Goal: Task Accomplishment & Management: Manage account settings

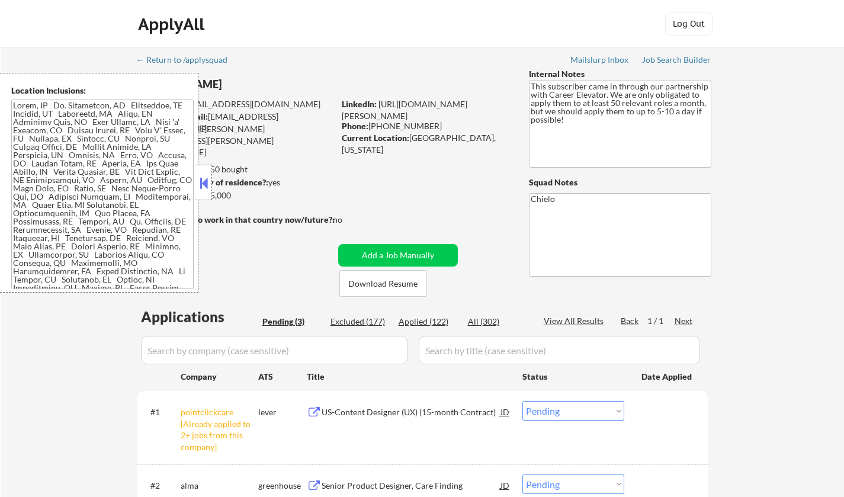
select select ""pending""
click at [195, 180] on div "Location Inclusions:" at bounding box center [99, 183] width 199 height 220
click at [208, 184] on button at bounding box center [203, 183] width 13 height 18
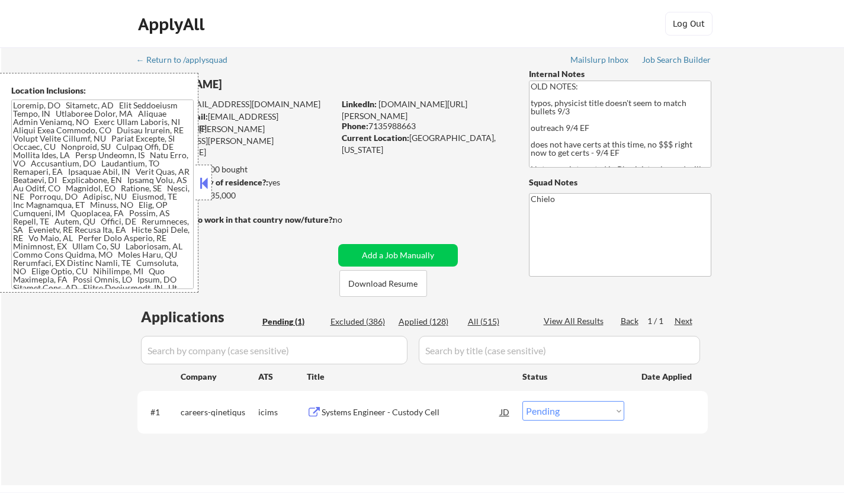
select select ""pending""
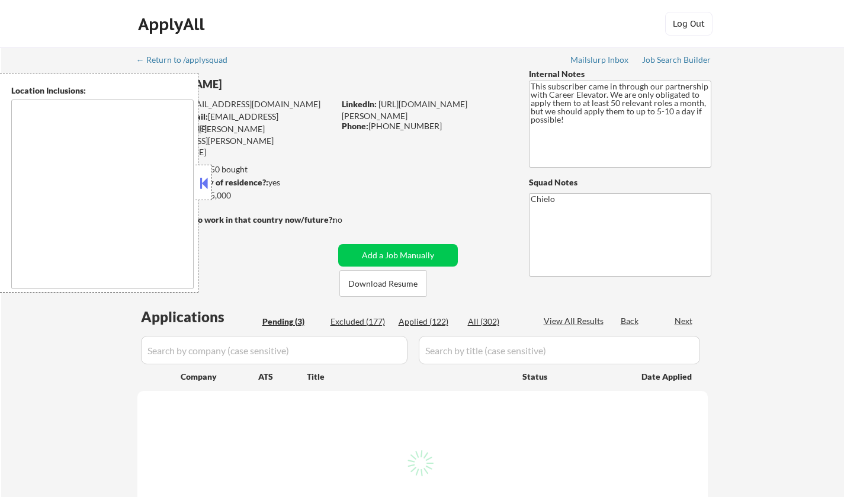
select select ""pending""
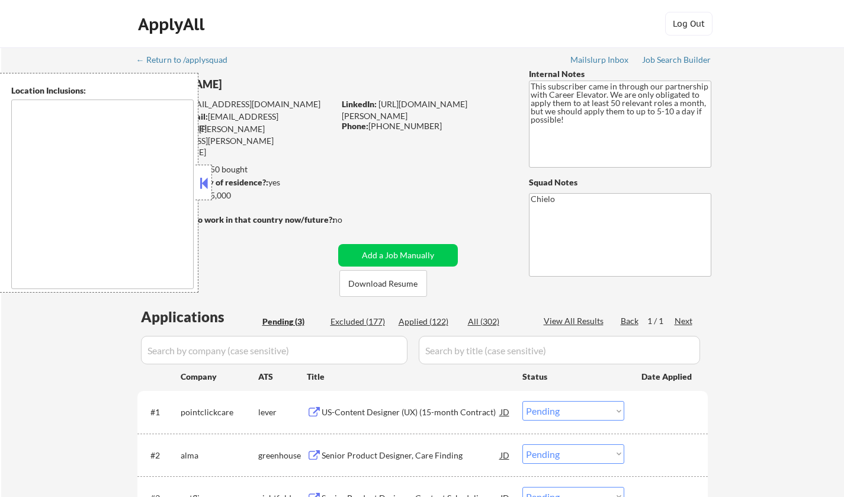
type textarea "Tampa, FL St. Petersburg, FL Clearwater, FL Brandon, FL Riverview, FL Largo, FL…"
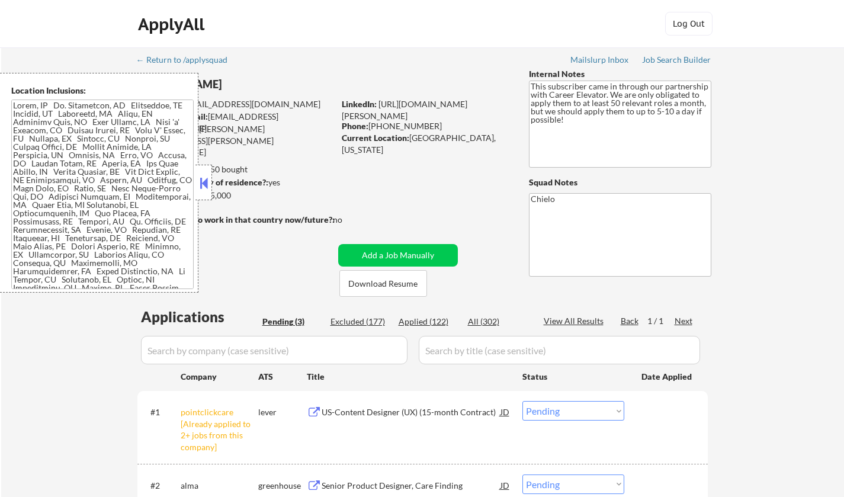
click at [203, 176] on button at bounding box center [203, 183] width 13 height 18
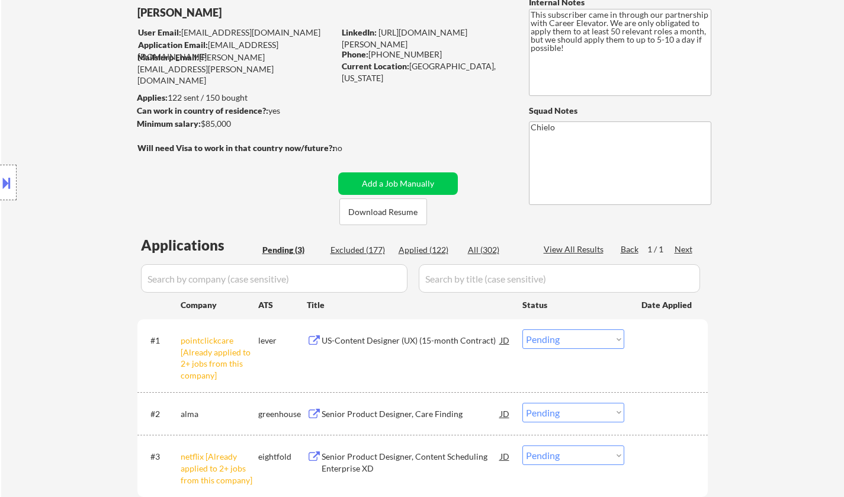
scroll to position [178, 0]
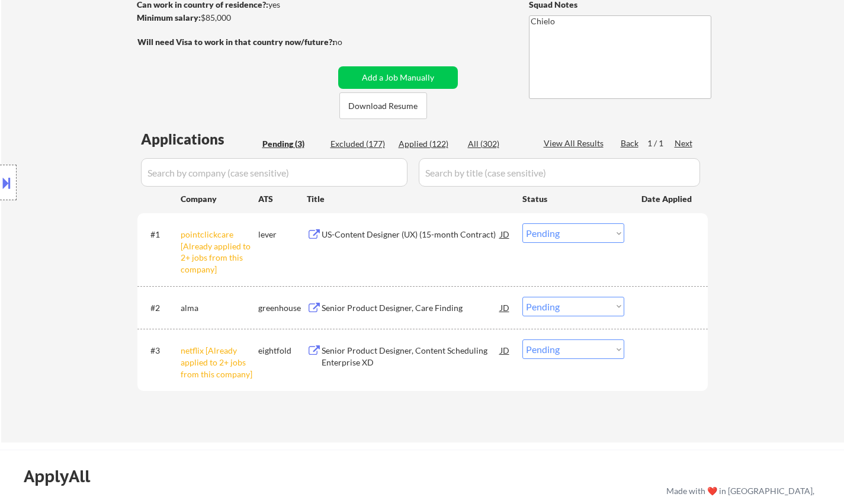
drag, startPoint x: 580, startPoint y: 229, endPoint x: 580, endPoint y: 239, distance: 10.7
click at [579, 229] on select "Choose an option... Pending Applied Excluded (Questions) Excluded (Expired) Exc…" at bounding box center [574, 233] width 102 height 20
click at [523, 223] on select "Choose an option... Pending Applied Excluded (Questions) Excluded (Expired) Exc…" at bounding box center [574, 233] width 102 height 20
select select ""pending""
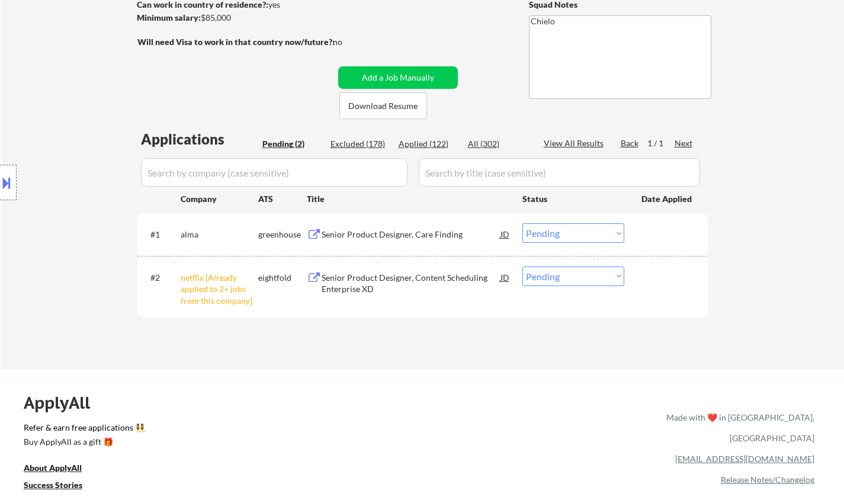
drag, startPoint x: 569, startPoint y: 274, endPoint x: 572, endPoint y: 285, distance: 11.1
click at [569, 274] on select "Choose an option... Pending Applied Excluded (Questions) Excluded (Expired) Exc…" at bounding box center [574, 277] width 102 height 20
select select ""excluded__other_""
click at [523, 267] on select "Choose an option... Pending Applied Excluded (Questions) Excluded (Expired) Exc…" at bounding box center [574, 277] width 102 height 20
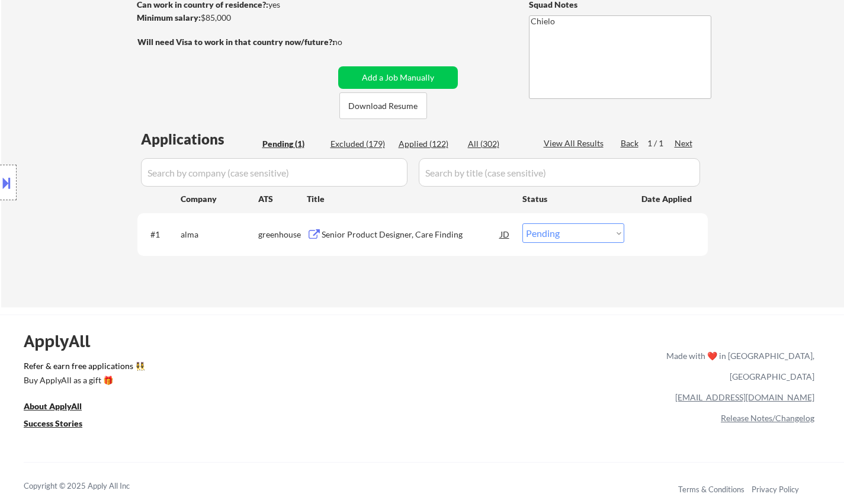
drag, startPoint x: 546, startPoint y: 229, endPoint x: 552, endPoint y: 231, distance: 6.4
click at [546, 229] on select "Choose an option... Pending Applied Excluded (Questions) Excluded (Expired) Exc…" at bounding box center [574, 233] width 102 height 20
select select ""excluded""
click at [523, 223] on select "Choose an option... Pending Applied Excluded (Questions) Excluded (Expired) Exc…" at bounding box center [574, 233] width 102 height 20
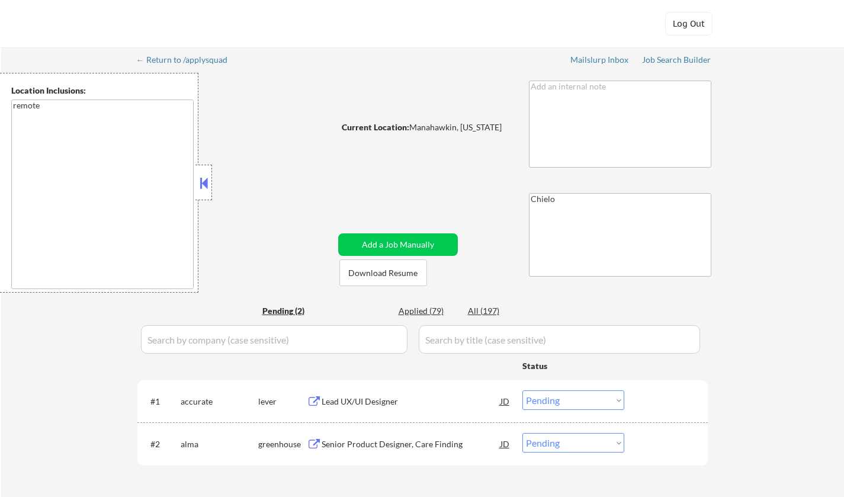
select select ""pending""
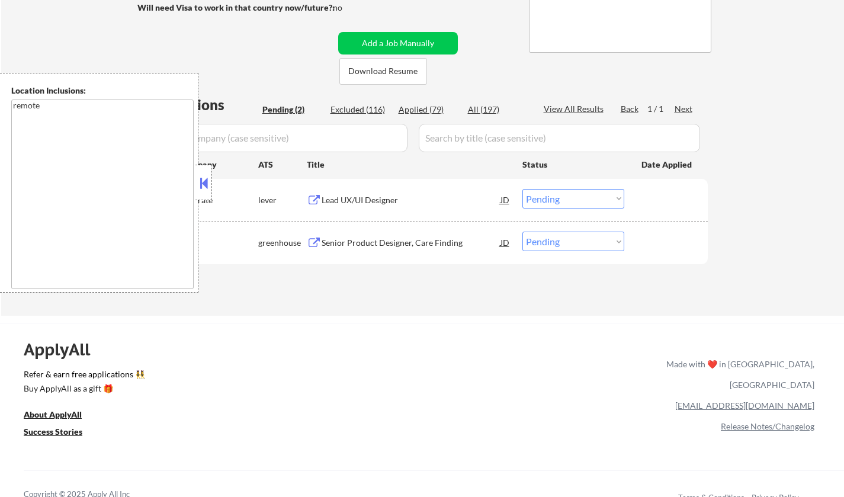
scroll to position [237, 0]
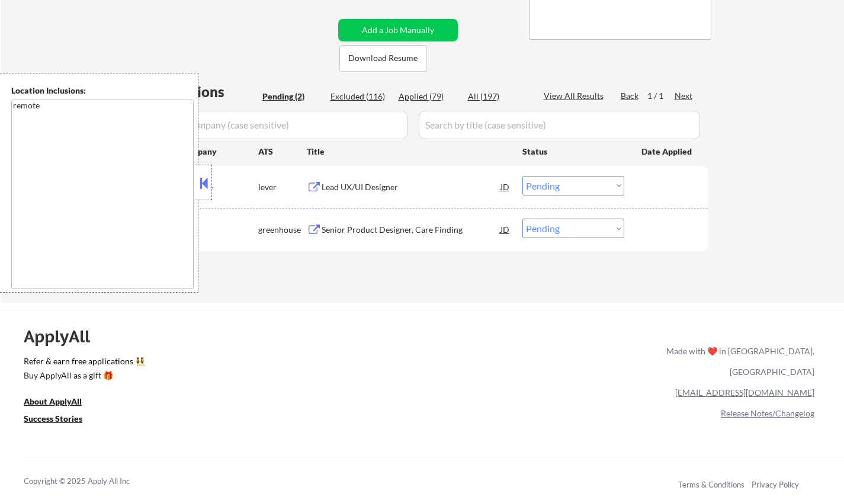
click at [199, 177] on button at bounding box center [203, 183] width 13 height 18
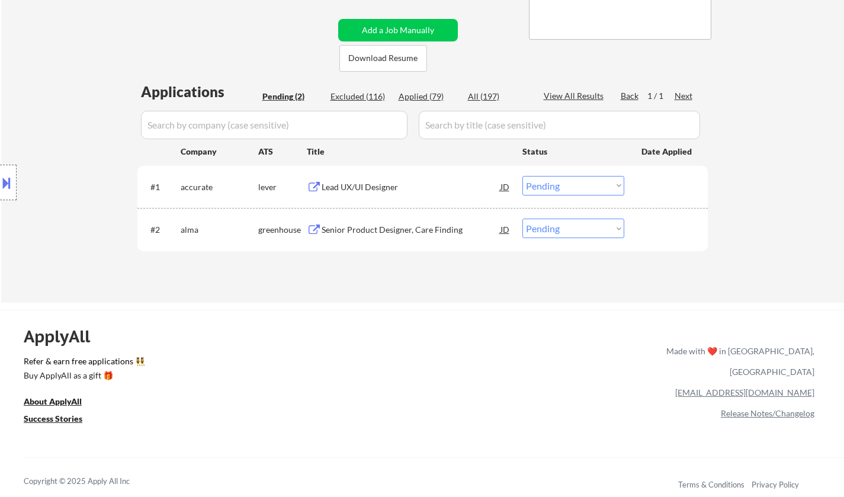
scroll to position [59, 0]
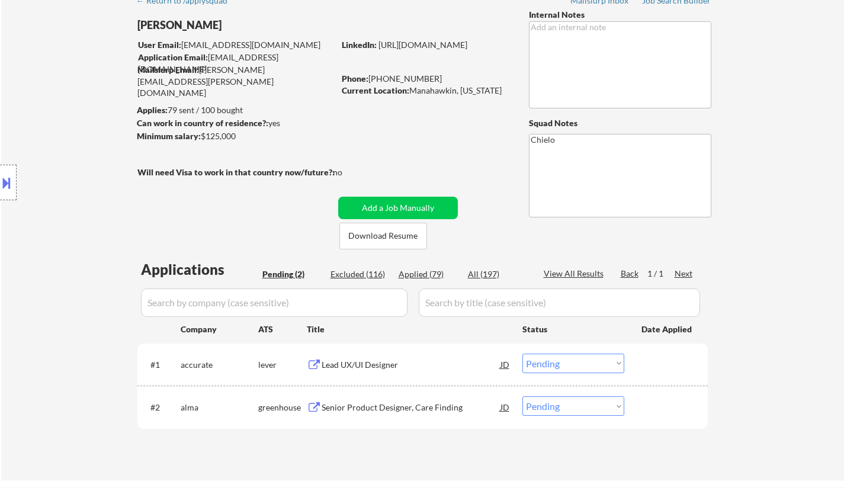
click at [359, 366] on div "Lead UX/UI Designer" at bounding box center [411, 365] width 179 height 12
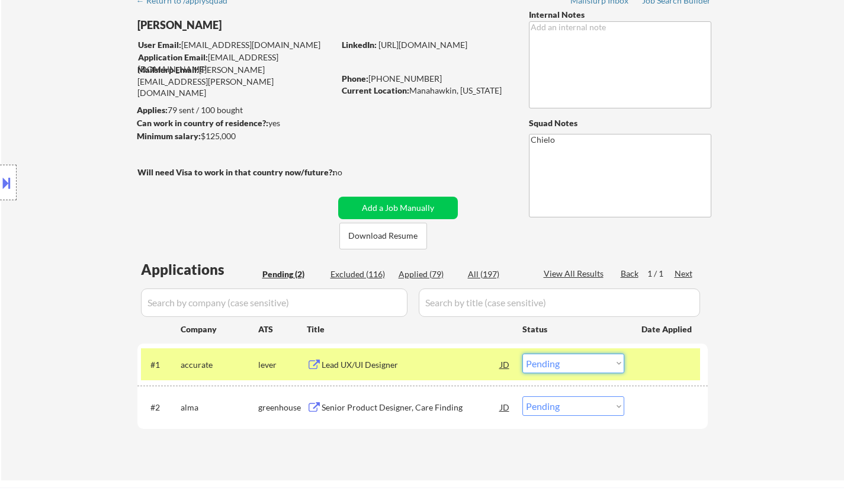
drag, startPoint x: 569, startPoint y: 367, endPoint x: 570, endPoint y: 404, distance: 36.8
click at [569, 367] on select "Choose an option... Pending Applied Excluded (Questions) Excluded (Expired) Exc…" at bounding box center [574, 364] width 102 height 20
click at [523, 354] on select "Choose an option... Pending Applied Excluded (Questions) Excluded (Expired) Exc…" at bounding box center [574, 364] width 102 height 20
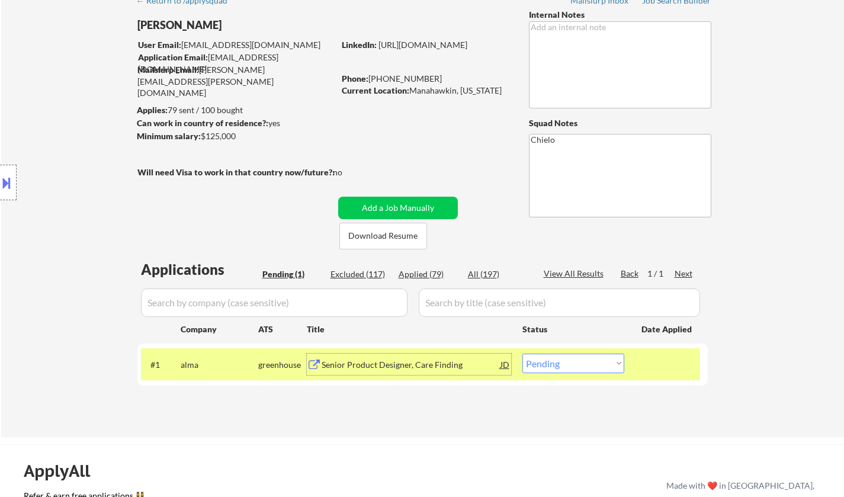
click at [418, 362] on div "Senior Product Designer, Care Finding" at bounding box center [411, 365] width 179 height 12
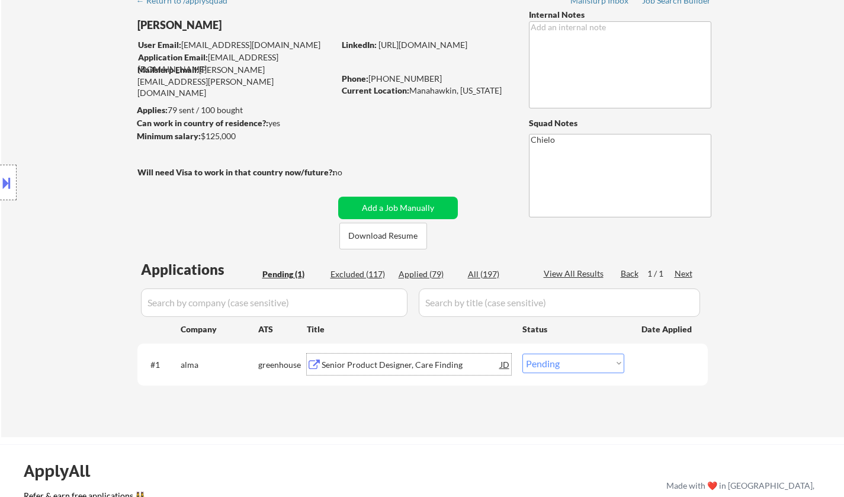
drag, startPoint x: 567, startPoint y: 367, endPoint x: 610, endPoint y: 383, distance: 45.4
click at [567, 367] on select "Choose an option... Pending Applied Excluded (Questions) Excluded (Expired) Exc…" at bounding box center [574, 364] width 102 height 20
select select ""excluded""
click at [523, 354] on select "Choose an option... Pending Applied Excluded (Questions) Excluded (Expired) Exc…" at bounding box center [574, 364] width 102 height 20
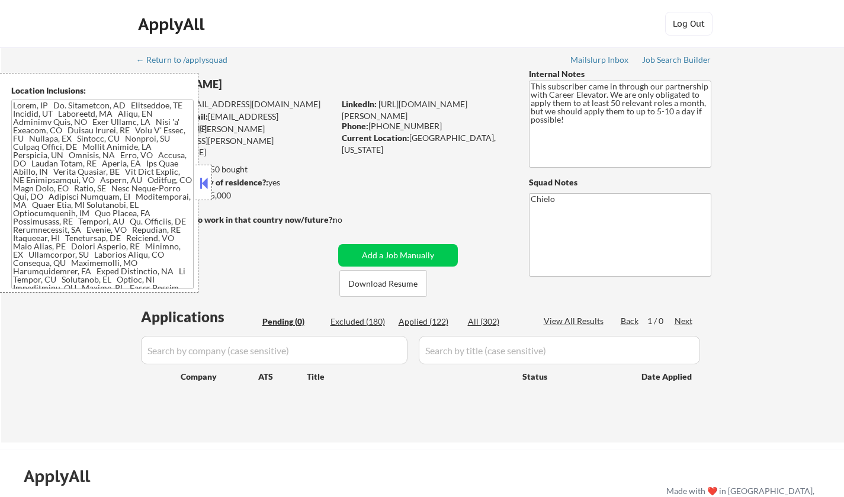
click at [206, 180] on button at bounding box center [203, 183] width 13 height 18
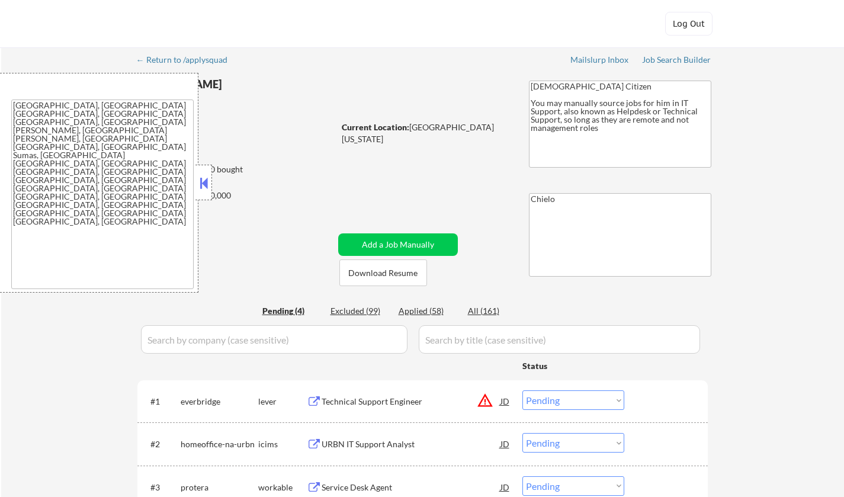
select select ""pending""
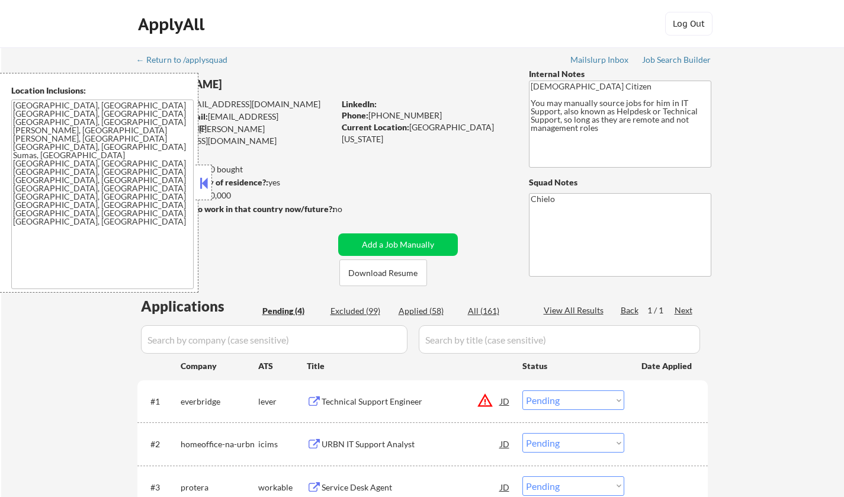
click at [205, 183] on button at bounding box center [203, 183] width 13 height 18
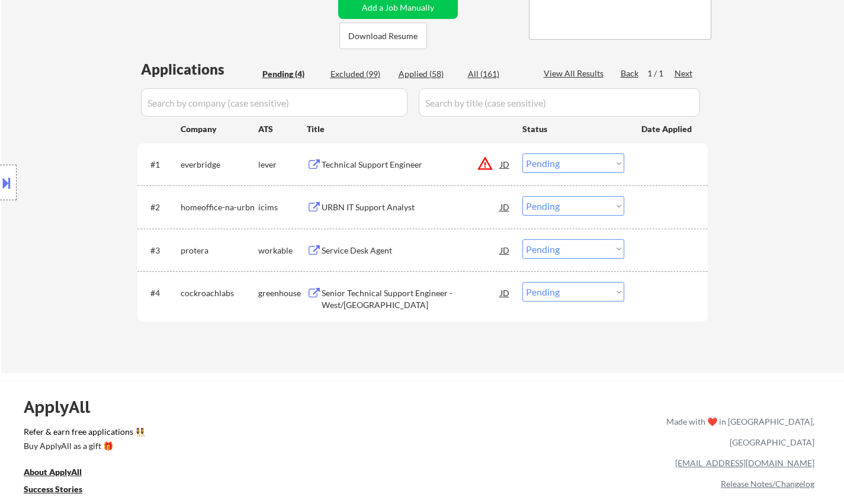
scroll to position [119, 0]
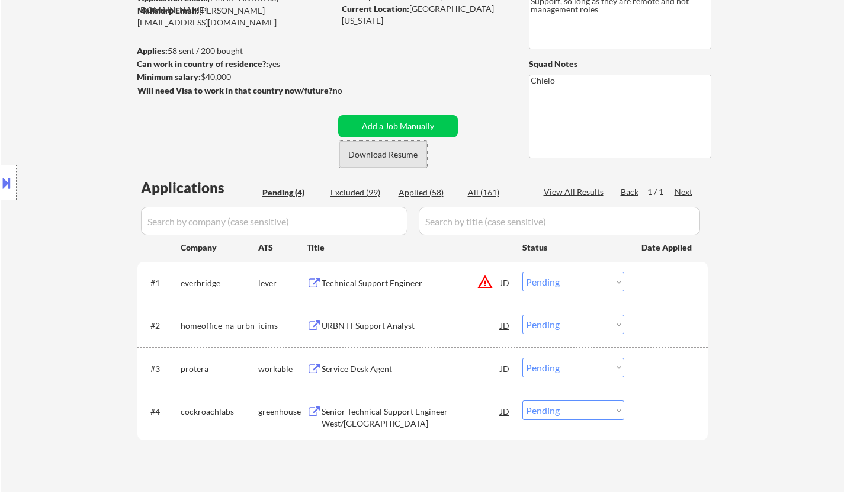
click at [394, 159] on button "Download Resume" at bounding box center [384, 154] width 88 height 27
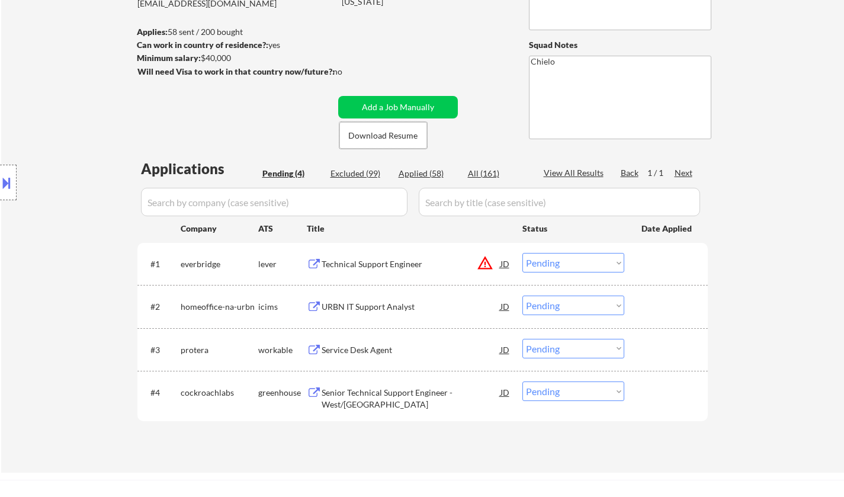
scroll to position [178, 0]
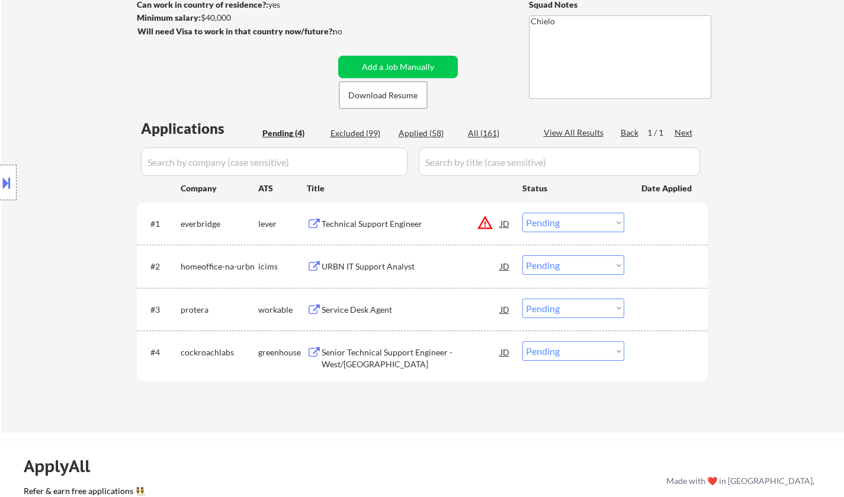
click at [370, 315] on div "Service Desk Agent" at bounding box center [411, 310] width 179 height 12
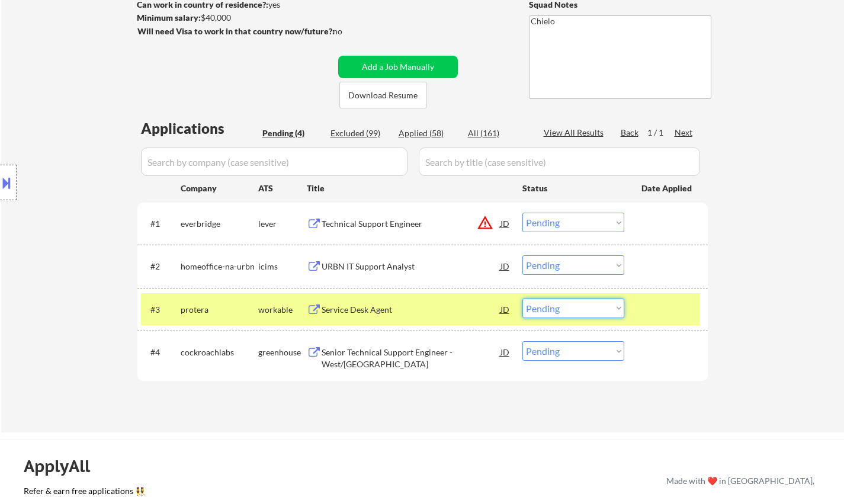
click at [566, 312] on select "Choose an option... Pending Applied Excluded (Questions) Excluded (Expired) Exc…" at bounding box center [574, 309] width 102 height 20
click at [523, 299] on select "Choose an option... Pending Applied Excluded (Questions) Excluded (Expired) Exc…" at bounding box center [574, 309] width 102 height 20
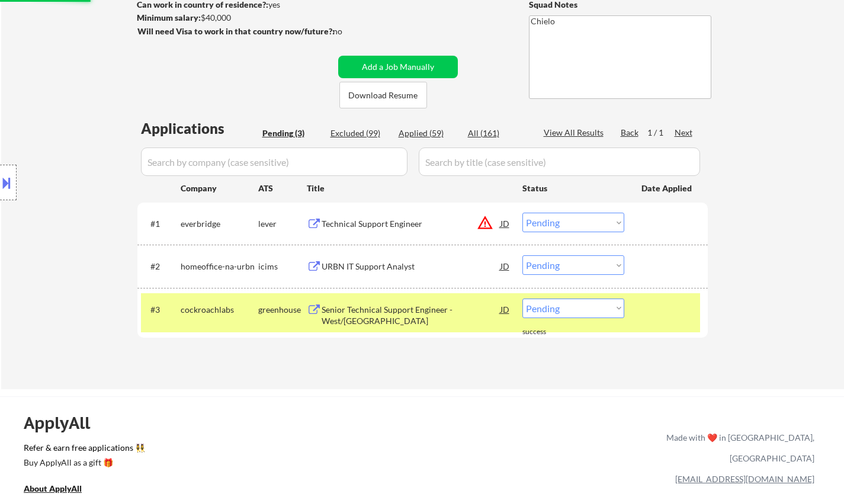
scroll to position [237, 0]
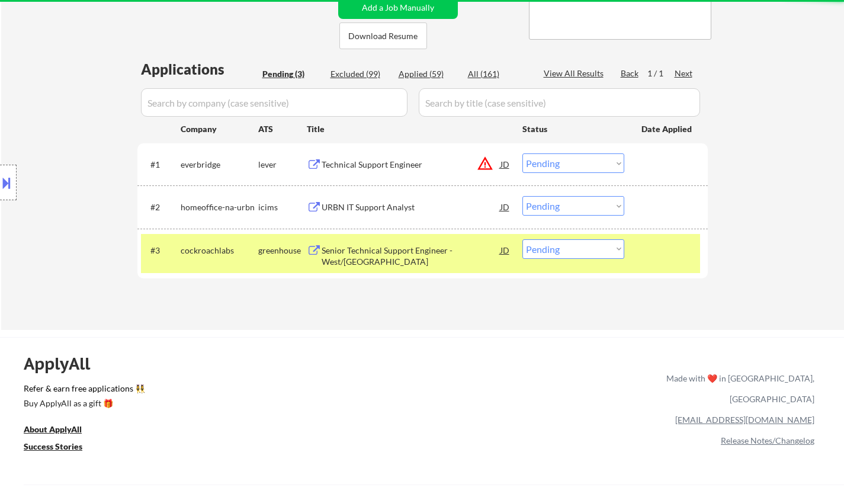
click at [379, 252] on div "Senior Technical Support Engineer - West/Central US" at bounding box center [411, 256] width 179 height 23
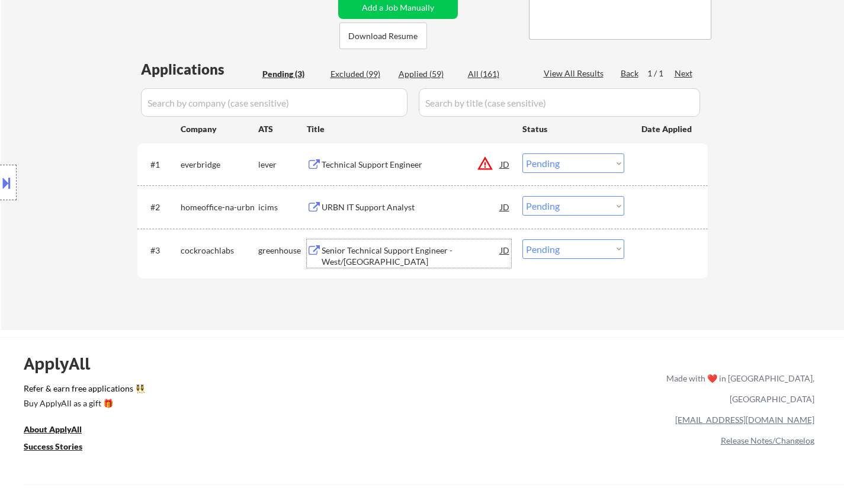
click at [590, 253] on select "Choose an option... Pending Applied Excluded (Questions) Excluded (Expired) Exc…" at bounding box center [574, 249] width 102 height 20
select select ""excluded__bad_match_""
click at [523, 239] on select "Choose an option... Pending Applied Excluded (Questions) Excluded (Expired) Exc…" at bounding box center [574, 249] width 102 height 20
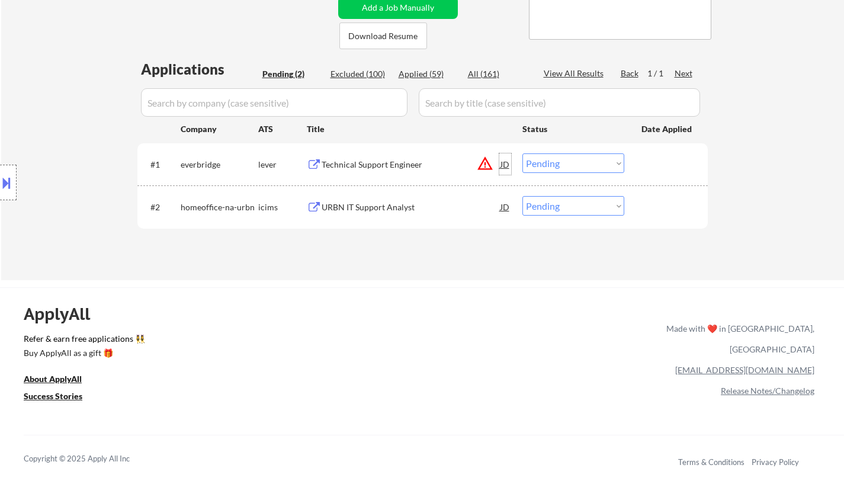
click at [504, 161] on div "JD" at bounding box center [506, 163] width 12 height 21
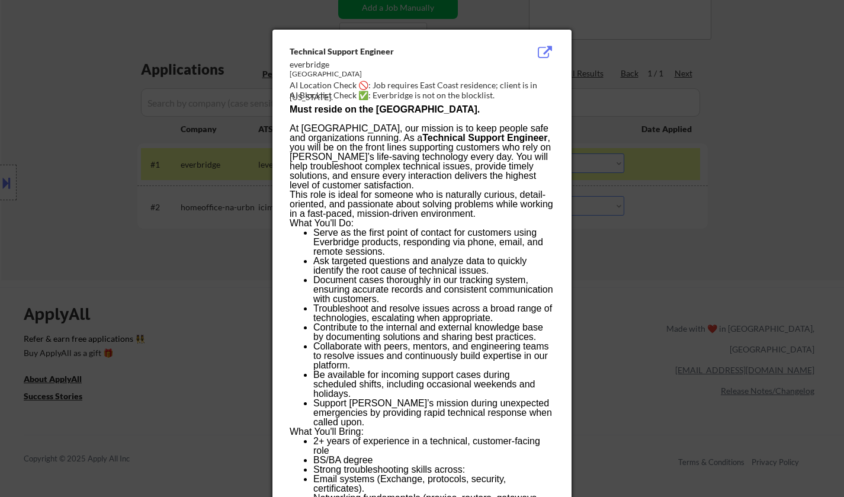
click at [644, 278] on div at bounding box center [422, 248] width 844 height 497
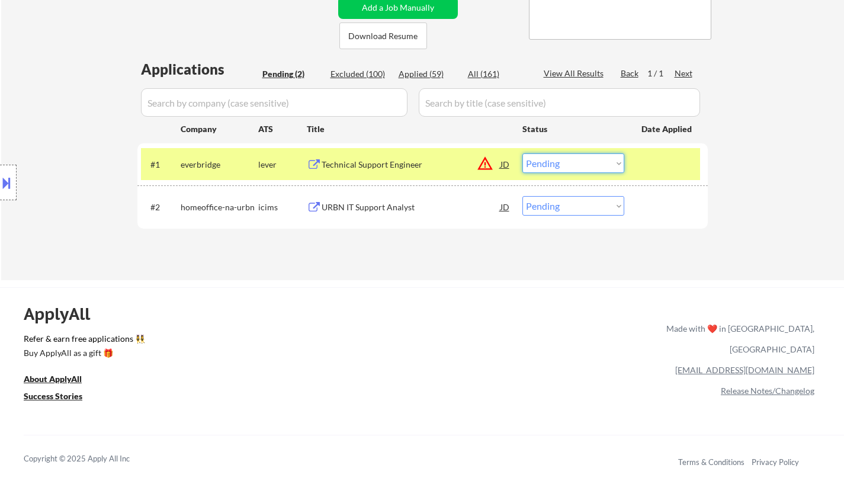
click at [586, 167] on select "Choose an option... Pending Applied Excluded (Questions) Excluded (Expired) Exc…" at bounding box center [574, 163] width 102 height 20
click at [523, 153] on select "Choose an option... Pending Applied Excluded (Questions) Excluded (Expired) Exc…" at bounding box center [574, 163] width 102 height 20
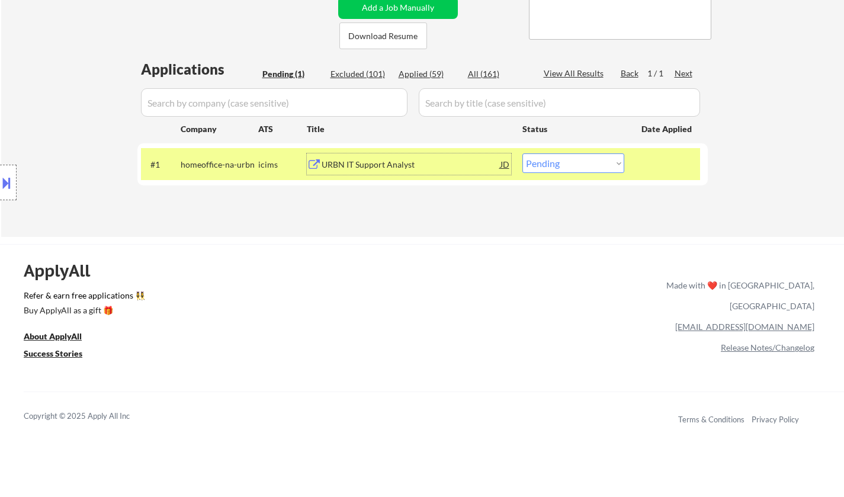
click at [372, 165] on div "URBN IT Support Analyst" at bounding box center [411, 165] width 179 height 12
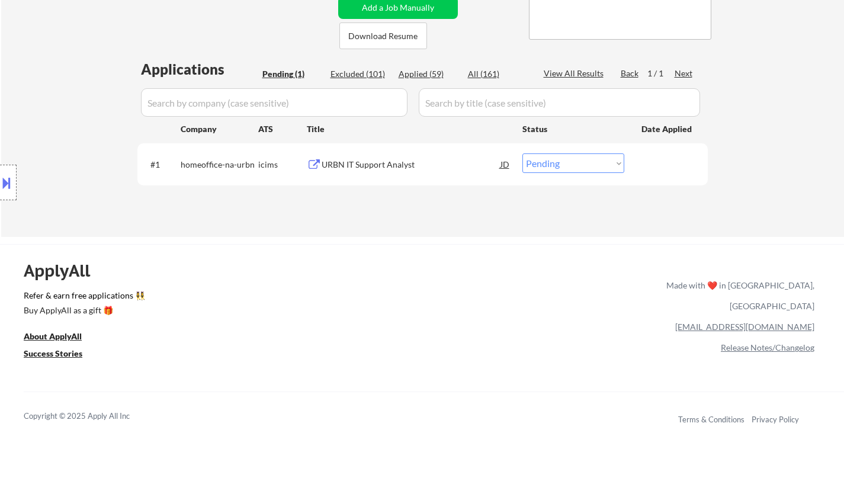
click at [2, 180] on button at bounding box center [6, 183] width 13 height 20
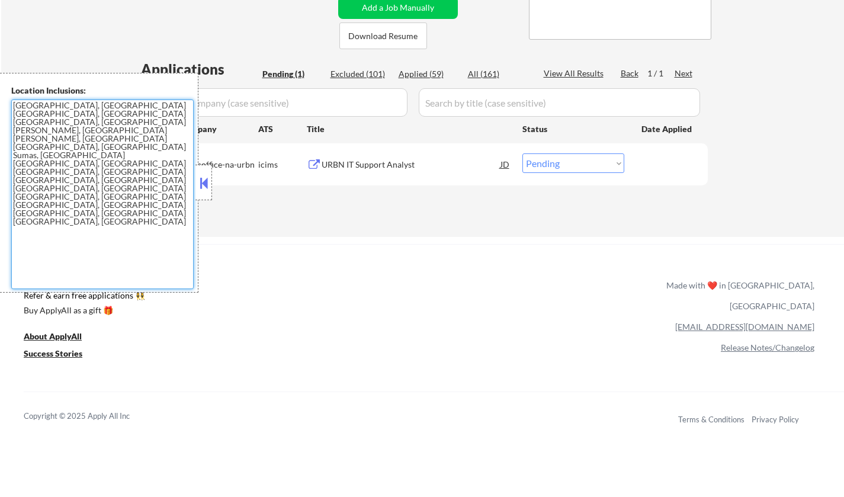
click at [191, 182] on textarea "Bellingham, WA Ferndale, WA Lynden, WA Blaine, WA Everson, WA Nooksack, WA Suma…" at bounding box center [102, 195] width 183 height 190
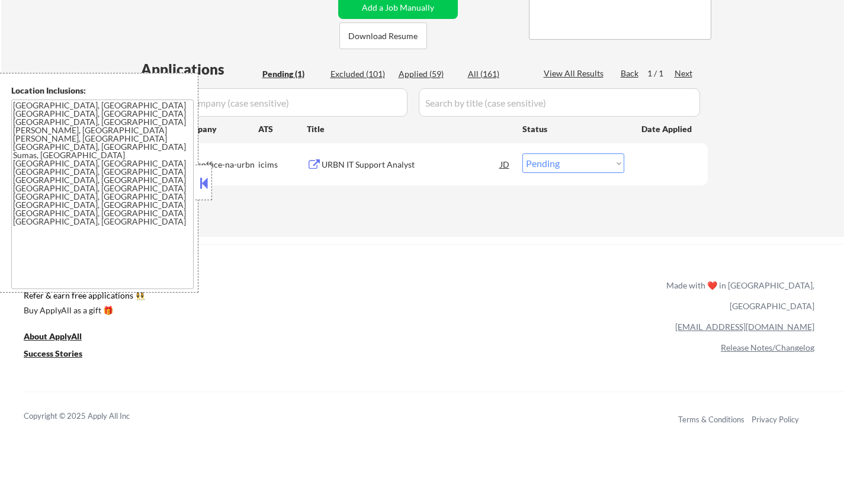
click at [204, 182] on button at bounding box center [203, 183] width 13 height 18
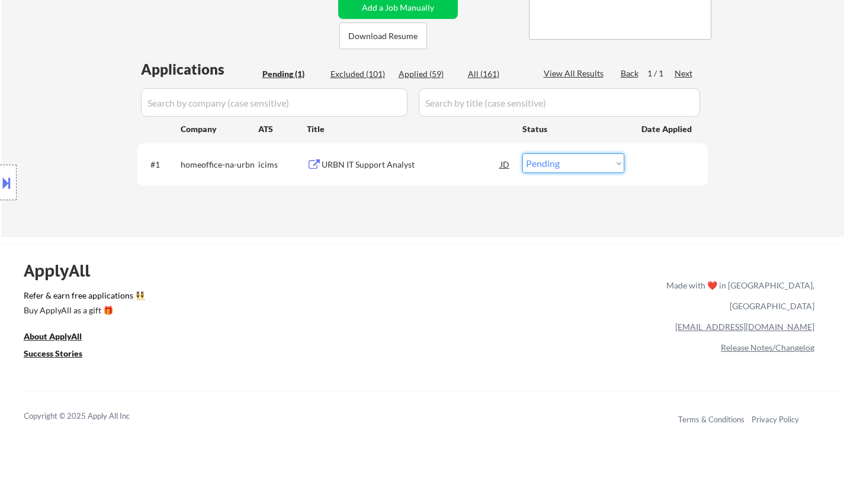
drag, startPoint x: 587, startPoint y: 163, endPoint x: 591, endPoint y: 170, distance: 8.0
click at [587, 163] on select "Choose an option... Pending Applied Excluded (Questions) Excluded (Expired) Exc…" at bounding box center [574, 163] width 102 height 20
select select ""applied""
click at [523, 153] on select "Choose an option... Pending Applied Excluded (Questions) Excluded (Expired) Exc…" at bounding box center [574, 163] width 102 height 20
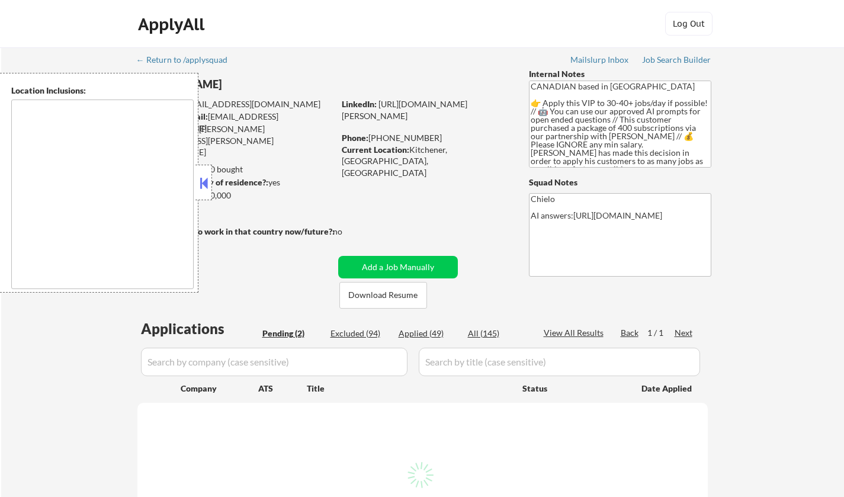
select select ""pending""
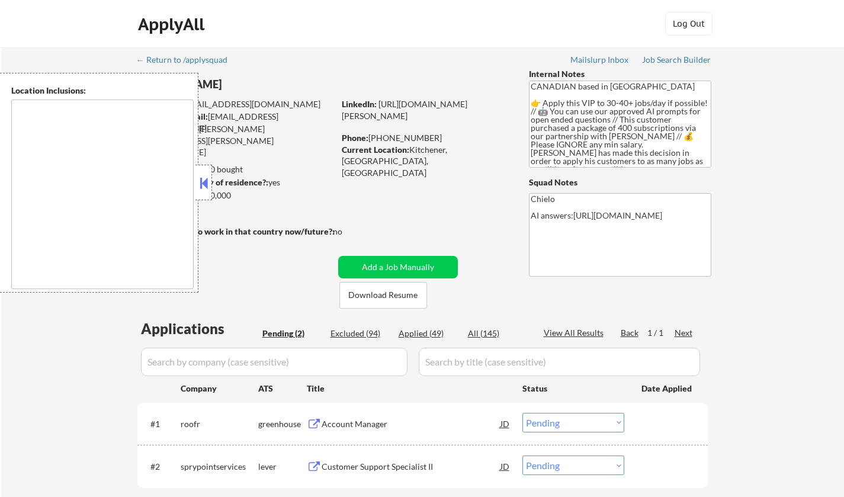
click at [201, 182] on button at bounding box center [203, 183] width 13 height 18
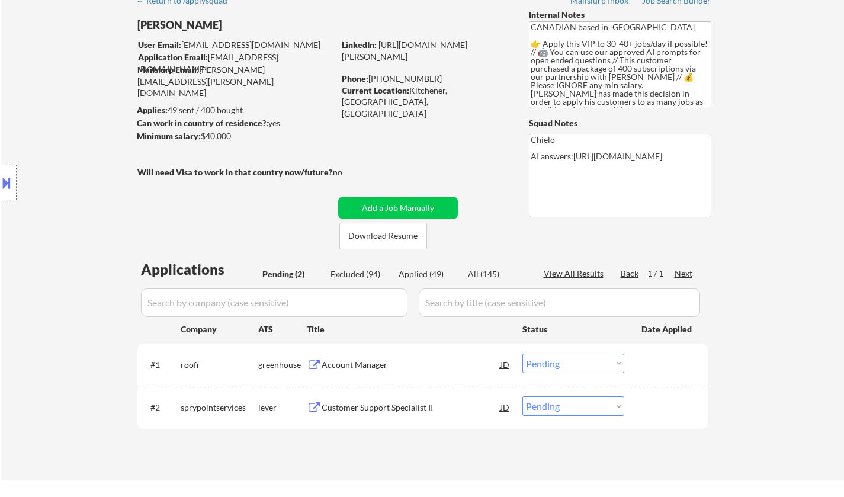
scroll to position [119, 0]
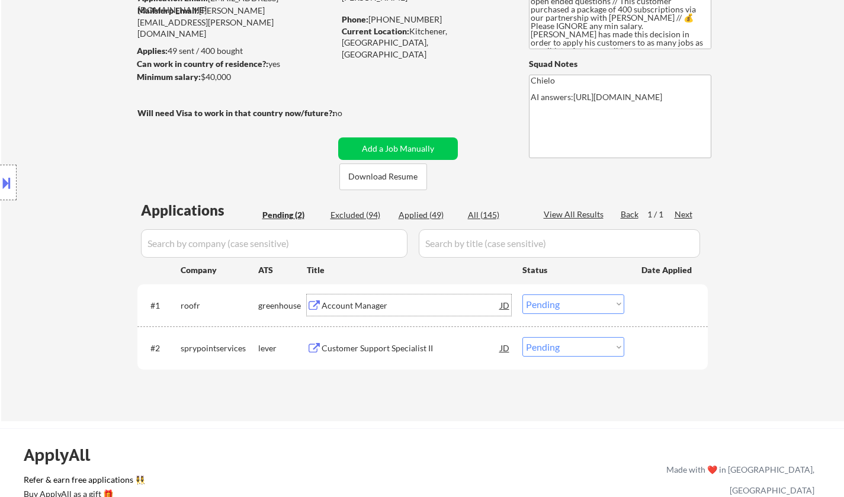
click at [358, 305] on div "Account Manager" at bounding box center [411, 306] width 179 height 12
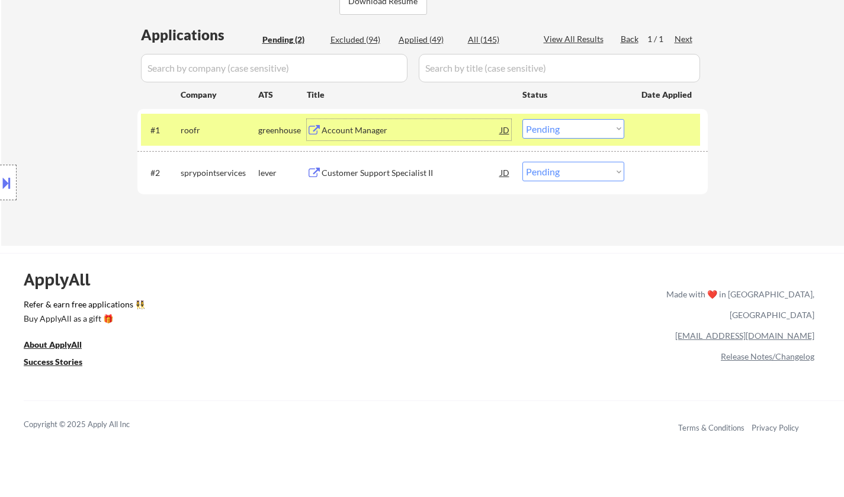
scroll to position [296, 0]
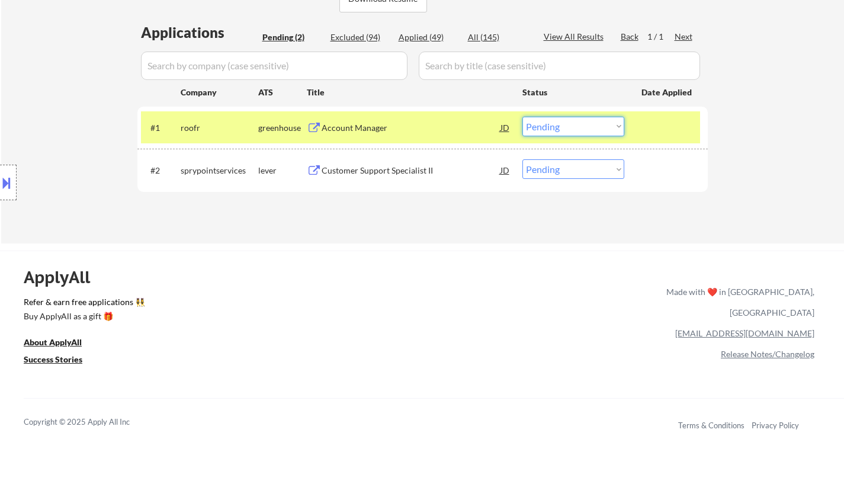
click at [585, 124] on select "Choose an option... Pending Applied Excluded (Questions) Excluded (Expired) Exc…" at bounding box center [574, 127] width 102 height 20
click at [523, 117] on select "Choose an option... Pending Applied Excluded (Questions) Excluded (Expired) Exc…" at bounding box center [574, 127] width 102 height 20
select select ""pending""
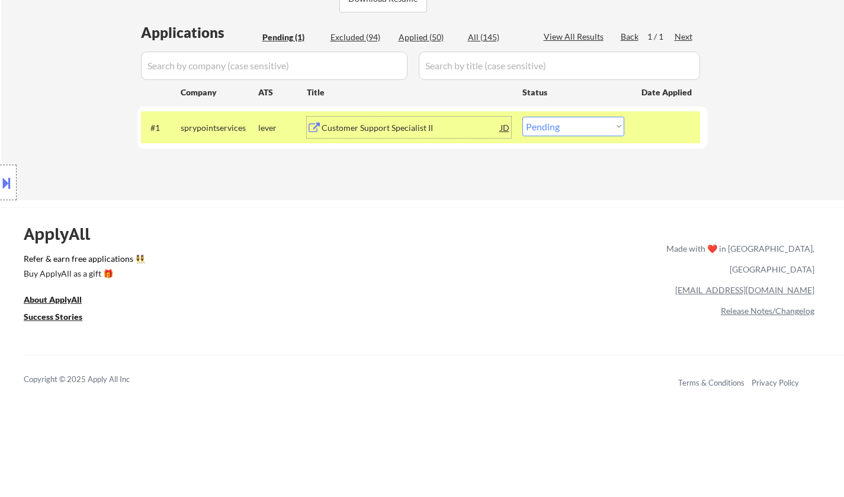
click at [409, 121] on div "Customer Support Specialist II" at bounding box center [411, 127] width 179 height 21
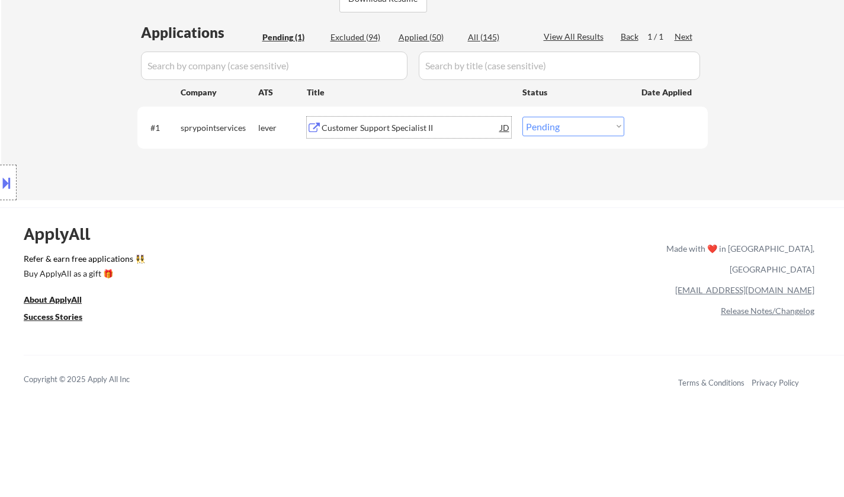
click at [577, 127] on select "Choose an option... Pending Applied Excluded (Questions) Excluded (Expired) Exc…" at bounding box center [574, 127] width 102 height 20
click at [11, 177] on button at bounding box center [6, 183] width 13 height 20
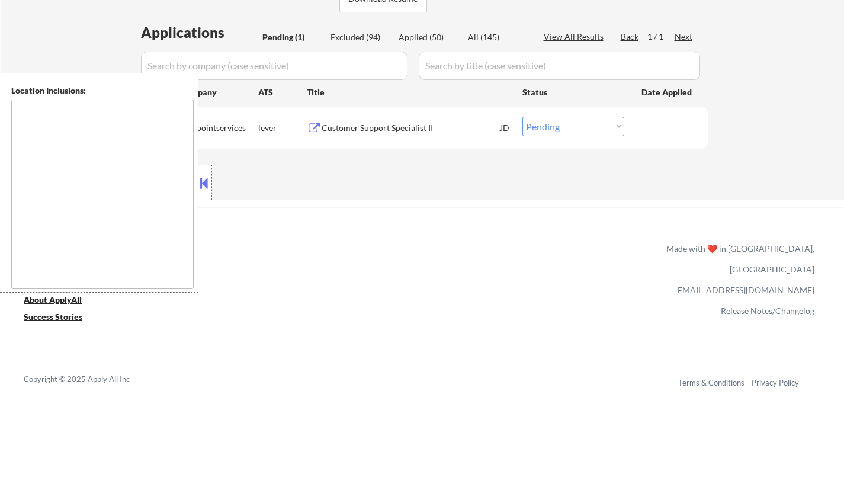
click at [206, 188] on button at bounding box center [203, 183] width 13 height 18
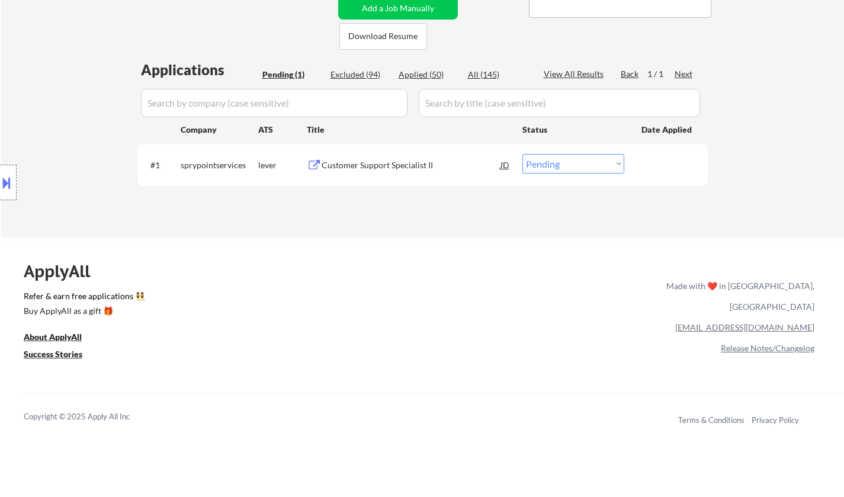
scroll to position [237, 0]
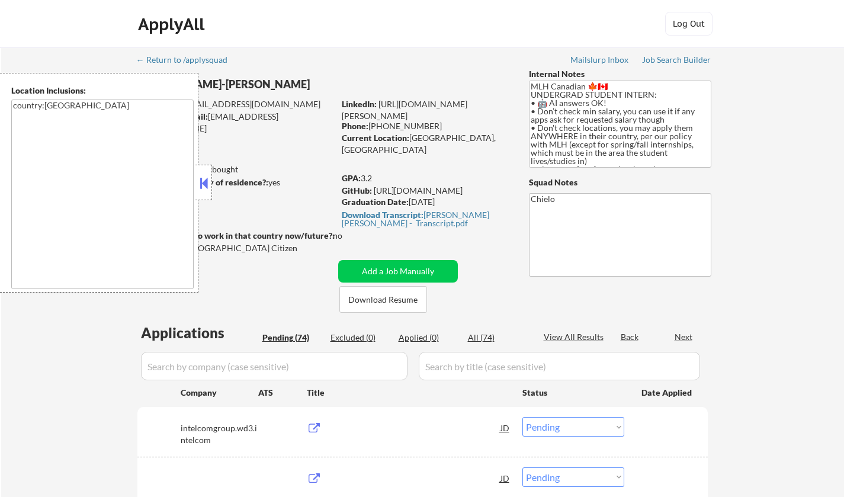
select select ""pending""
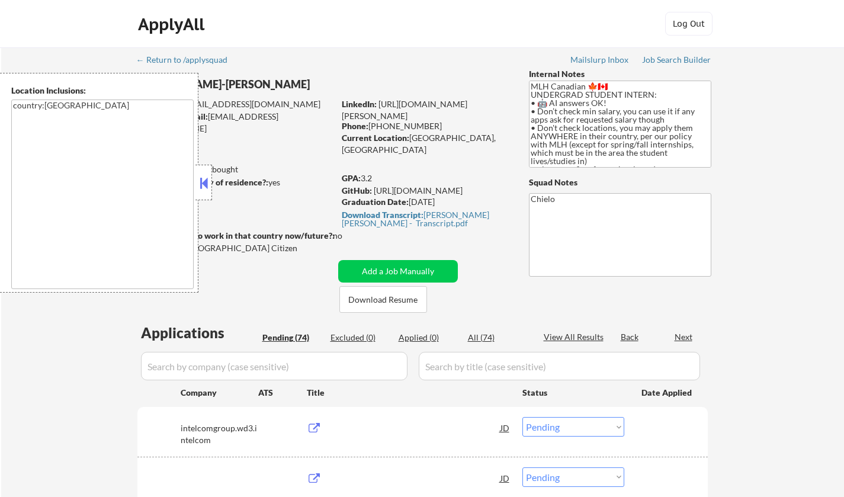
select select ""pending""
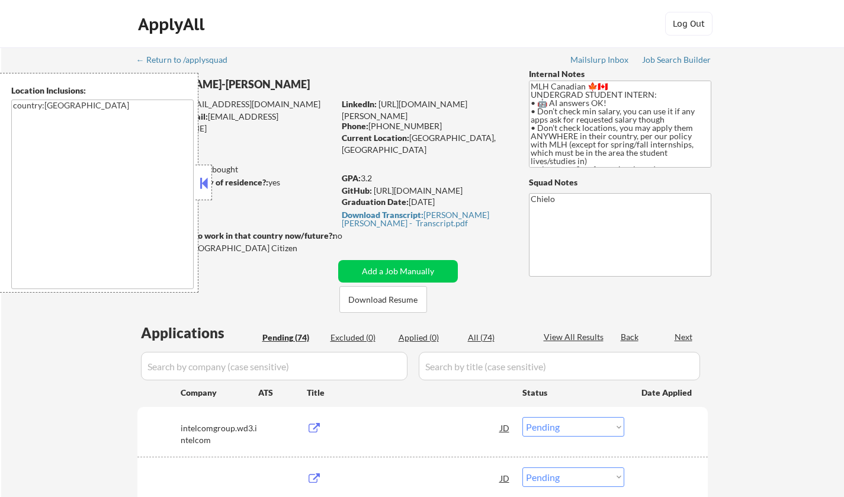
select select ""pending""
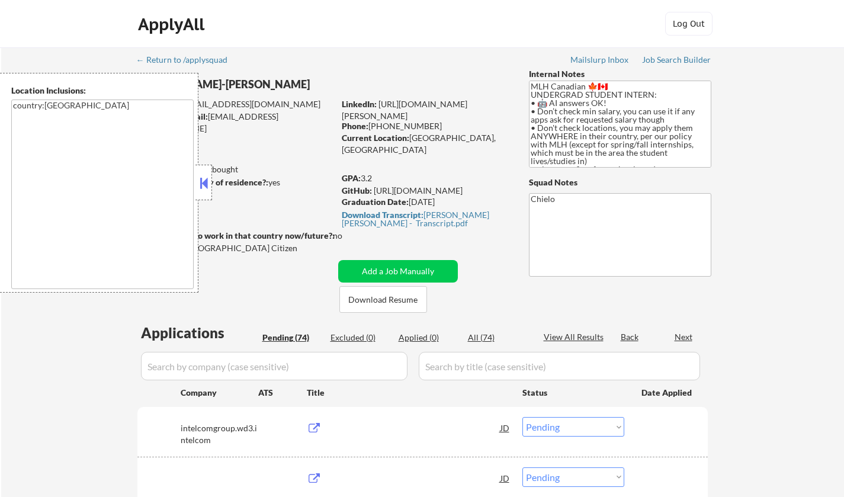
select select ""pending""
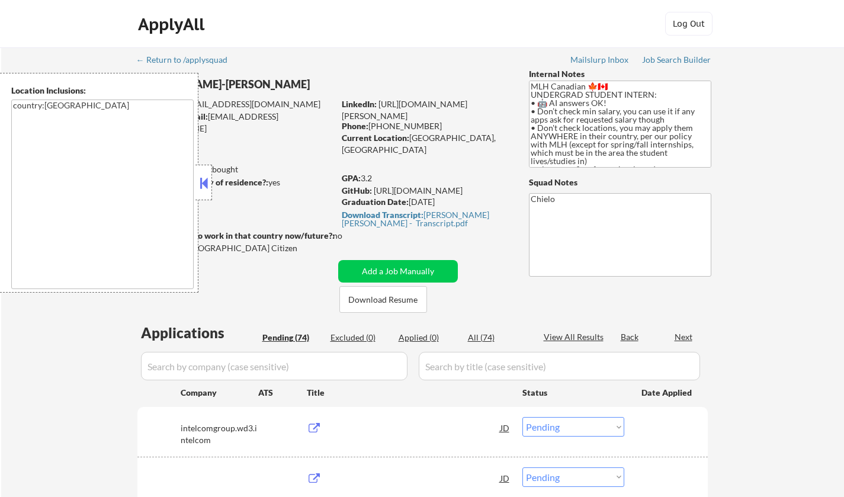
select select ""pending""
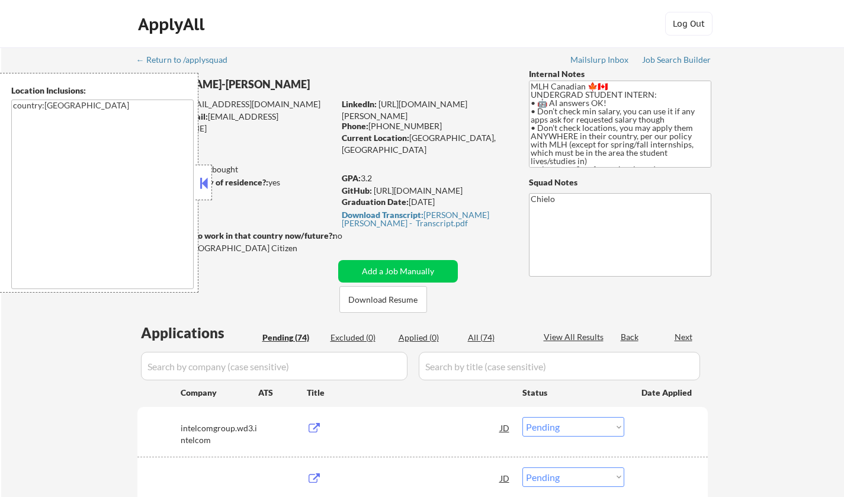
select select ""pending""
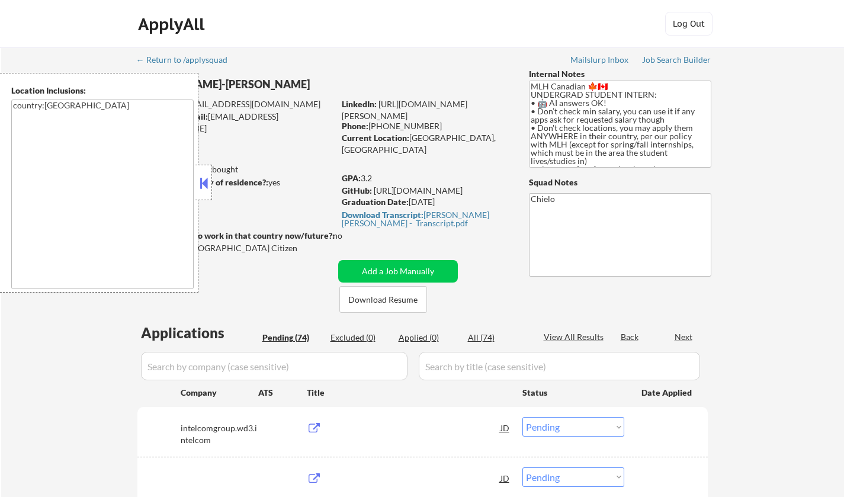
select select ""pending""
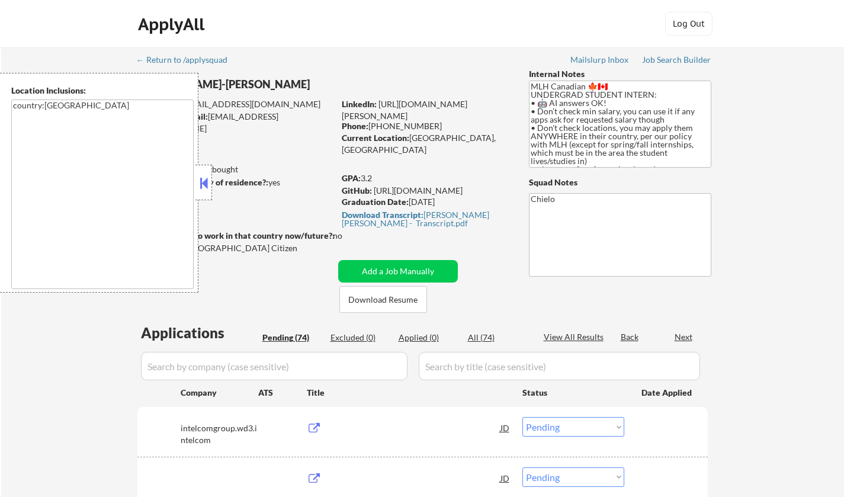
select select ""pending""
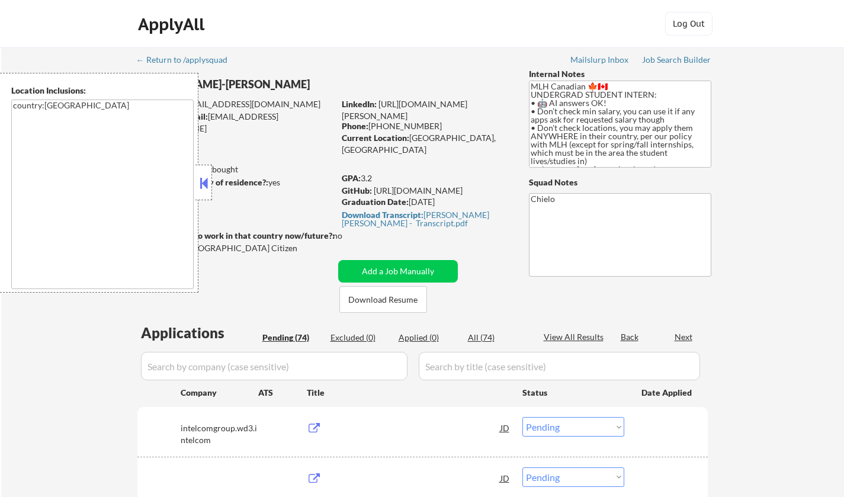
select select ""pending""
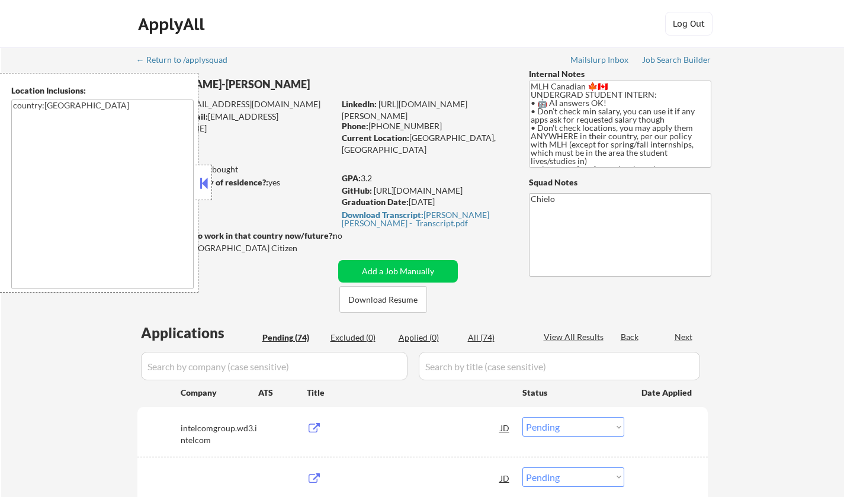
select select ""pending""
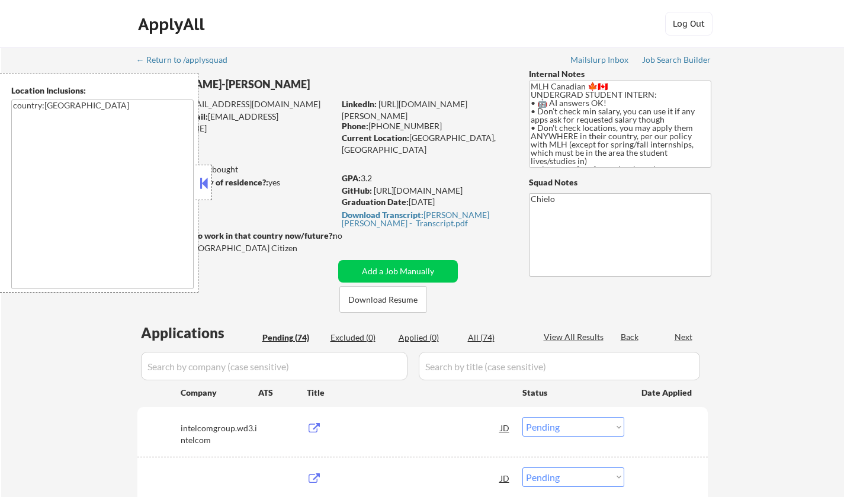
select select ""pending""
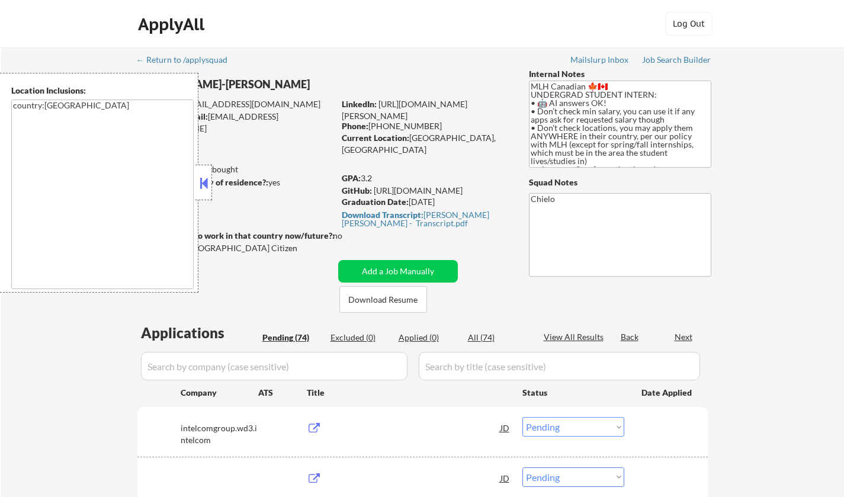
select select ""pending""
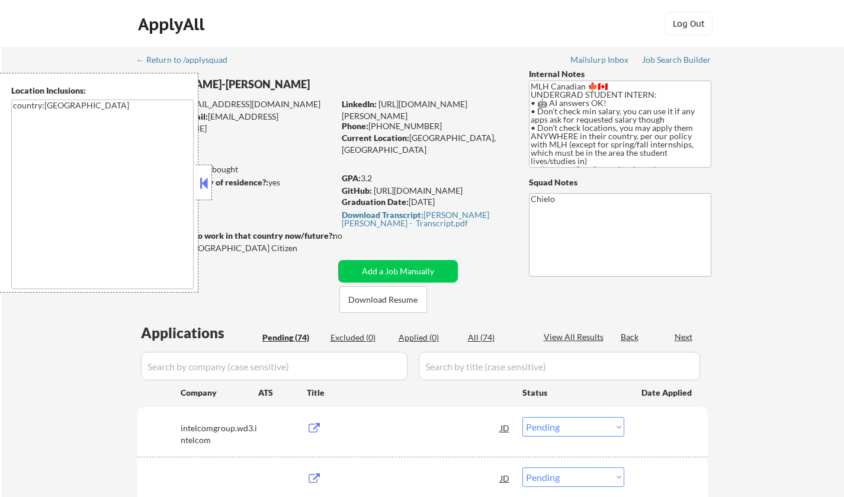
select select ""pending""
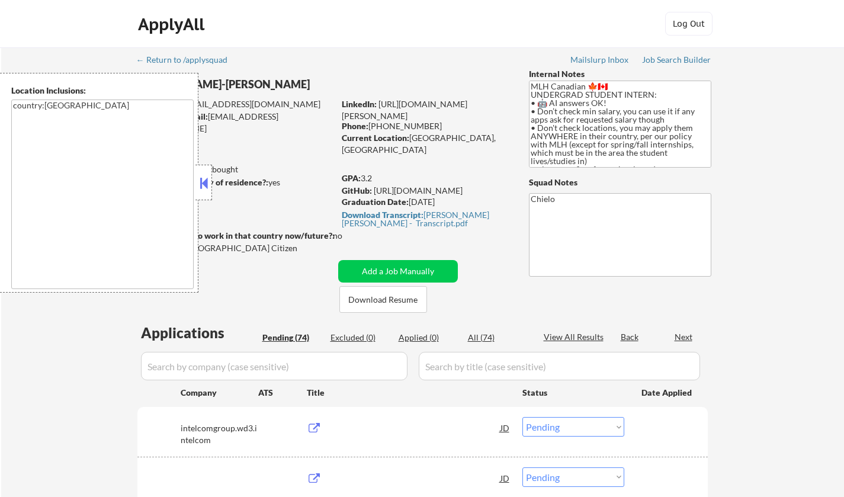
select select ""pending""
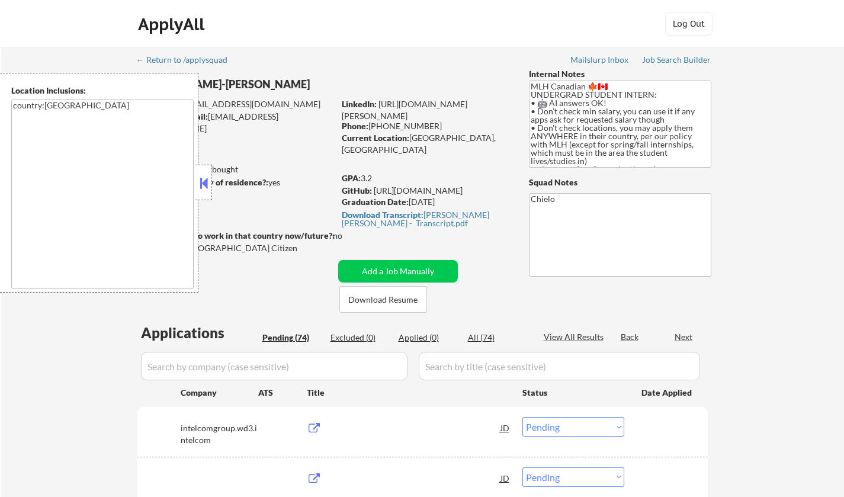
select select ""pending""
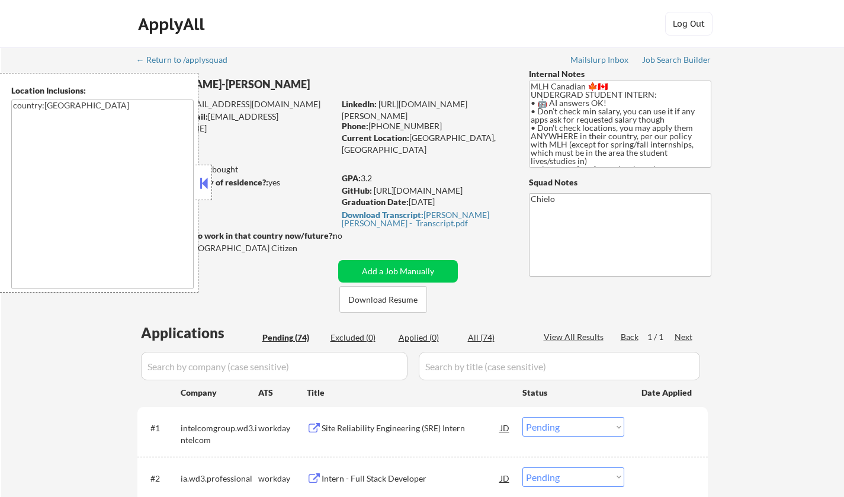
click at [195, 181] on div "Location Inclusions: country:CA" at bounding box center [99, 183] width 199 height 220
drag, startPoint x: 415, startPoint y: 136, endPoint x: 425, endPoint y: 147, distance: 14.7
click at [425, 147] on div "Current Location: Vancouver, British Columbia" at bounding box center [426, 143] width 168 height 23
copy div "Vancouver, British Columbia"
drag, startPoint x: 200, startPoint y: 183, endPoint x: 269, endPoint y: 227, distance: 81.5
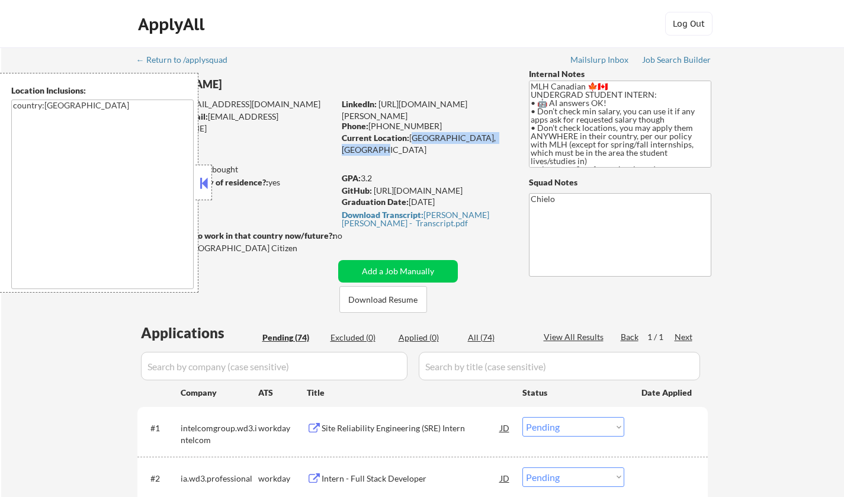
click at [200, 183] on button at bounding box center [203, 183] width 13 height 18
select select ""pending""
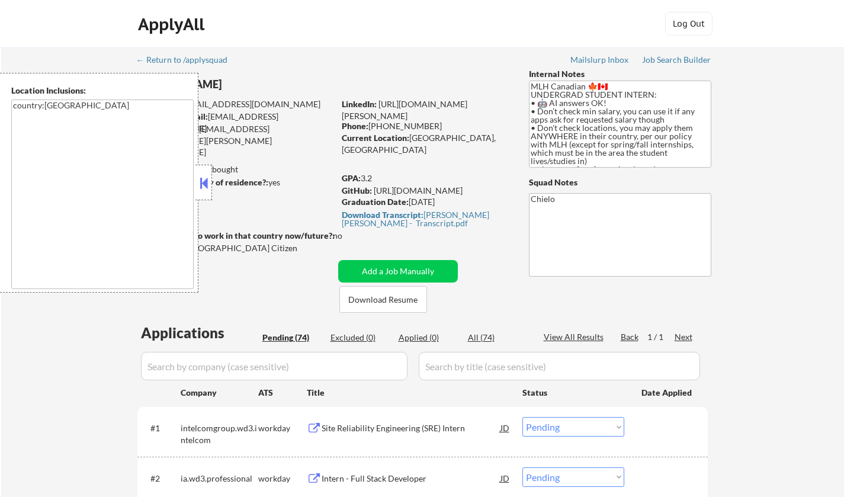
select select ""pending""
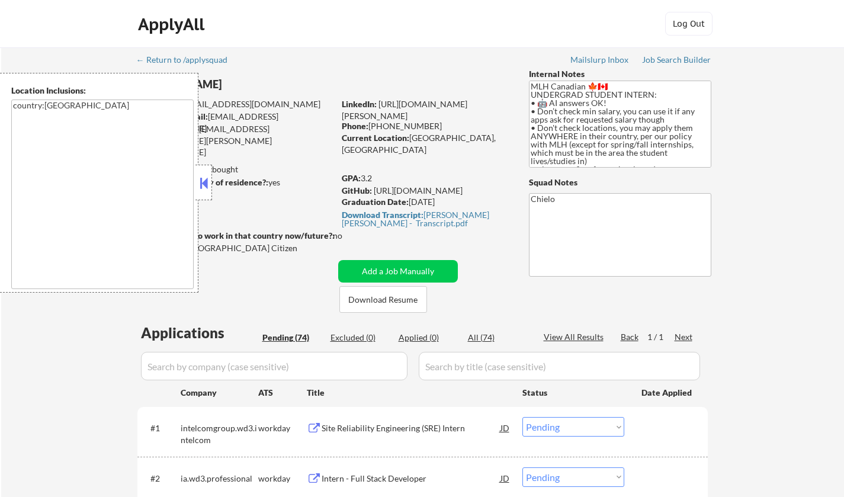
select select ""pending""
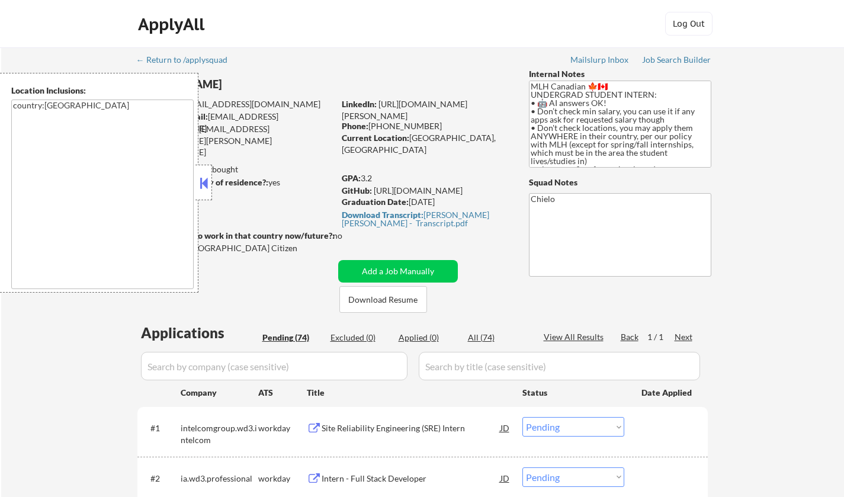
select select ""pending""
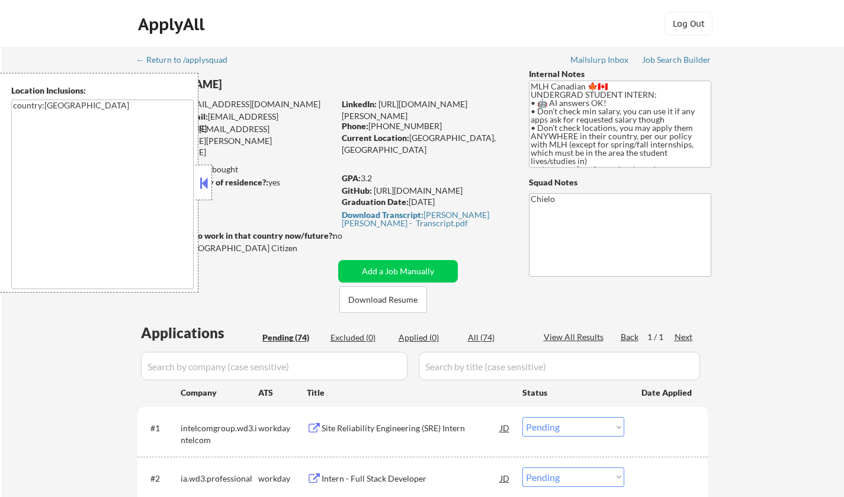
select select ""pending""
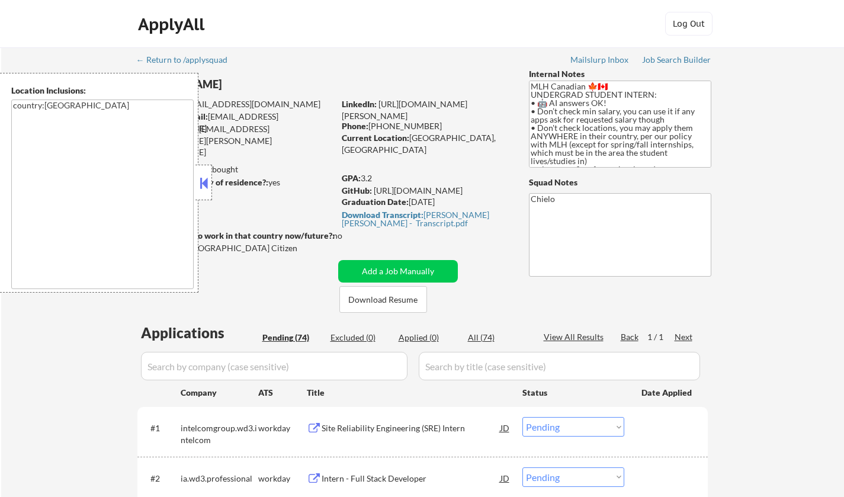
select select ""pending""
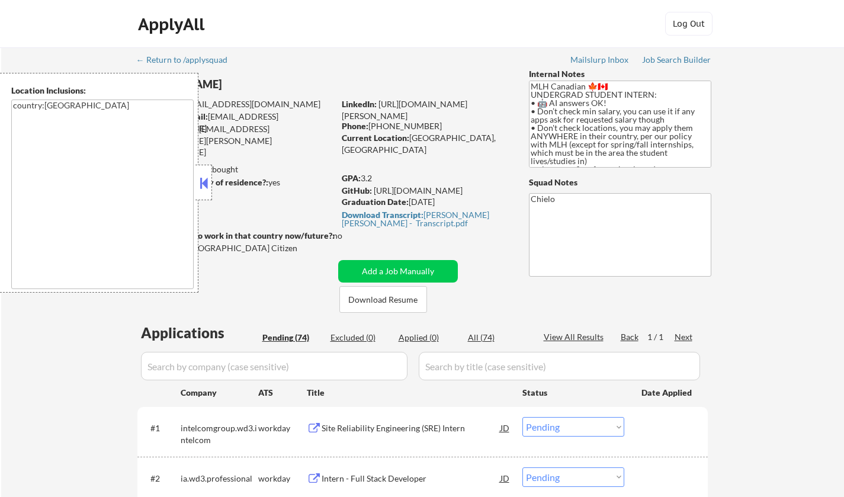
select select ""pending""
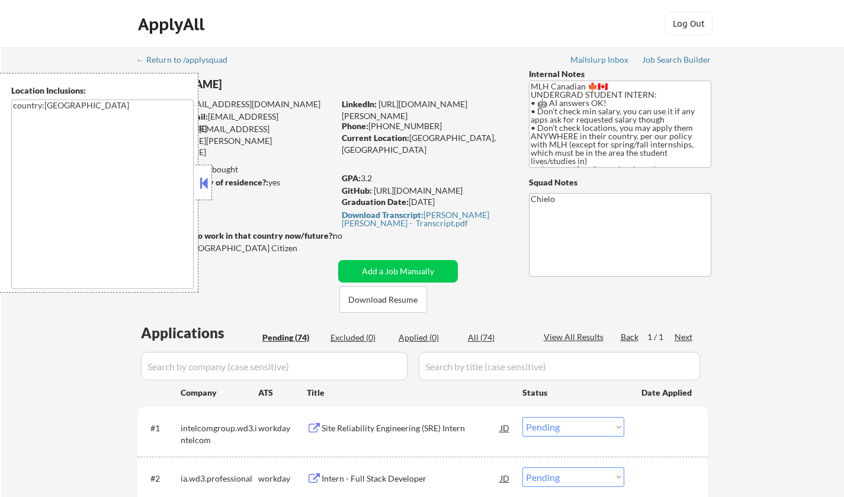
select select ""pending""
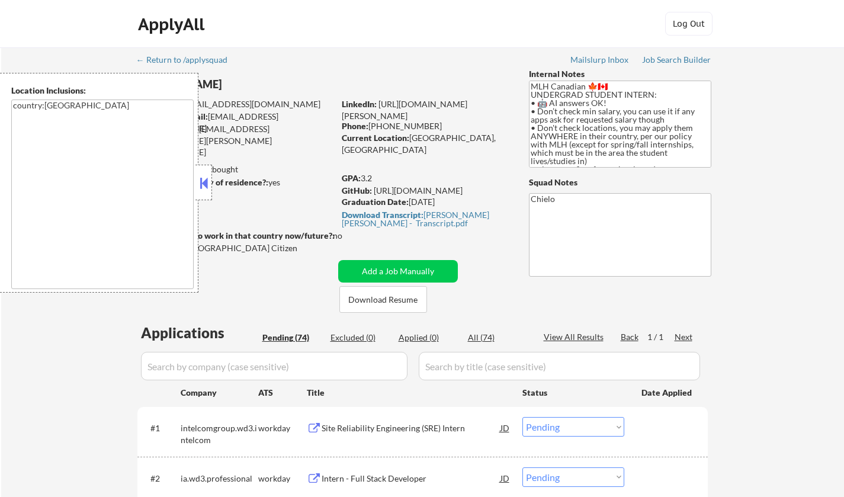
select select ""pending""
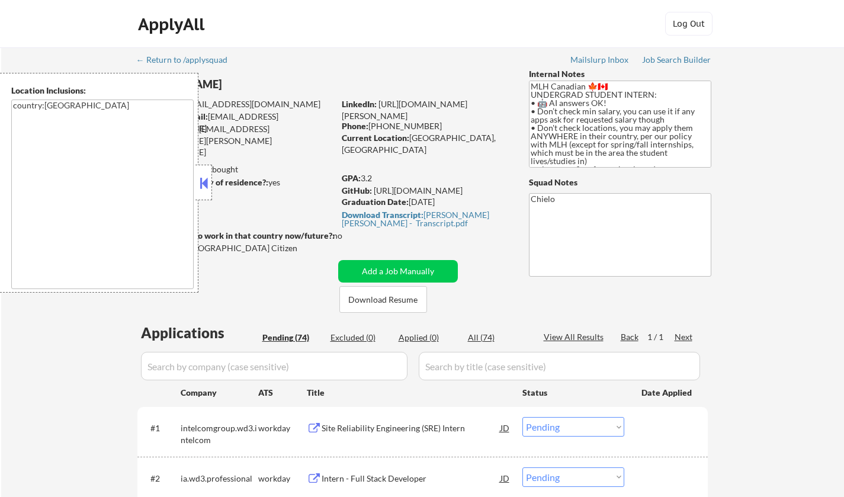
select select ""pending""
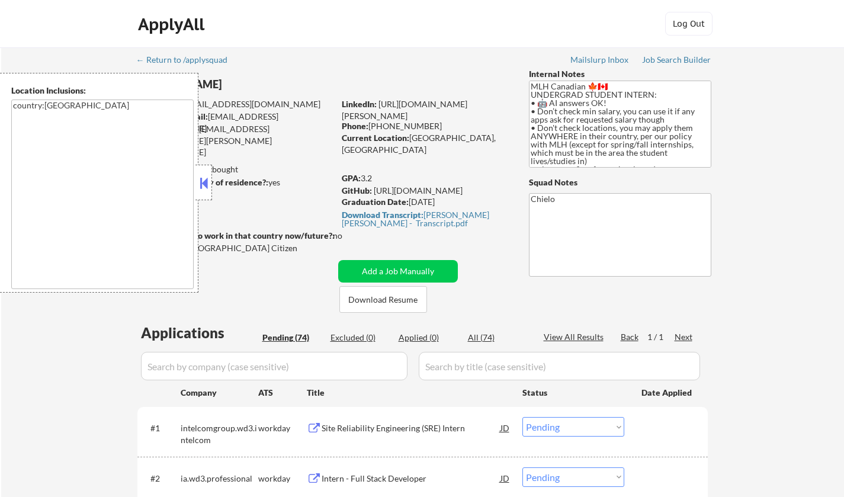
select select ""pending""
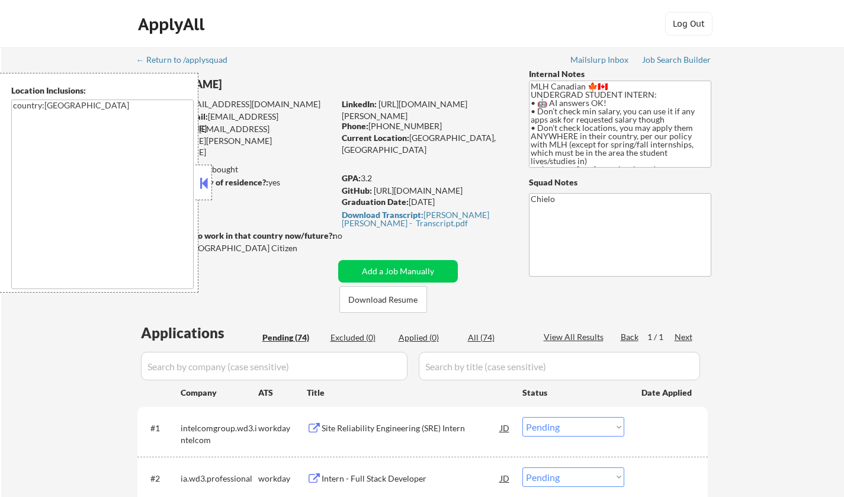
select select ""pending""
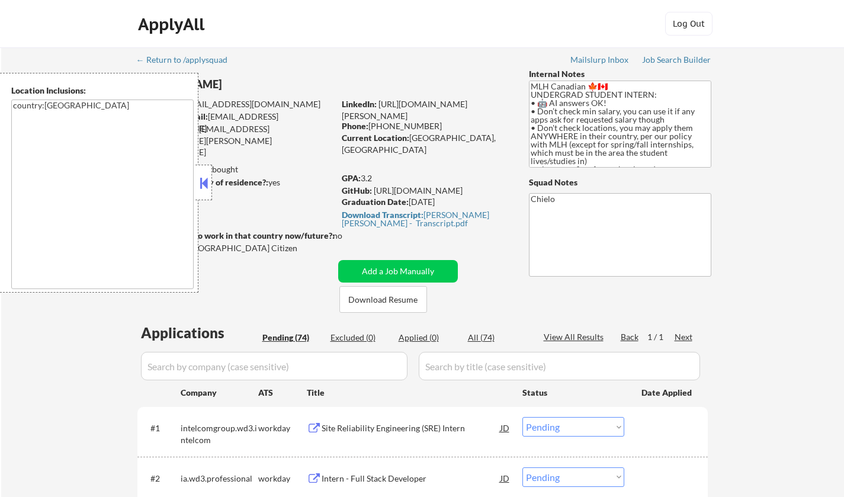
select select ""pending""
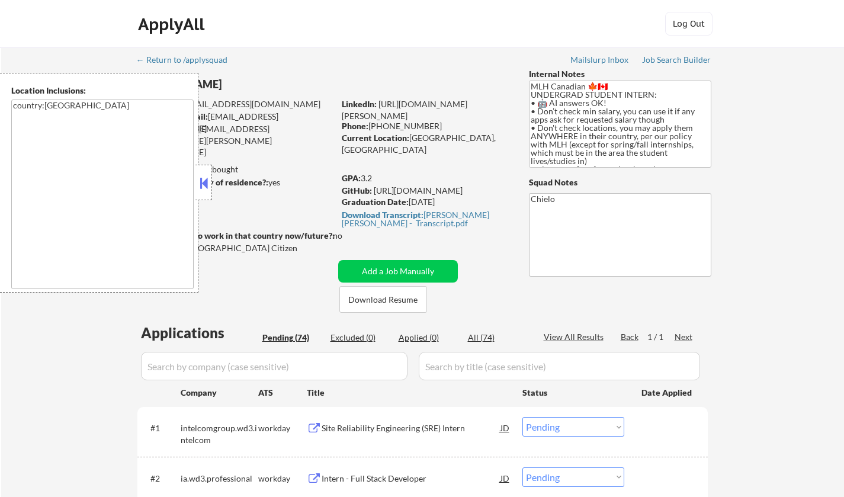
select select ""pending""
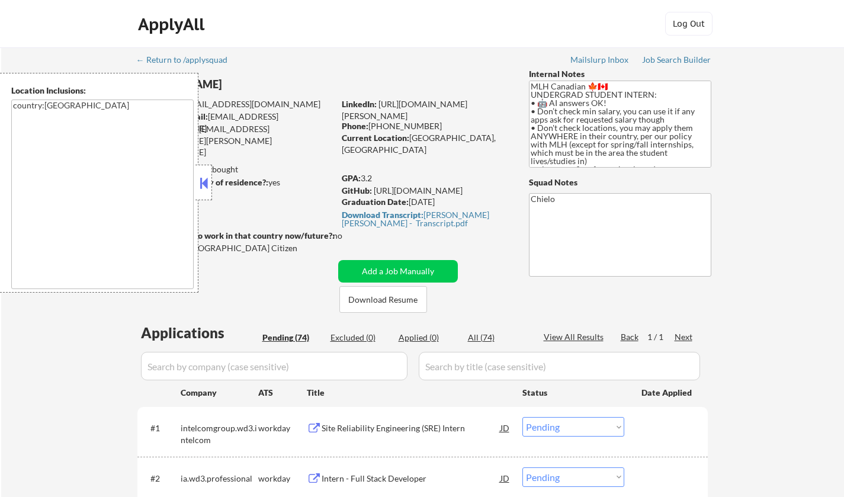
select select ""pending""
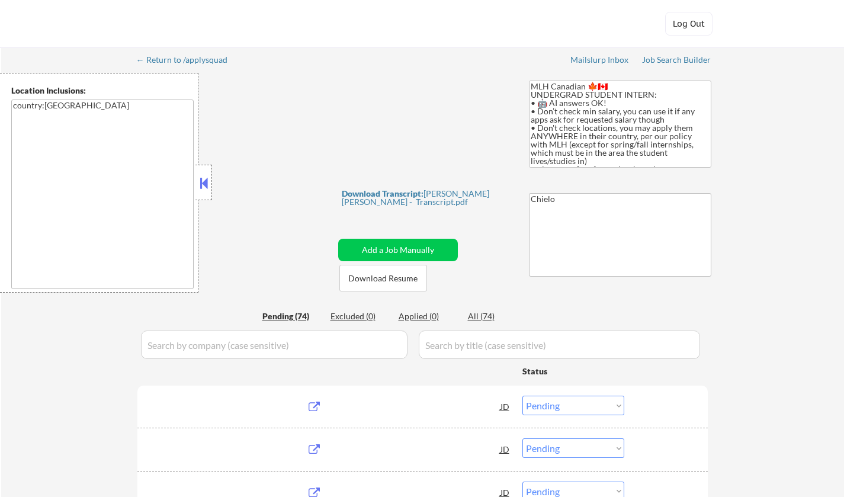
select select ""pending""
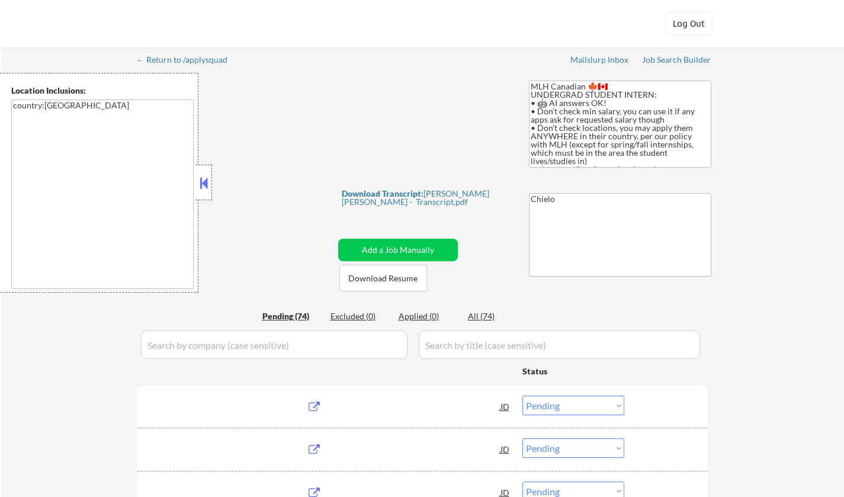
select select ""pending""
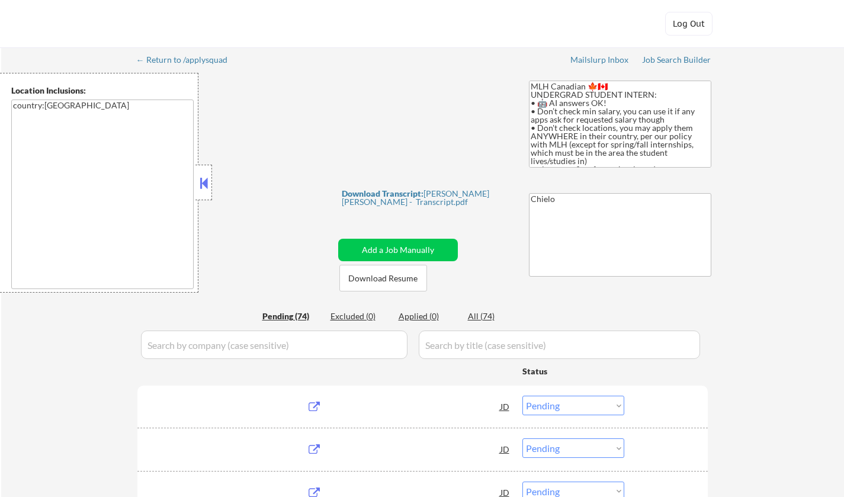
select select ""pending""
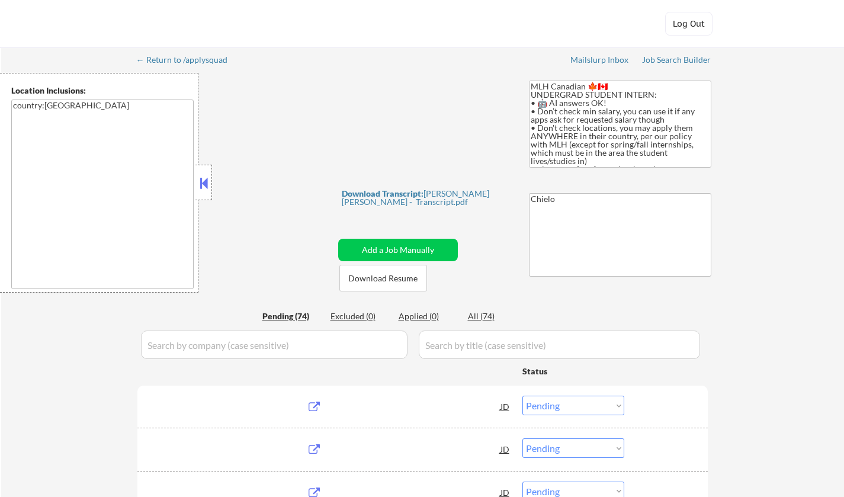
select select ""pending""
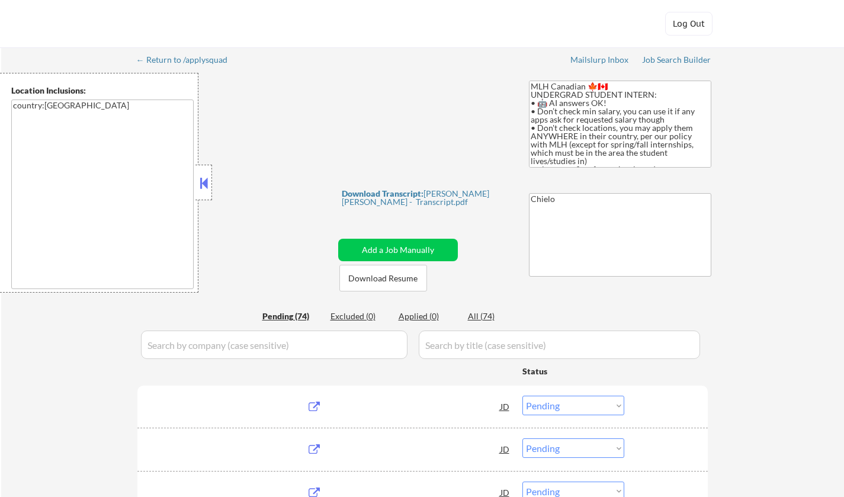
select select ""pending""
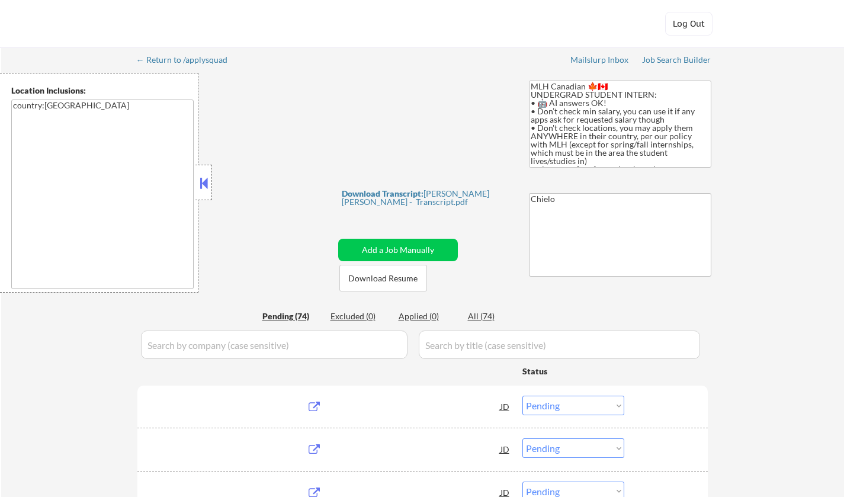
select select ""pending""
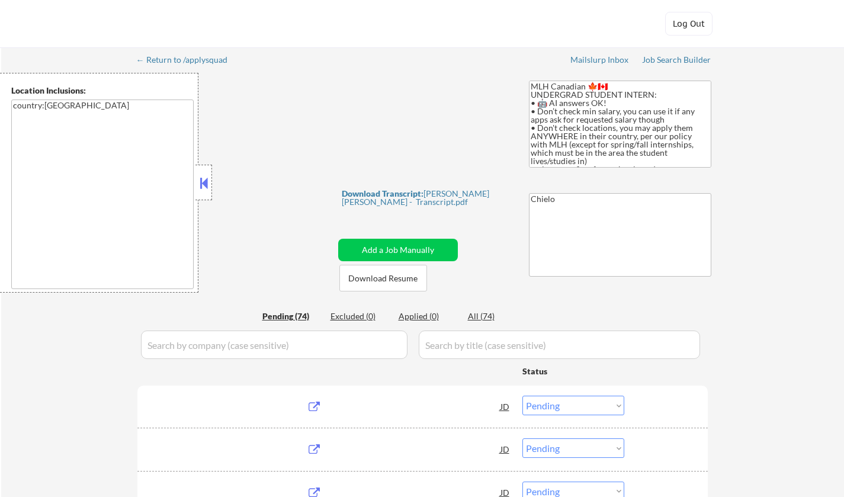
select select ""pending""
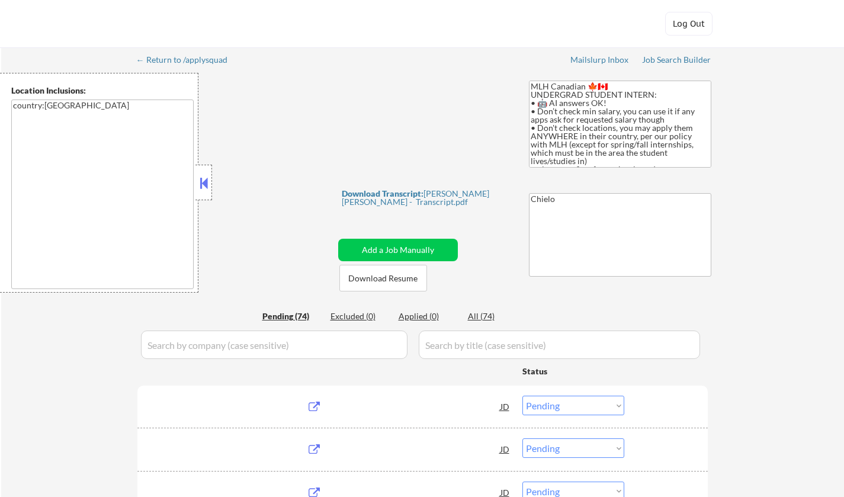
select select ""pending""
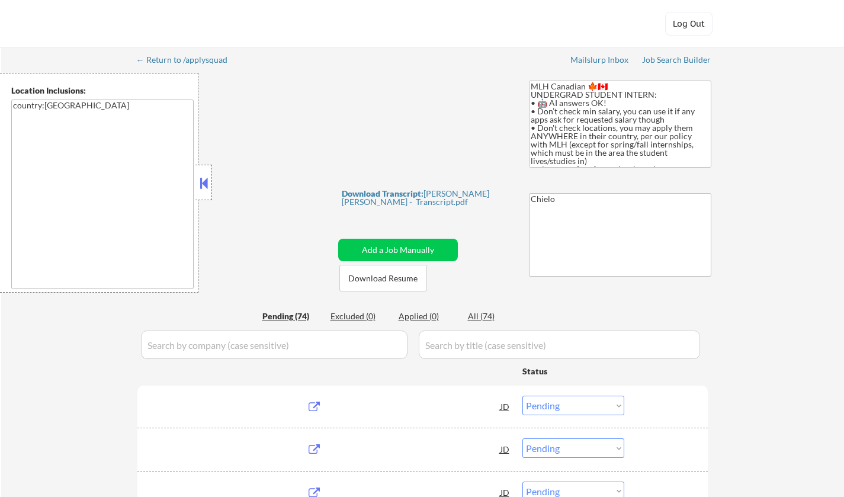
select select ""pending""
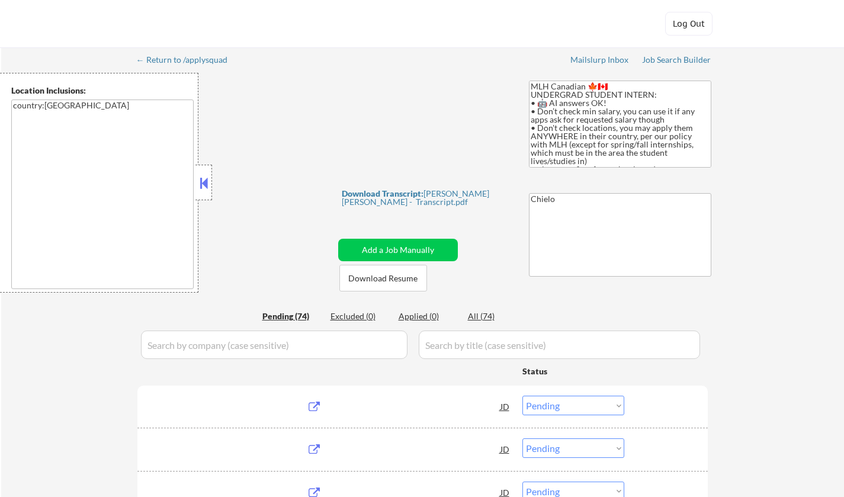
select select ""pending""
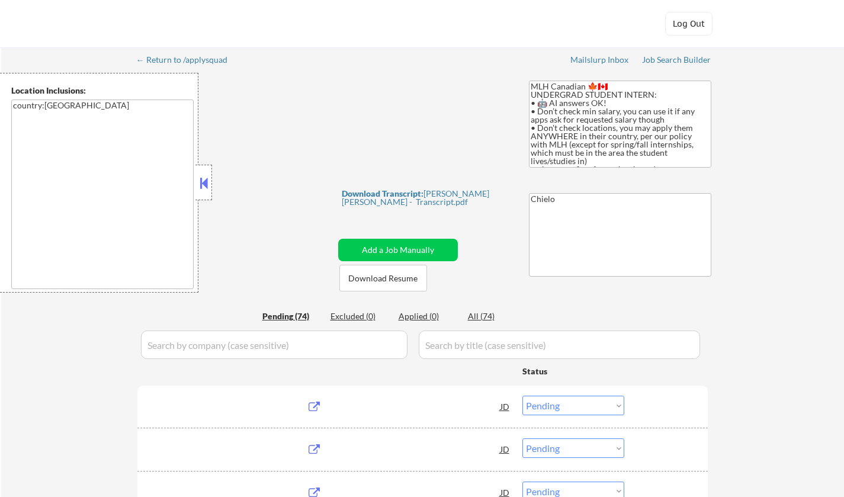
select select ""pending""
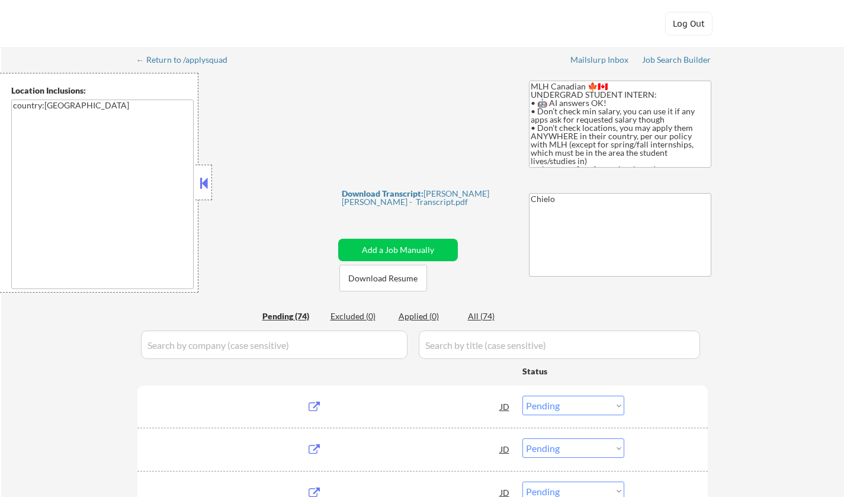
select select ""pending""
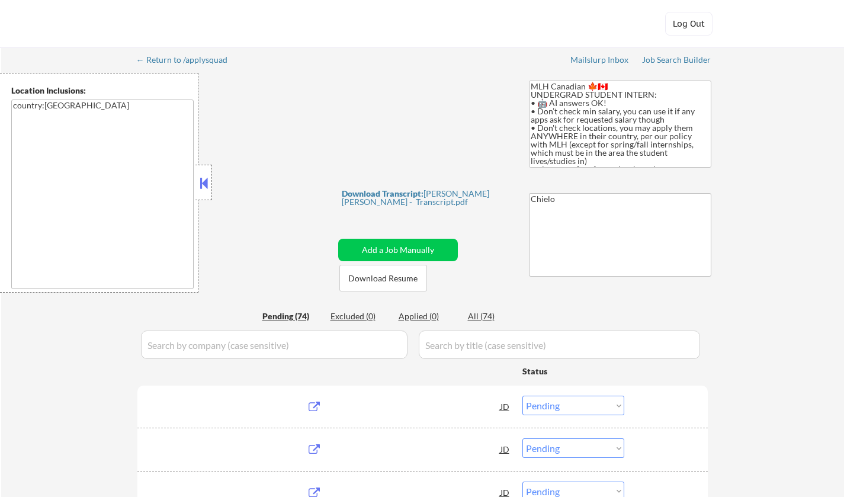
select select ""pending""
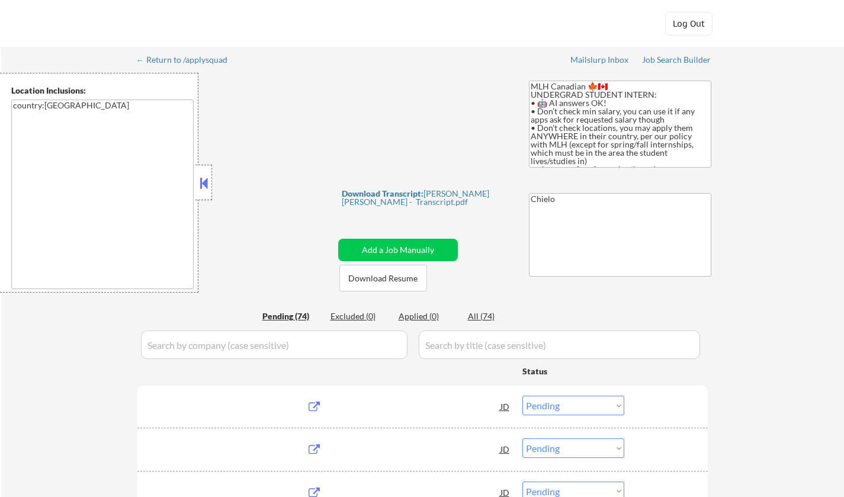
select select ""pending""
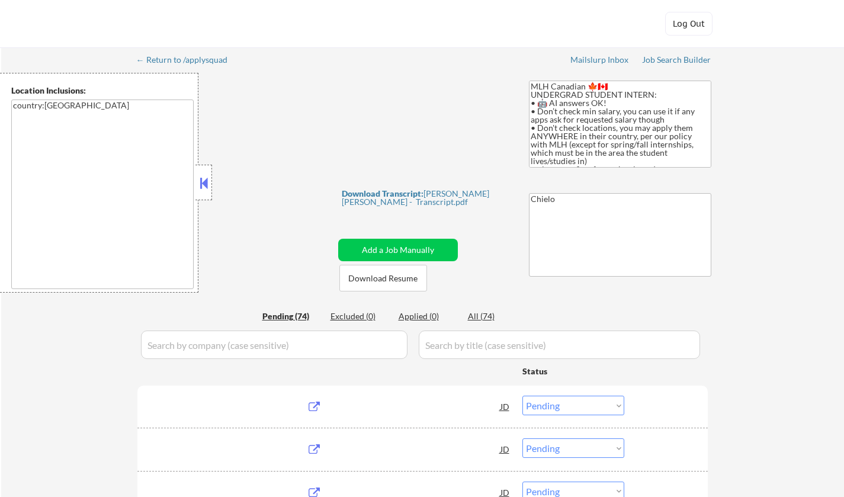
select select ""pending""
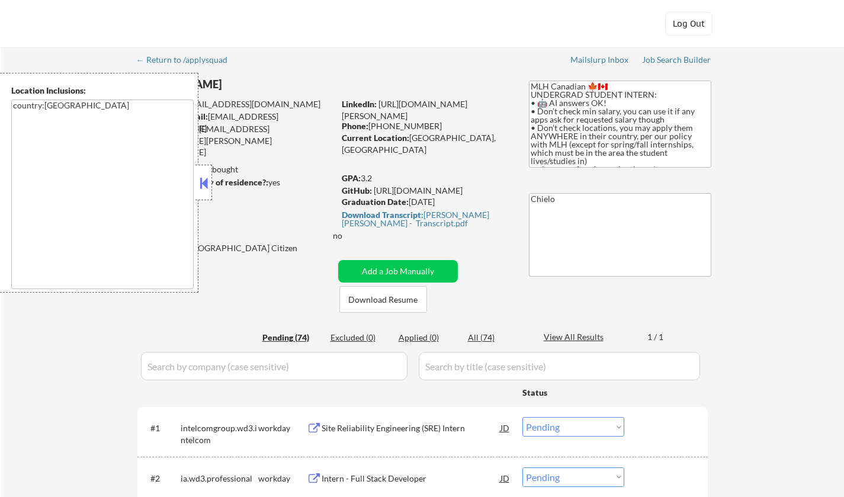
click at [203, 189] on button at bounding box center [203, 183] width 13 height 18
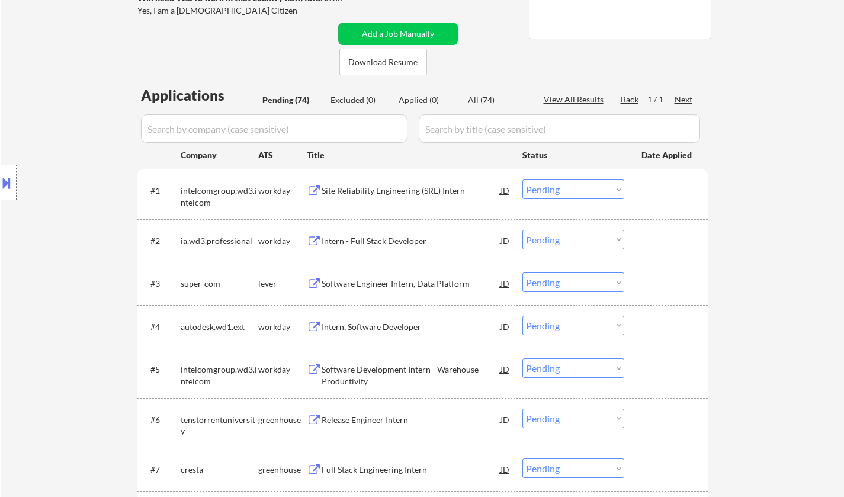
scroll to position [296, 0]
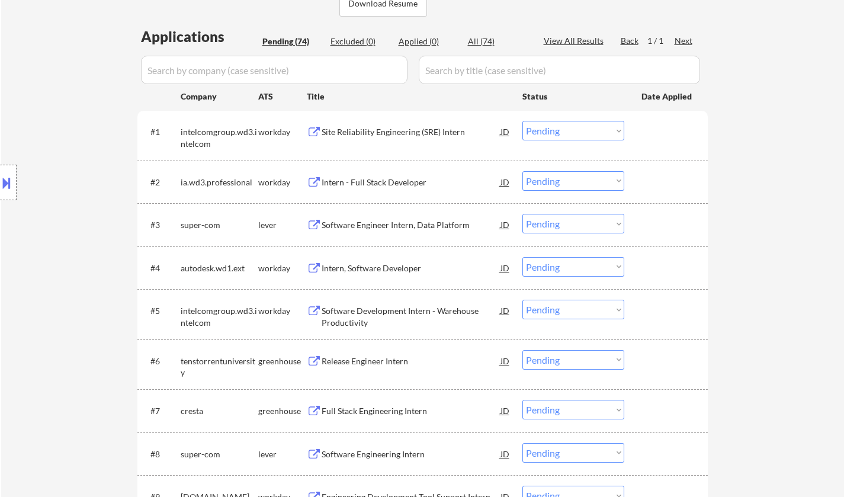
click at [380, 226] on div "Software Engineer Intern, Data Platform" at bounding box center [411, 225] width 179 height 12
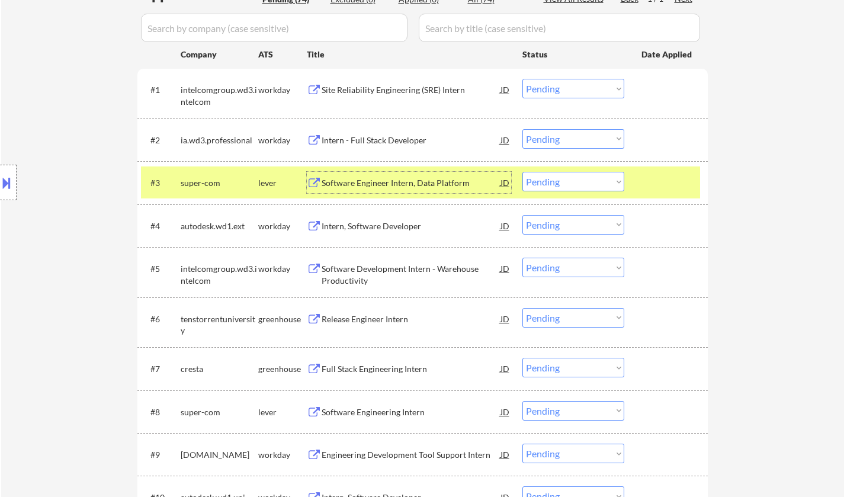
scroll to position [415, 0]
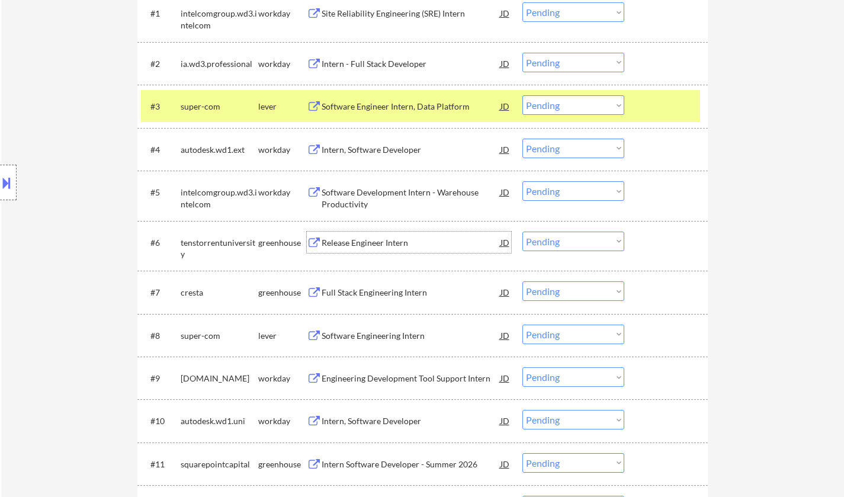
click at [366, 237] on div "Release Engineer Intern" at bounding box center [411, 243] width 179 height 12
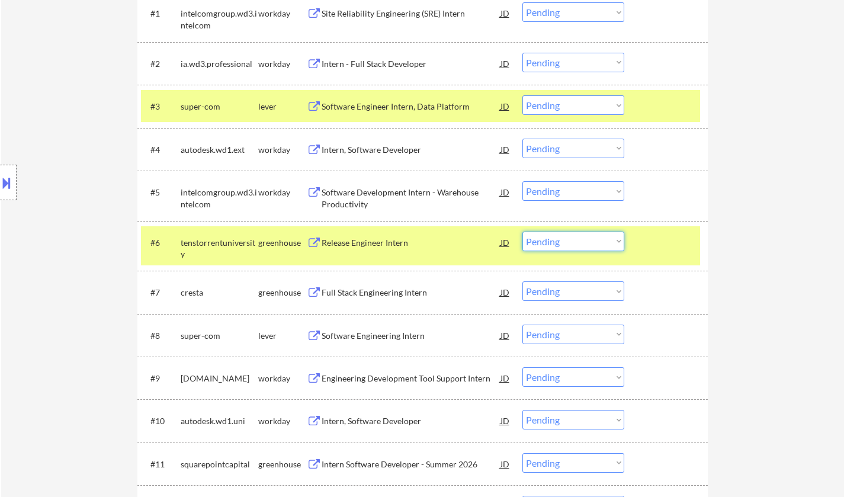
click at [567, 240] on select "Choose an option... Pending Applied Excluded (Questions) Excluded (Expired) Exc…" at bounding box center [574, 242] width 102 height 20
click at [523, 232] on select "Choose an option... Pending Applied Excluded (Questions) Excluded (Expired) Exc…" at bounding box center [574, 242] width 102 height 20
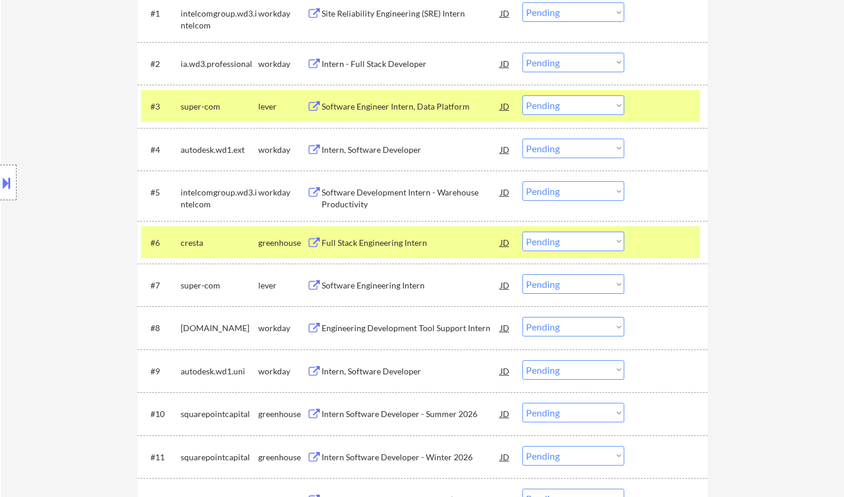
click at [353, 243] on div "Full Stack Engineering Intern" at bounding box center [411, 243] width 179 height 12
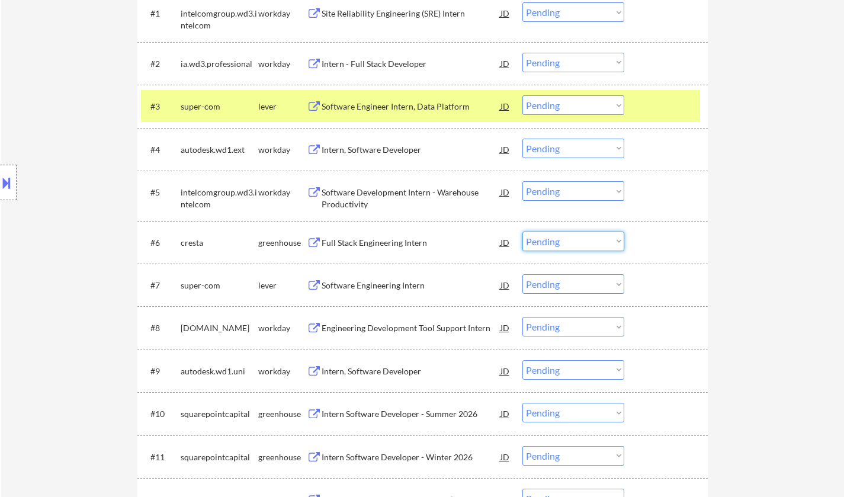
click at [536, 247] on select "Choose an option... Pending Applied Excluded (Questions) Excluded (Expired) Exc…" at bounding box center [574, 242] width 102 height 20
click at [523, 232] on select "Choose an option... Pending Applied Excluded (Questions) Excluded (Expired) Exc…" at bounding box center [574, 242] width 102 height 20
select select ""pending""
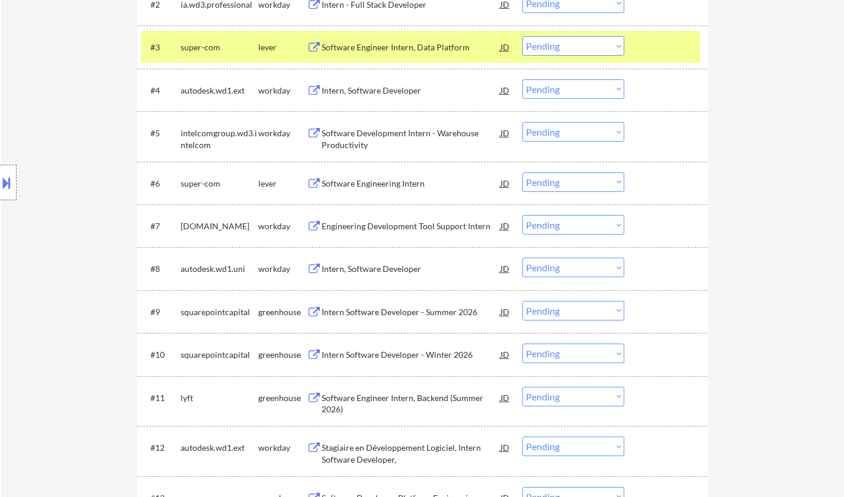
scroll to position [533, 0]
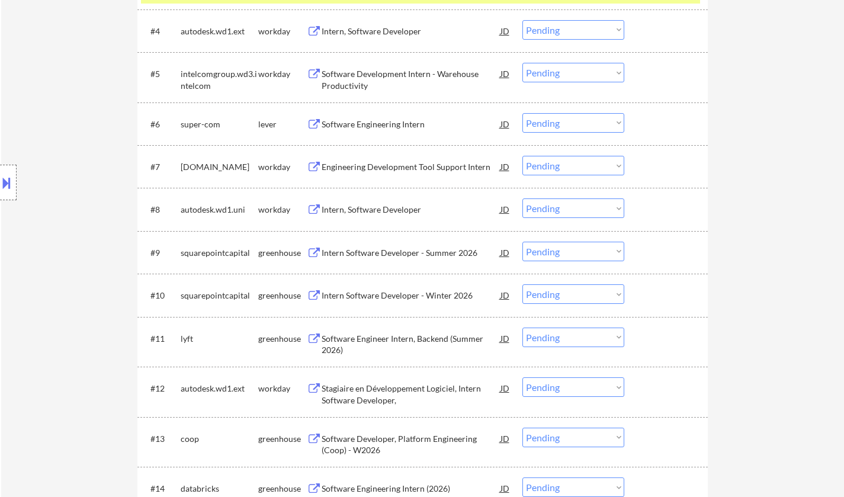
click at [379, 256] on div "Intern Software Developer - Summer 2026" at bounding box center [411, 253] width 179 height 12
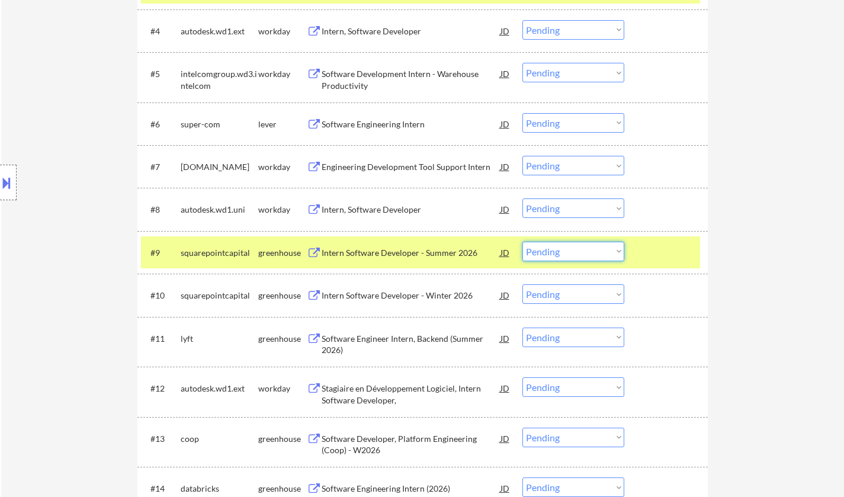
click at [604, 255] on select "Choose an option... Pending Applied Excluded (Questions) Excluded (Expired) Exc…" at bounding box center [574, 252] width 102 height 20
click at [523, 242] on select "Choose an option... Pending Applied Excluded (Questions) Excluded (Expired) Exc…" at bounding box center [574, 252] width 102 height 20
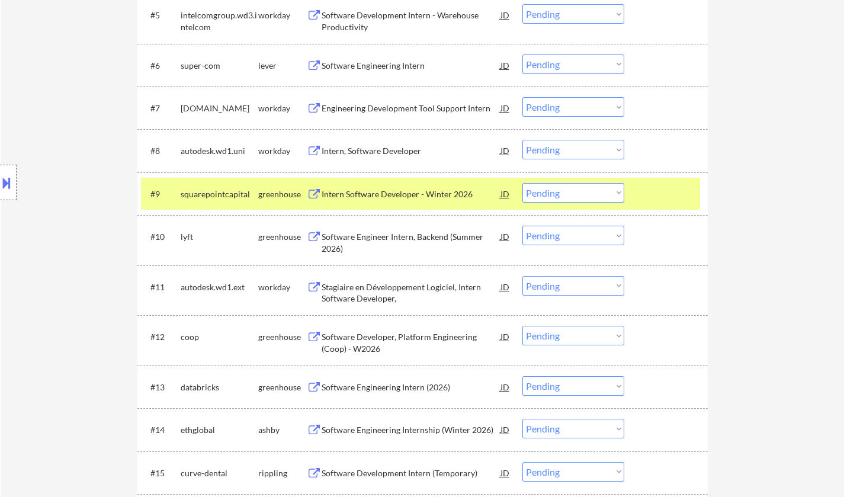
scroll to position [593, 0]
click at [414, 190] on div "Intern Software Developer - Winter 2026" at bounding box center [411, 194] width 179 height 12
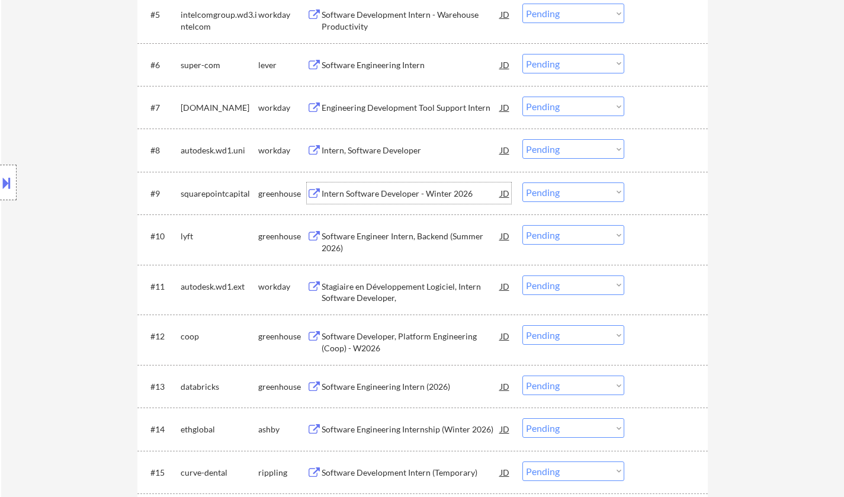
click at [572, 193] on select "Choose an option... Pending Applied Excluded (Questions) Excluded (Expired) Exc…" at bounding box center [574, 193] width 102 height 20
click at [523, 183] on select "Choose an option... Pending Applied Excluded (Questions) Excluded (Expired) Exc…" at bounding box center [574, 193] width 102 height 20
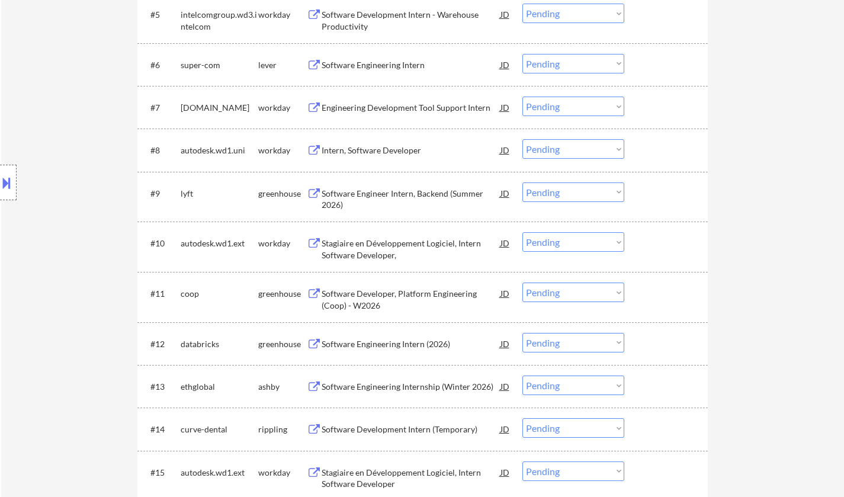
click at [381, 194] on div "Software Engineer Intern, Backend (Summer 2026)" at bounding box center [411, 199] width 179 height 23
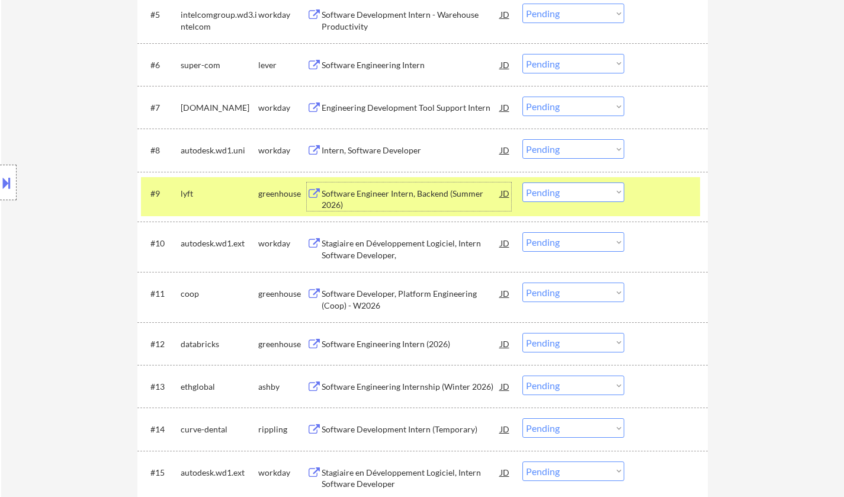
drag, startPoint x: 557, startPoint y: 190, endPoint x: 558, endPoint y: 200, distance: 9.5
click at [557, 190] on select "Choose an option... Pending Applied Excluded (Questions) Excluded (Expired) Exc…" at bounding box center [574, 193] width 102 height 20
click at [523, 183] on select "Choose an option... Pending Applied Excluded (Questions) Excluded (Expired) Exc…" at bounding box center [574, 193] width 102 height 20
select select ""pending""
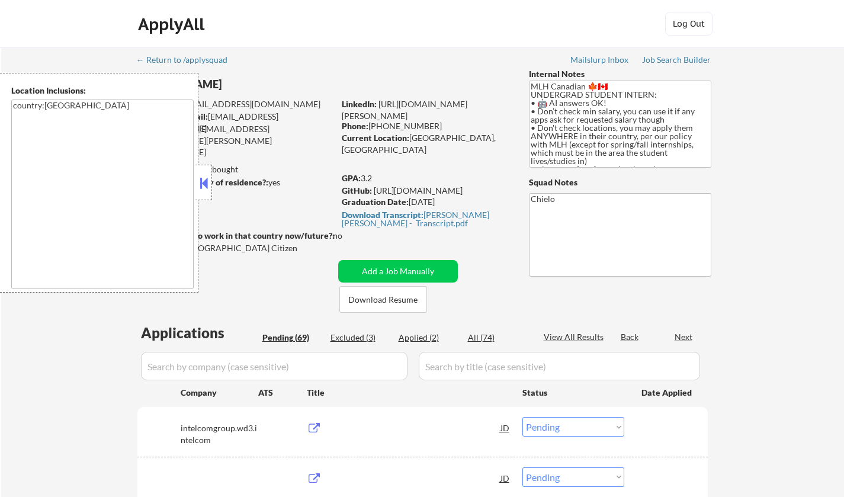
select select ""pending""
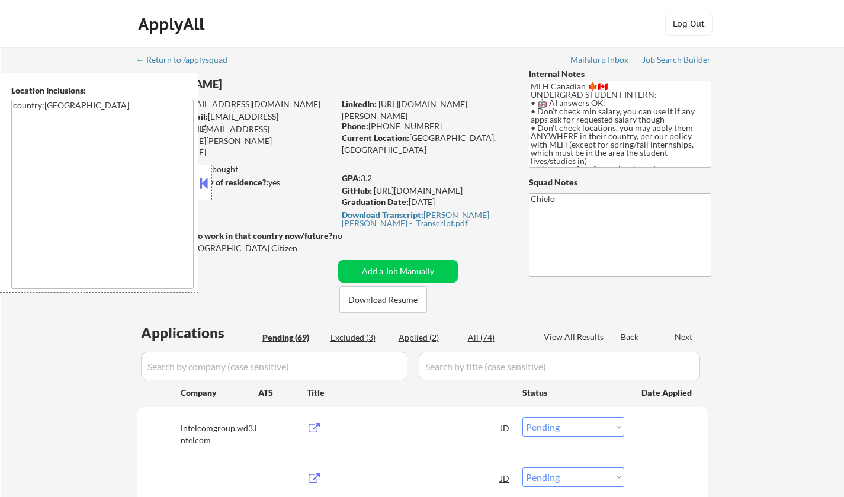
select select ""pending""
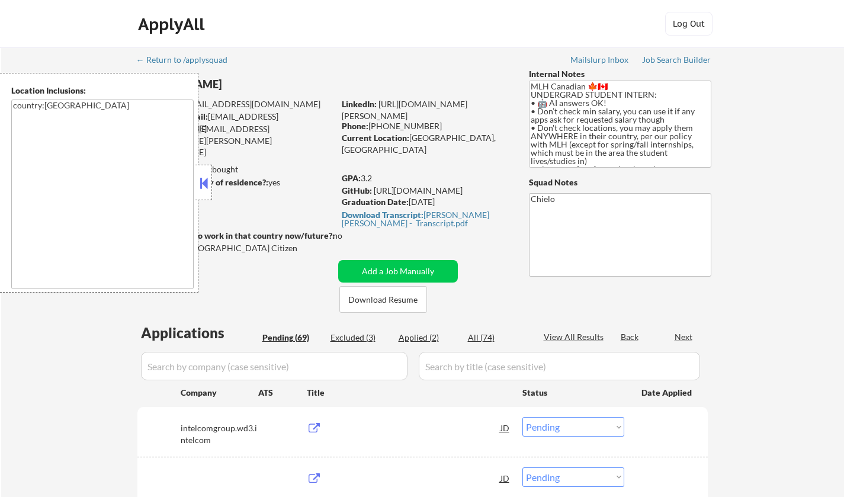
select select ""pending""
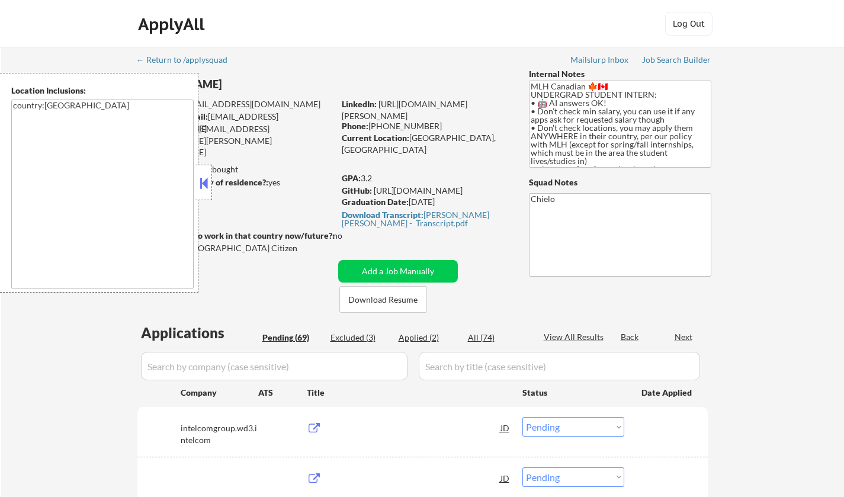
select select ""pending""
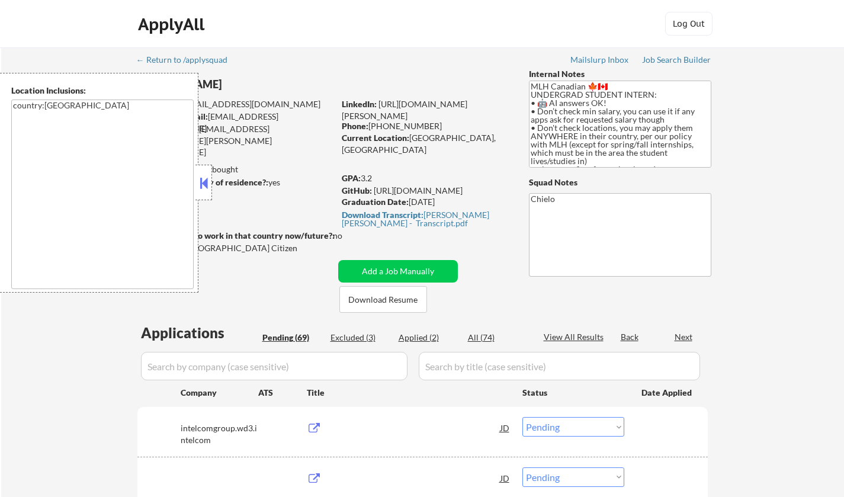
select select ""pending""
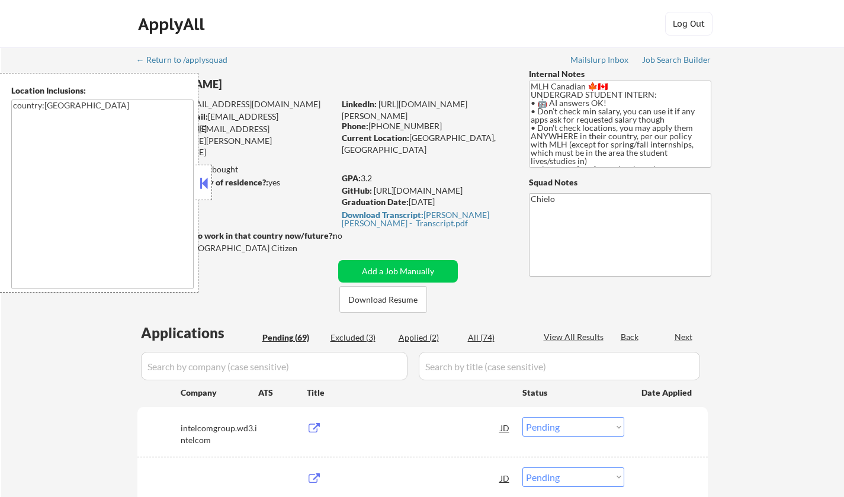
select select ""pending""
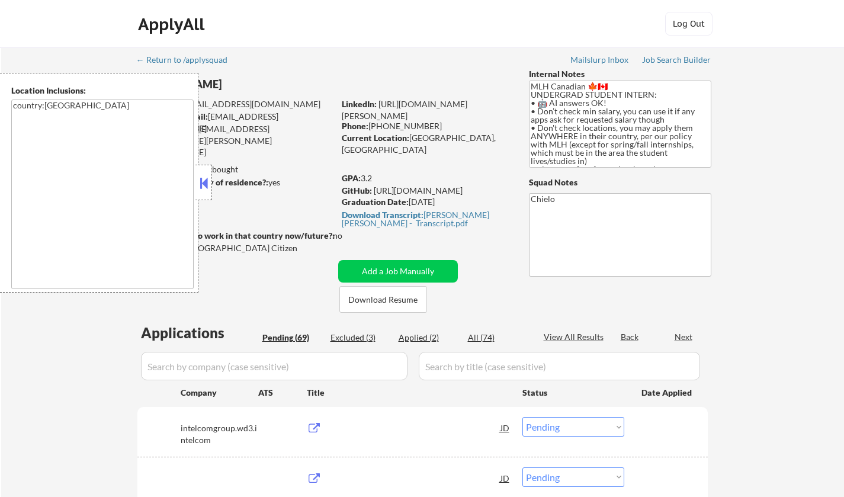
select select ""pending""
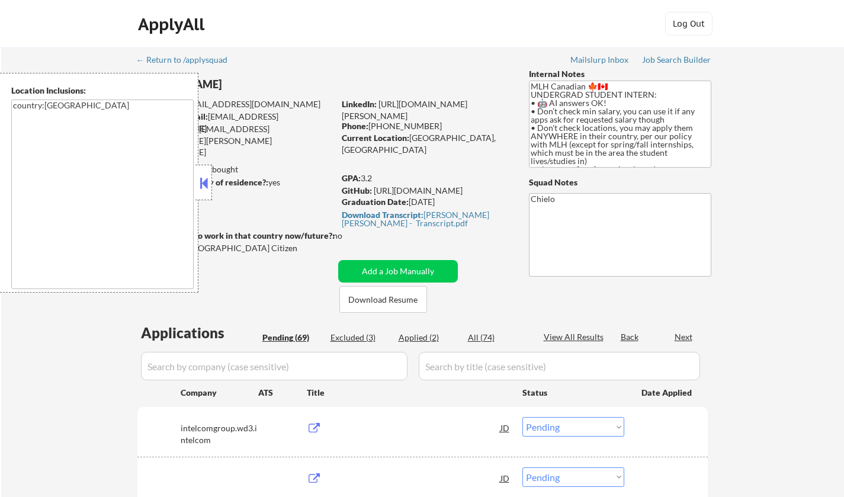
select select ""pending""
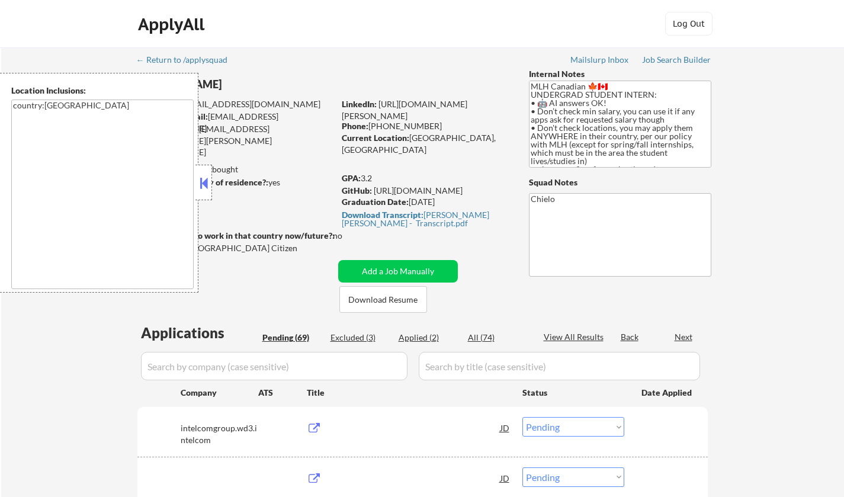
select select ""pending""
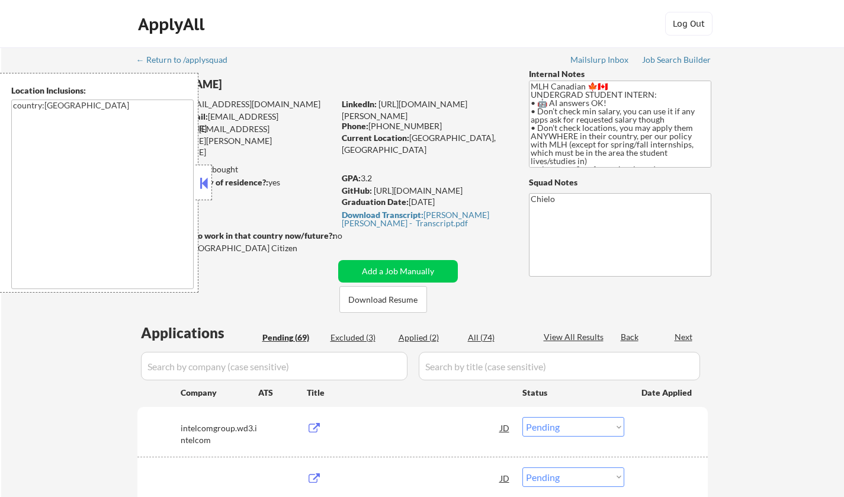
select select ""pending""
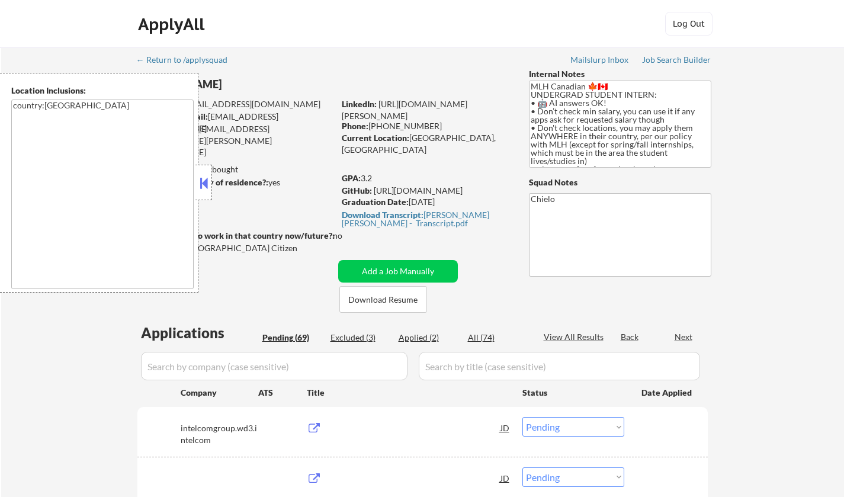
select select ""pending""
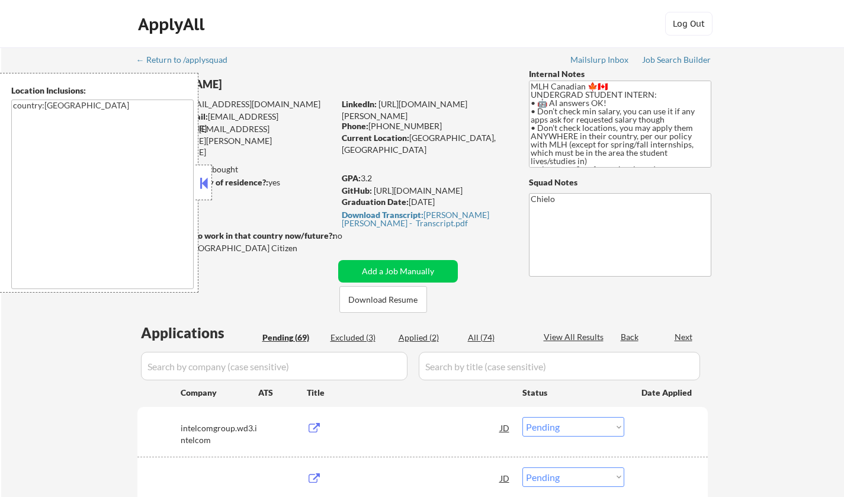
select select ""pending""
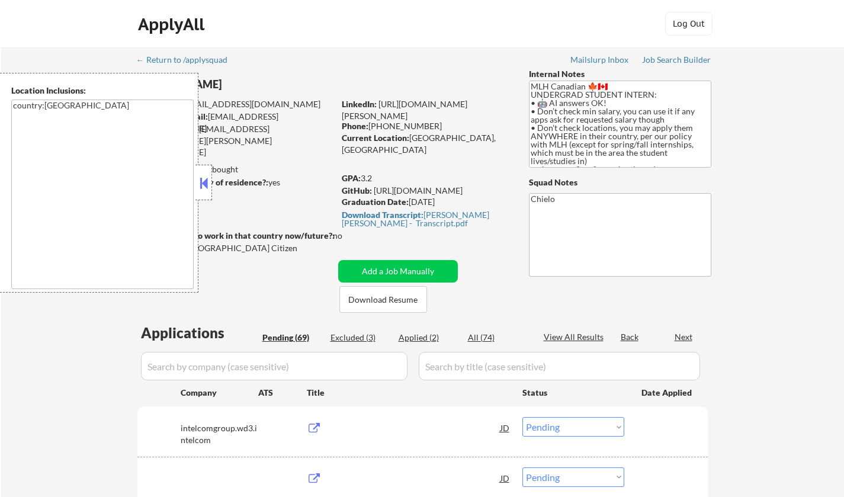
select select ""pending""
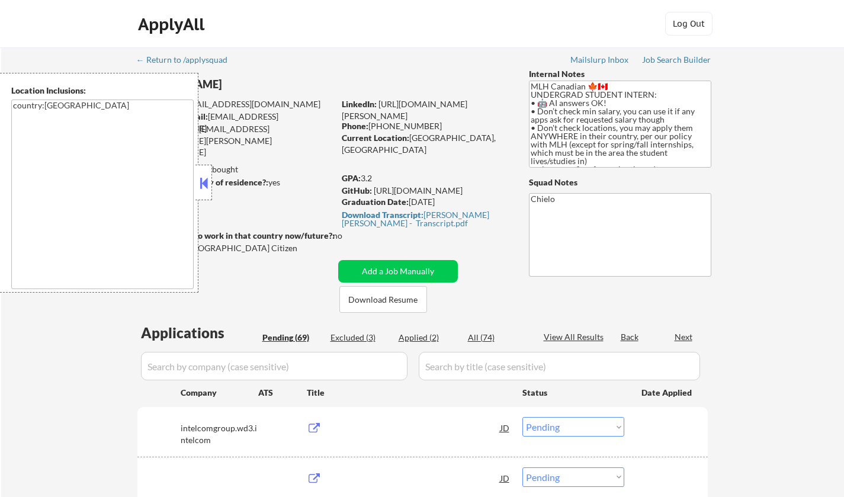
select select ""pending""
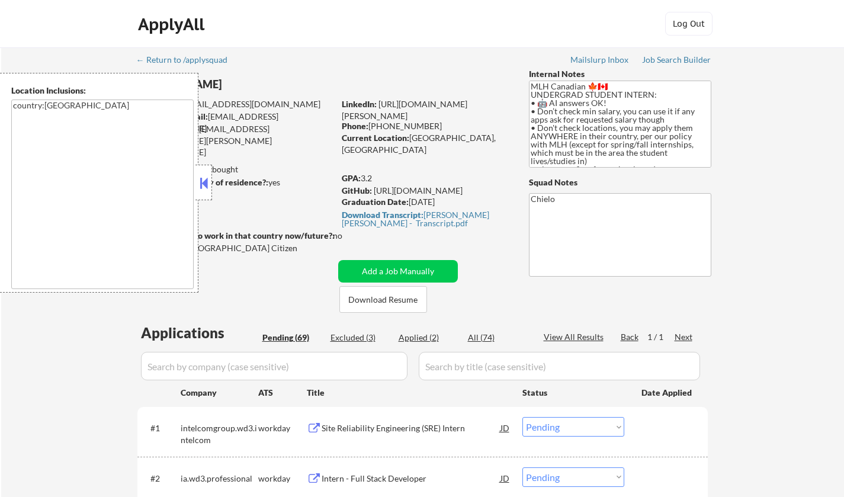
click at [209, 182] on button at bounding box center [203, 183] width 13 height 18
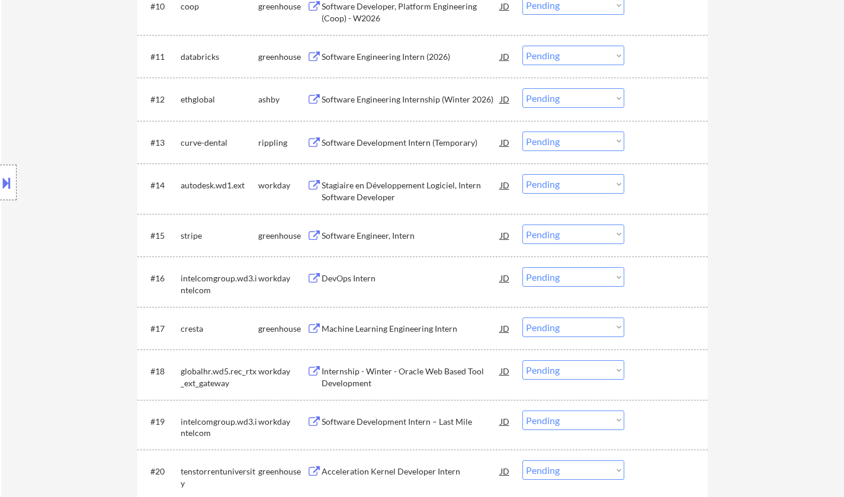
scroll to position [889, 0]
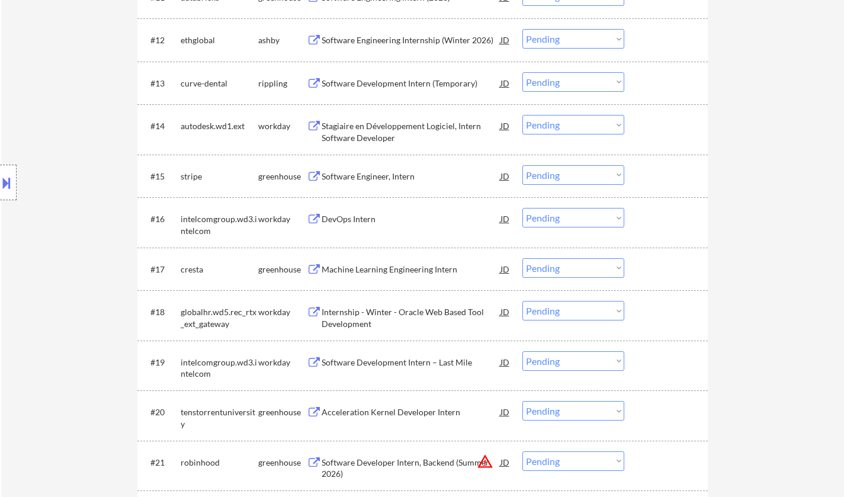
click at [389, 177] on div "Software Engineer, Intern" at bounding box center [411, 177] width 179 height 12
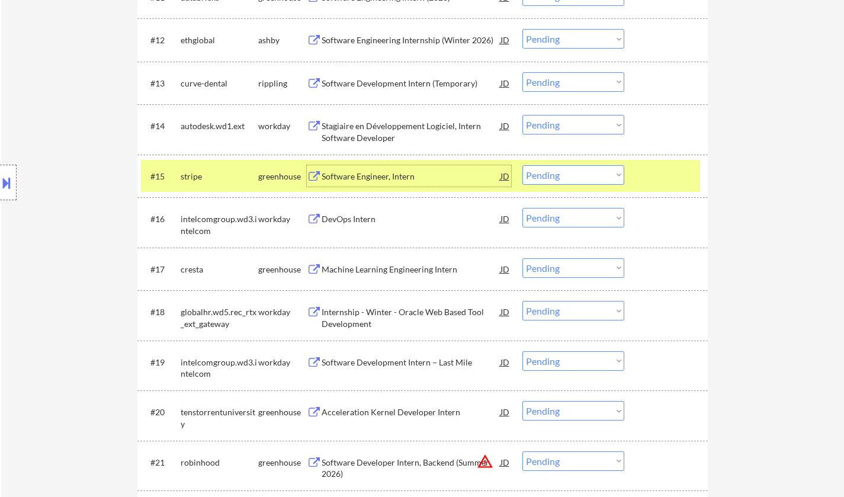
click at [352, 182] on div "Software Engineer, Intern" at bounding box center [411, 175] width 179 height 21
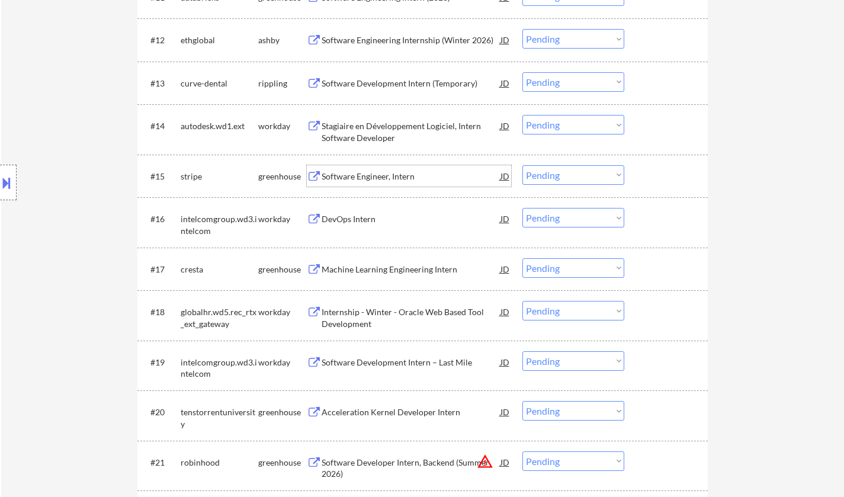
click at [565, 168] on select "Choose an option... Pending Applied Excluded (Questions) Excluded (Expired) Exc…" at bounding box center [574, 175] width 102 height 20
click at [523, 165] on select "Choose an option... Pending Applied Excluded (Questions) Excluded (Expired) Exc…" at bounding box center [574, 175] width 102 height 20
select select ""pending""
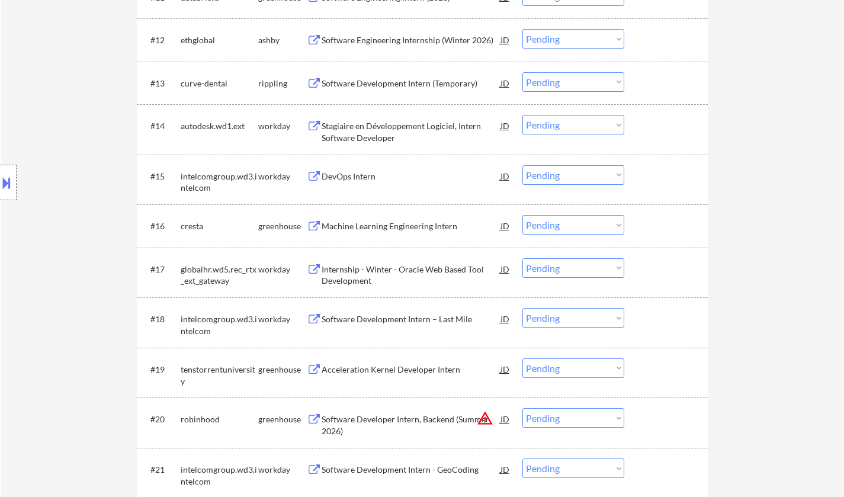
click at [361, 226] on div "Machine Learning Engineering Intern" at bounding box center [411, 226] width 179 height 12
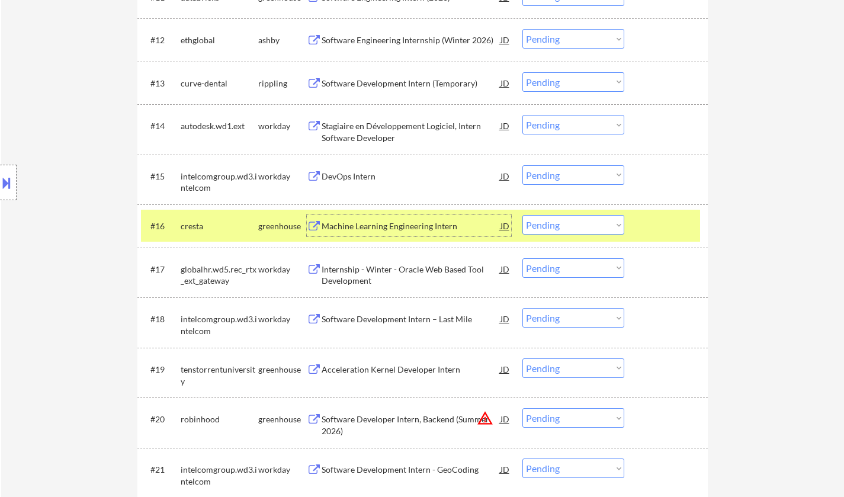
click at [589, 227] on select "Choose an option... Pending Applied Excluded (Questions) Excluded (Expired) Exc…" at bounding box center [574, 225] width 102 height 20
click at [523, 215] on select "Choose an option... Pending Applied Excluded (Questions) Excluded (Expired) Exc…" at bounding box center [574, 225] width 102 height 20
select select ""pending""
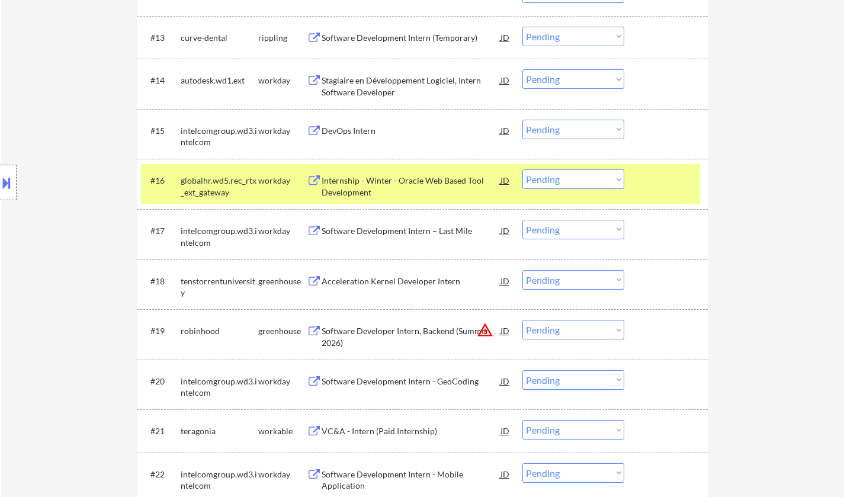
scroll to position [948, 0]
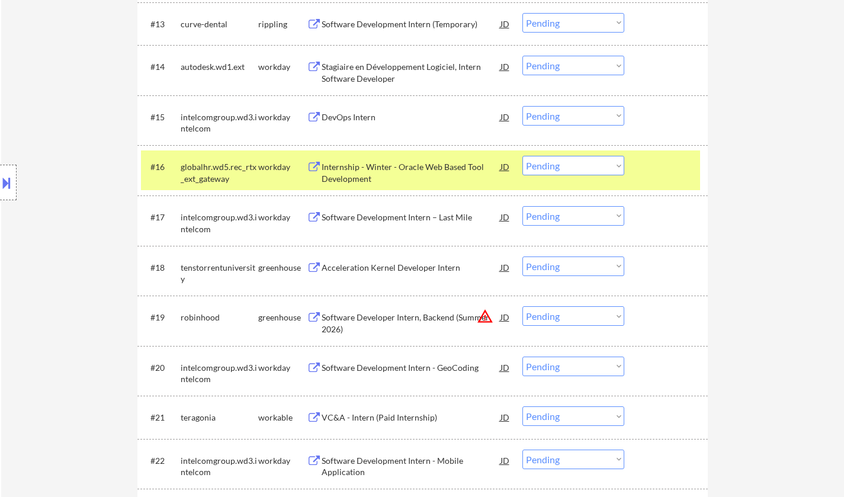
click at [399, 272] on div "Acceleration Kernel Developer Intern" at bounding box center [411, 268] width 179 height 12
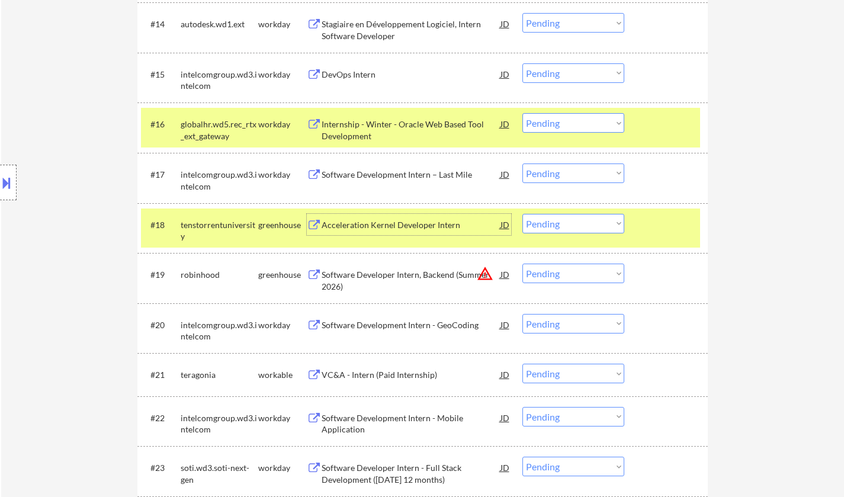
scroll to position [1067, 0]
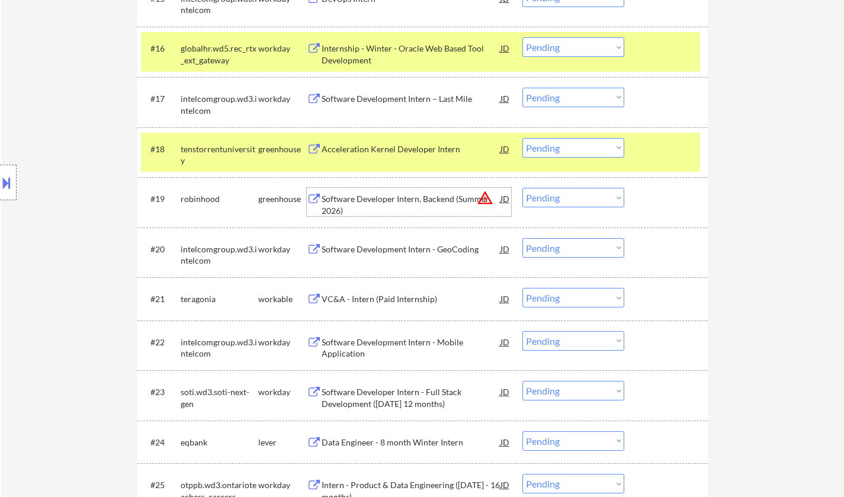
click at [379, 201] on div "Software Developer Intern, Backend (Summer 2026)" at bounding box center [411, 204] width 179 height 23
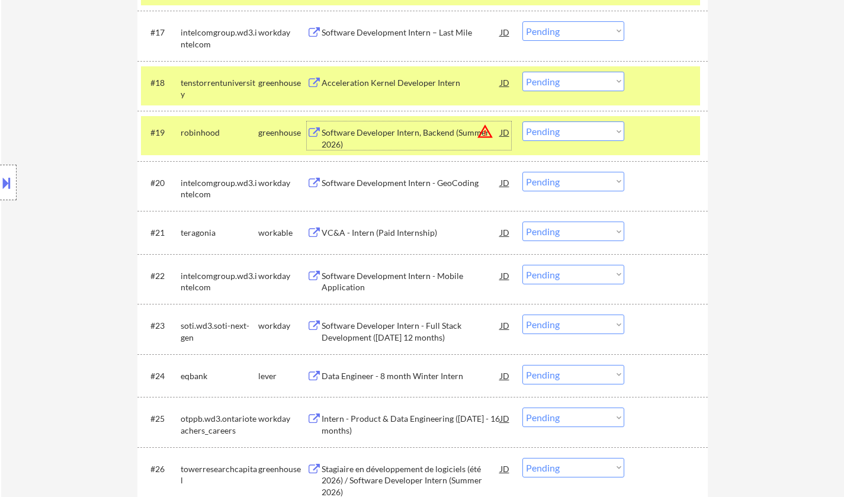
scroll to position [1185, 0]
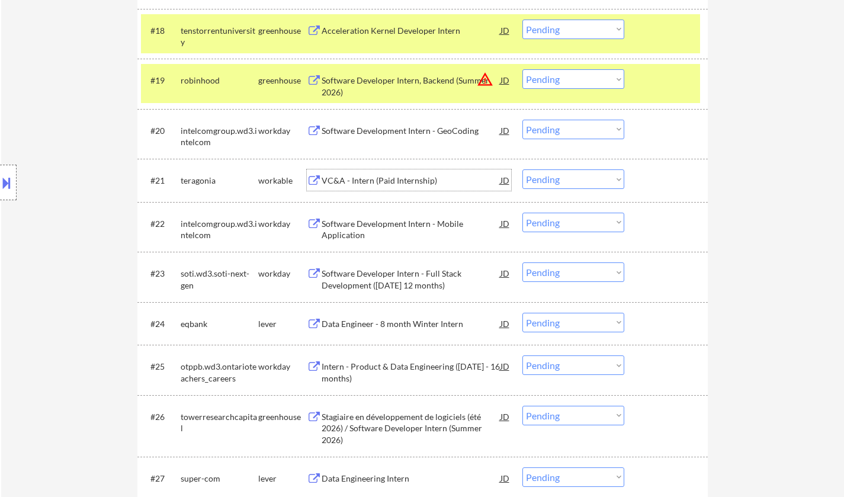
click at [378, 180] on div "VC&A - Intern (Paid Internship)" at bounding box center [411, 181] width 179 height 12
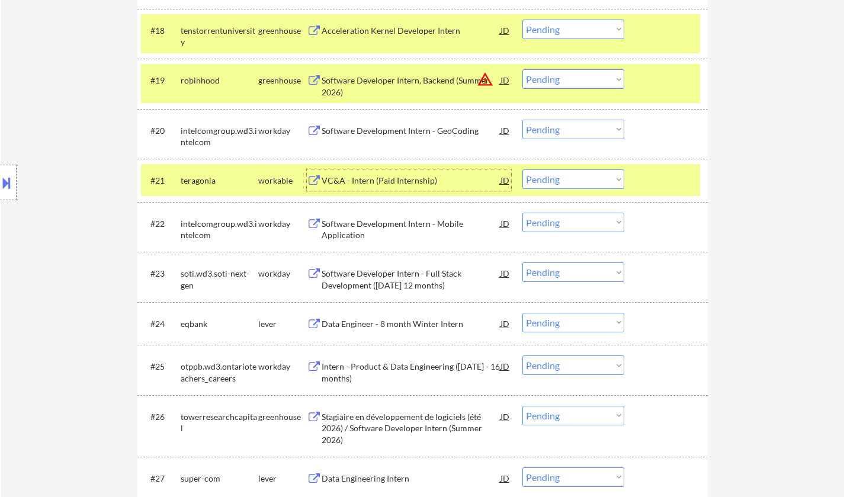
click at [564, 181] on select "Choose an option... Pending Applied Excluded (Questions) Excluded (Expired) Exc…" at bounding box center [574, 179] width 102 height 20
click at [523, 169] on select "Choose an option... Pending Applied Excluded (Questions) Excluded (Expired) Exc…" at bounding box center [574, 179] width 102 height 20
select select ""pending""
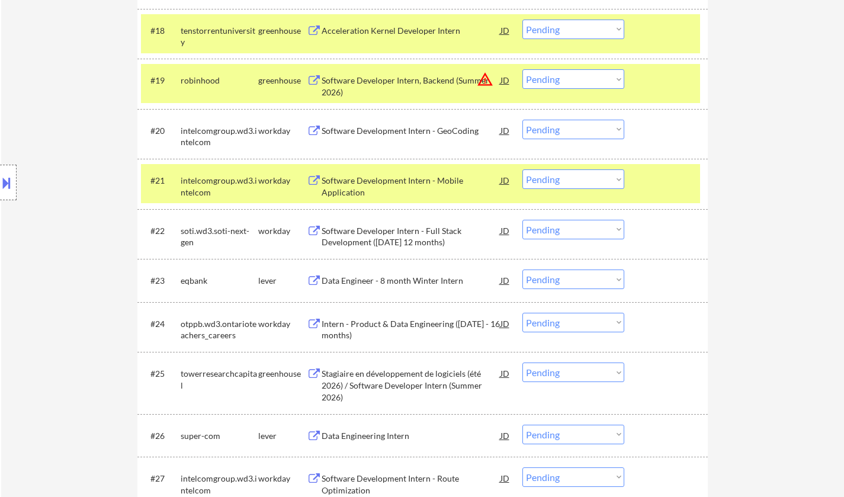
click at [396, 280] on div "Data Engineer - 8 month Winter Intern" at bounding box center [411, 281] width 179 height 12
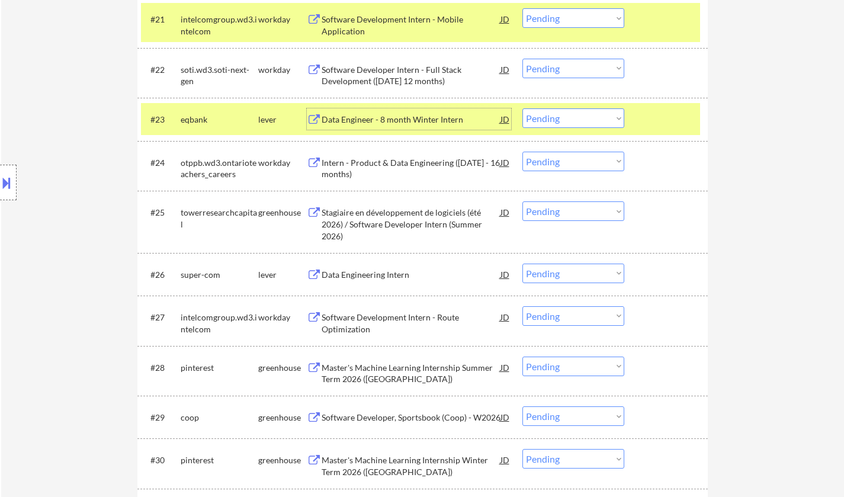
scroll to position [1363, 0]
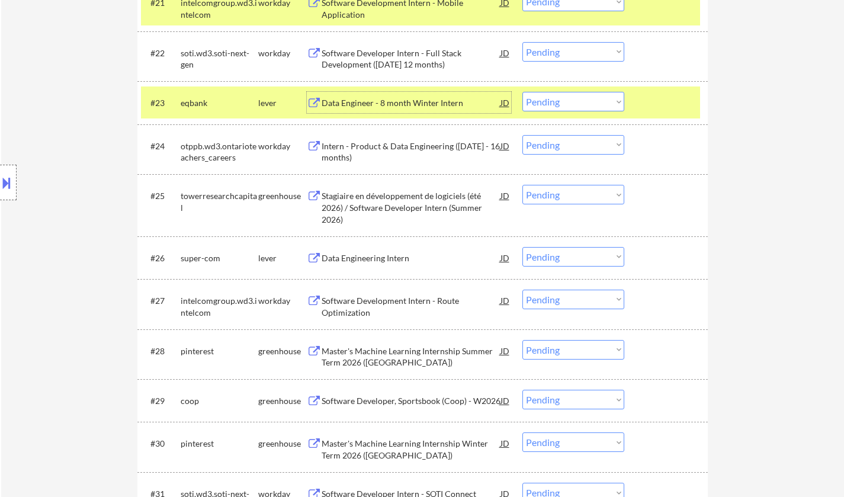
click at [367, 260] on div "Data Engineering Intern" at bounding box center [411, 258] width 179 height 12
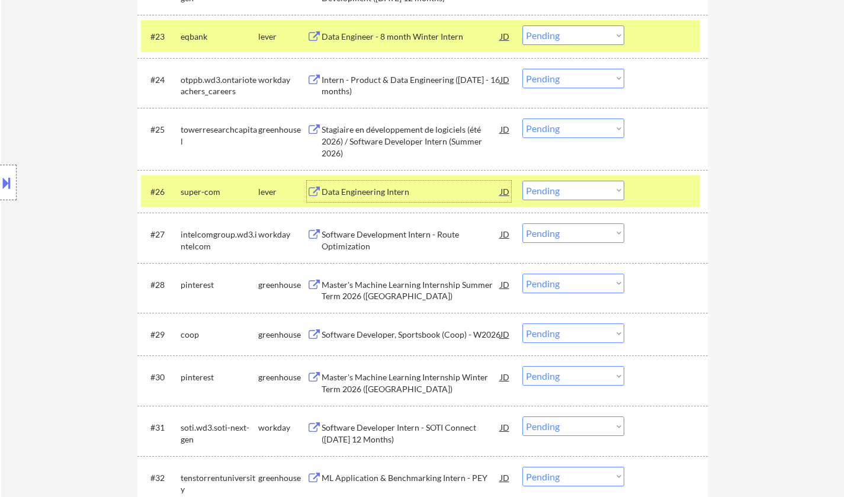
scroll to position [1481, 0]
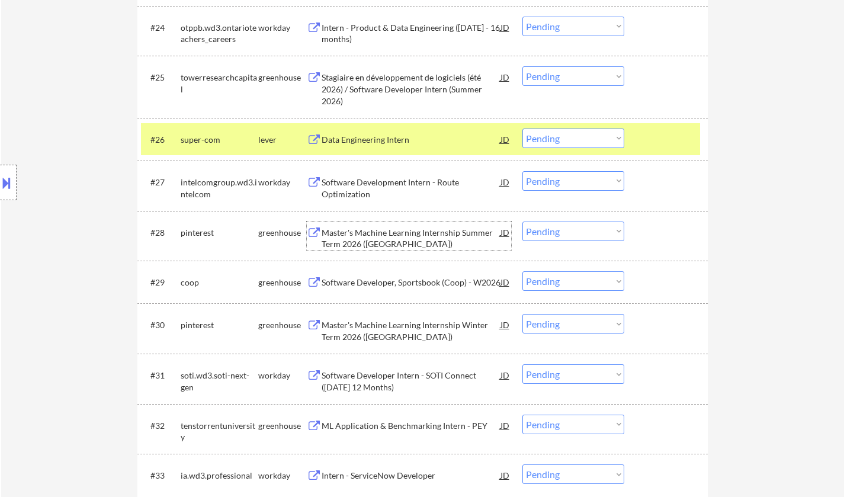
click at [407, 229] on div "Master's Machine Learning Internship Summer Term 2026 ([GEOGRAPHIC_DATA])" at bounding box center [411, 238] width 179 height 23
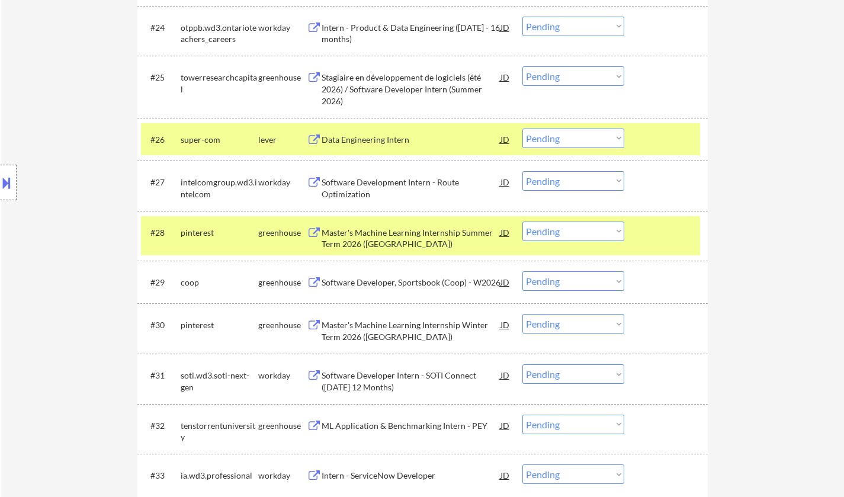
select select ""pending""
select select ""PLACEHOLDER_1427118222253""
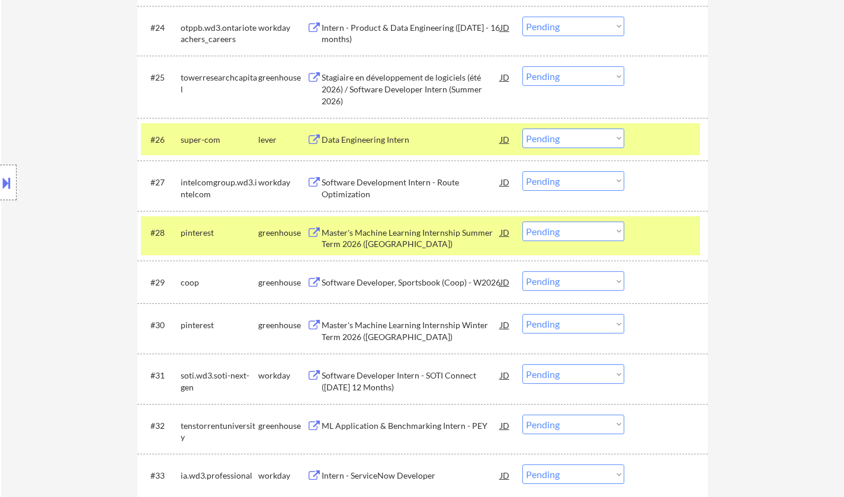
select select ""pending""
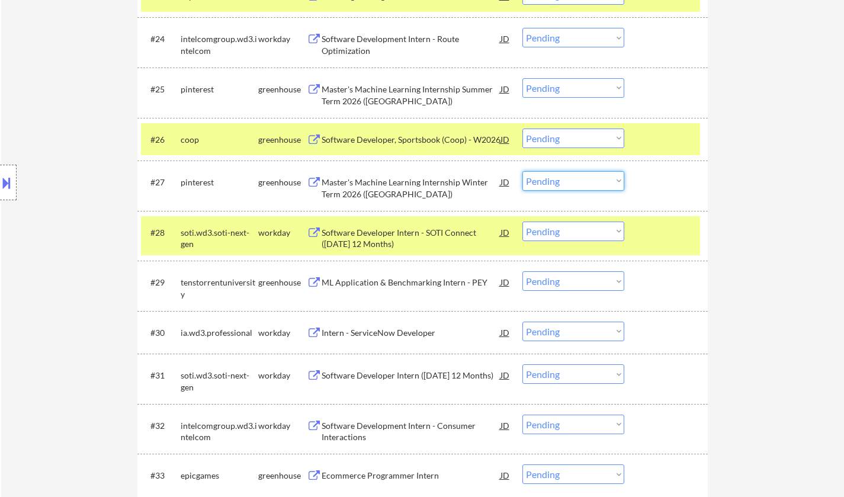
drag, startPoint x: 572, startPoint y: 181, endPoint x: 580, endPoint y: 189, distance: 10.5
click at [572, 181] on select "Choose an option... Pending Applied Excluded (Questions) Excluded (Expired) Exc…" at bounding box center [574, 181] width 102 height 20
click at [523, 171] on select "Choose an option... Pending Applied Excluded (Questions) Excluded (Expired) Exc…" at bounding box center [574, 181] width 102 height 20
select select ""pending""
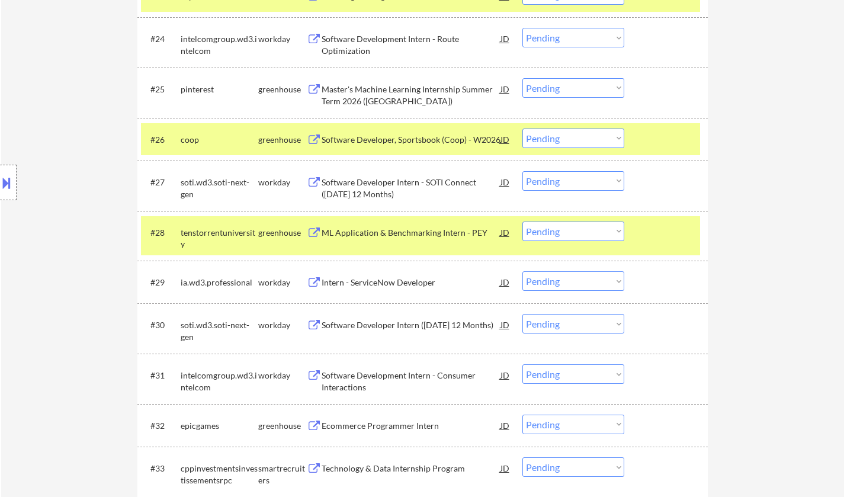
click at [376, 229] on div "ML Application & Benchmarking Intern - PEY" at bounding box center [411, 233] width 179 height 12
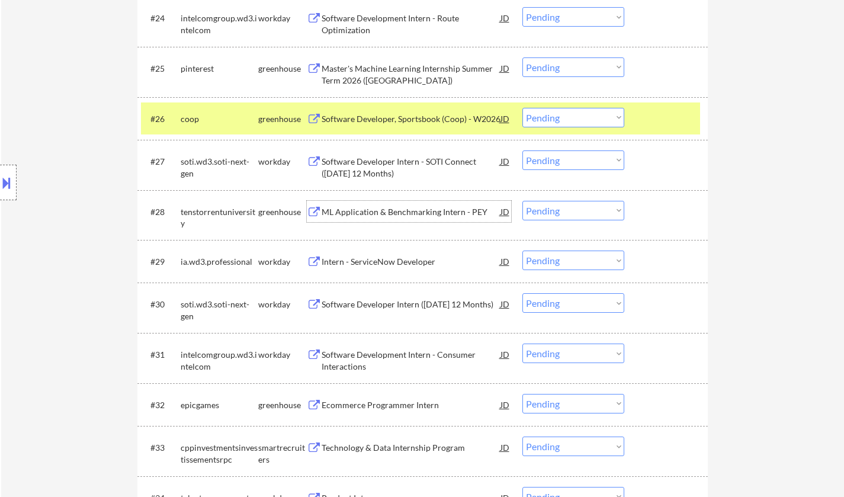
scroll to position [1600, 0]
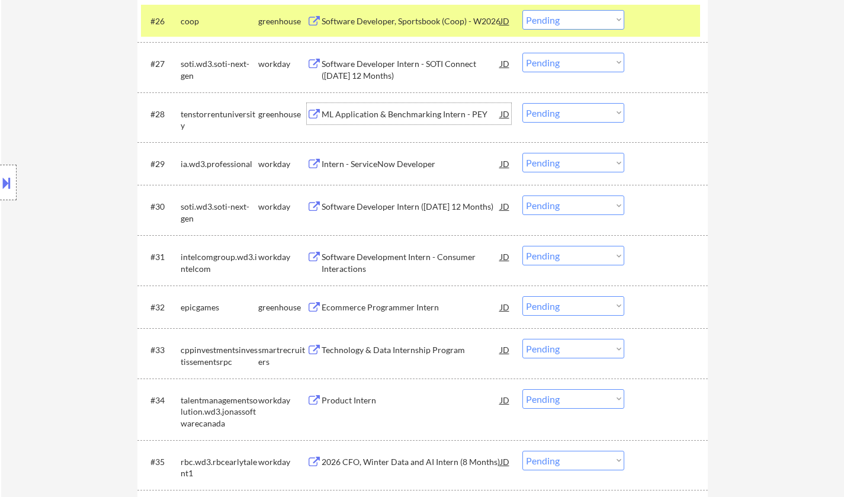
click at [369, 307] on div "Ecommerce Programmer Intern" at bounding box center [411, 308] width 179 height 12
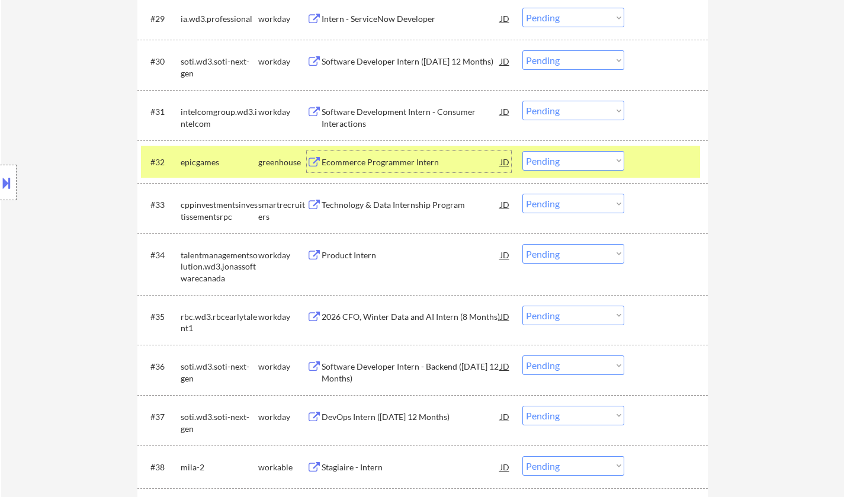
scroll to position [1837, 0]
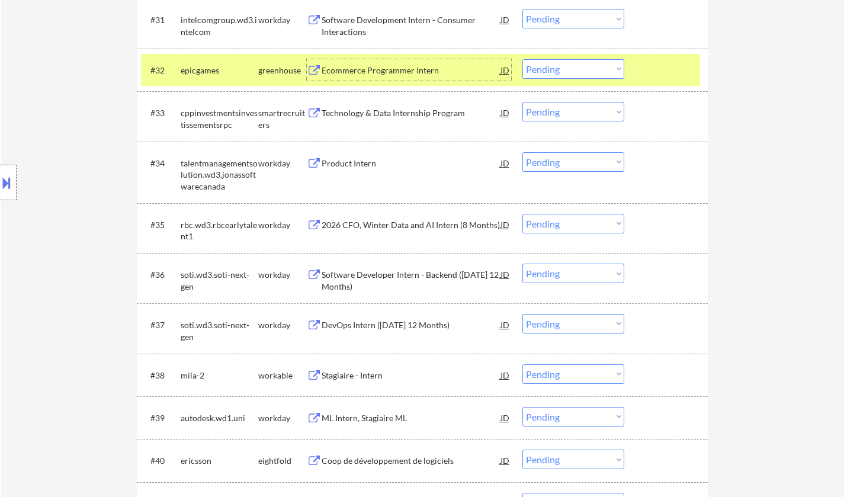
click at [379, 115] on div "Technology & Data Internship Program" at bounding box center [411, 113] width 179 height 12
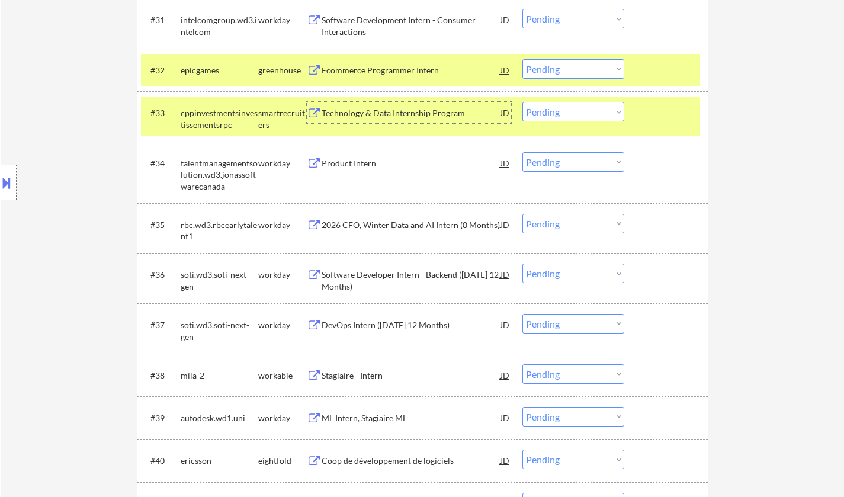
click at [575, 108] on select "Choose an option... Pending Applied Excluded (Questions) Excluded (Expired) Exc…" at bounding box center [574, 112] width 102 height 20
click at [523, 102] on select "Choose an option... Pending Applied Excluded (Questions) Excluded (Expired) Exc…" at bounding box center [574, 112] width 102 height 20
select select ""pending""
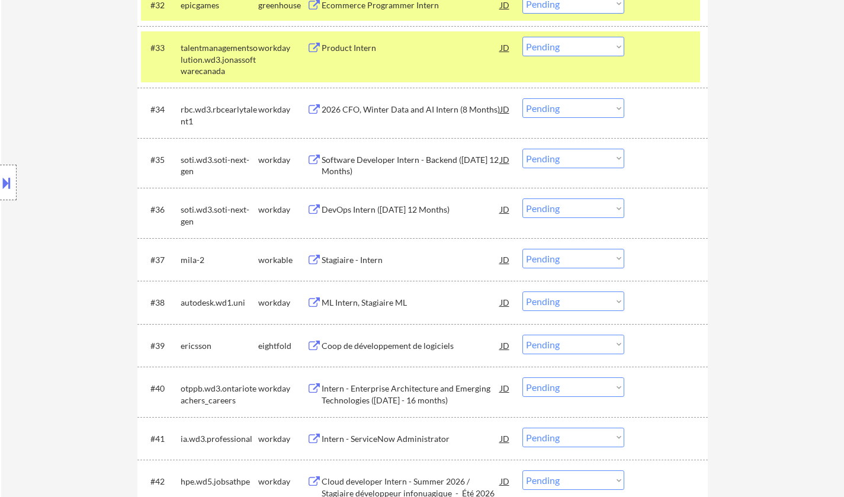
scroll to position [1956, 0]
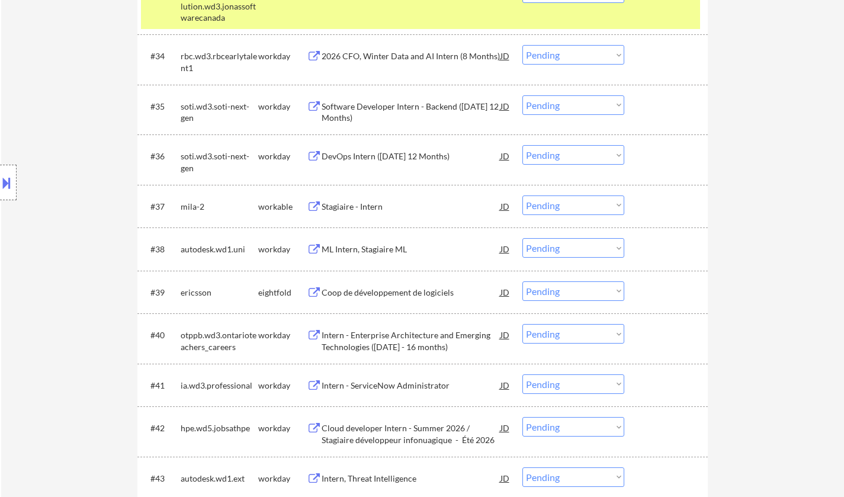
click at [340, 201] on div "Stagiaire - Intern" at bounding box center [411, 207] width 179 height 12
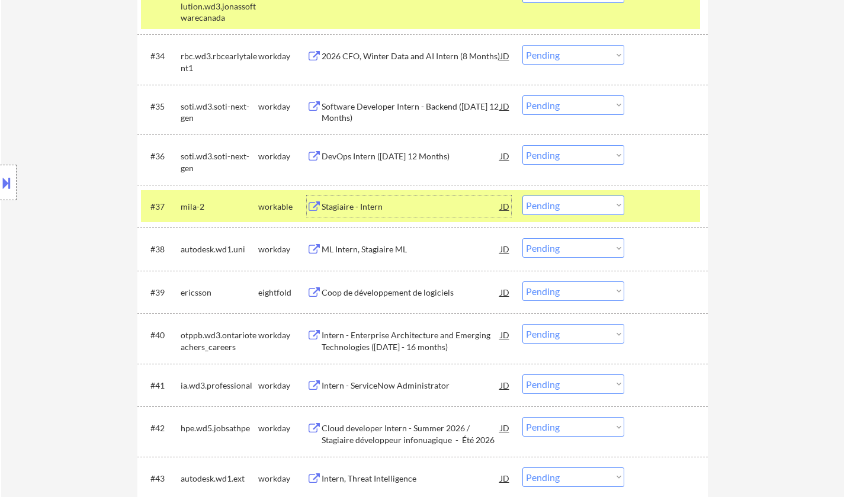
click at [561, 206] on select "Choose an option... Pending Applied Excluded (Questions) Excluded (Expired) Exc…" at bounding box center [574, 206] width 102 height 20
click at [523, 196] on select "Choose an option... Pending Applied Excluded (Questions) Excluded (Expired) Exc…" at bounding box center [574, 206] width 102 height 20
select select ""pending""
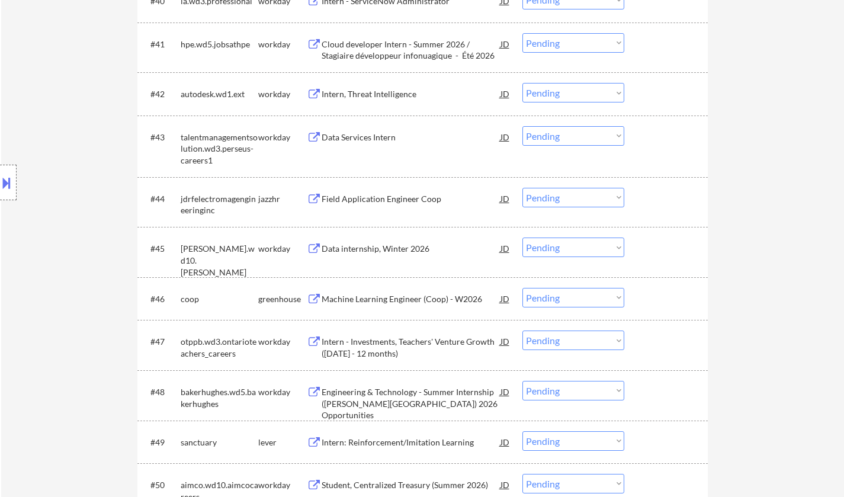
scroll to position [2311, 0]
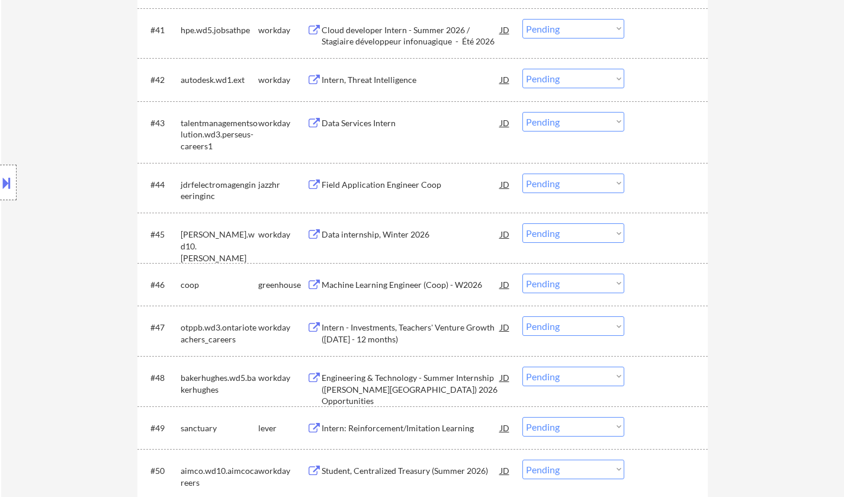
click at [397, 286] on div "Machine Learning Engineer (Coop) - W2026" at bounding box center [411, 285] width 179 height 12
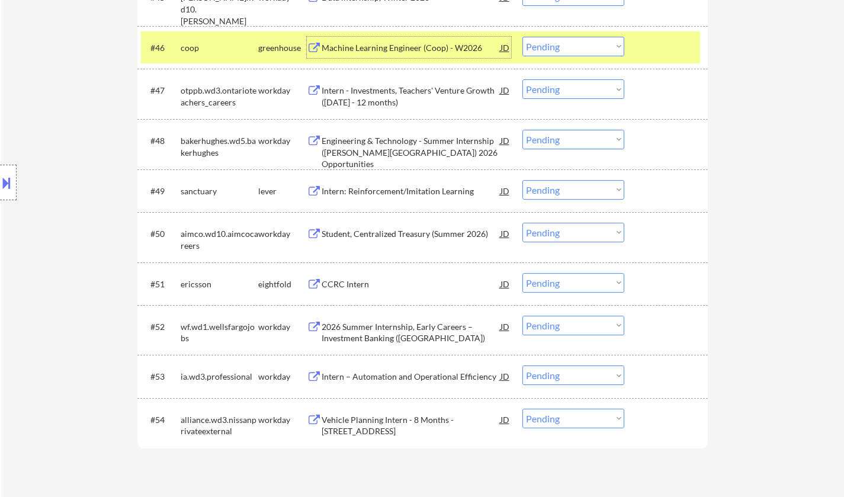
scroll to position [2607, 0]
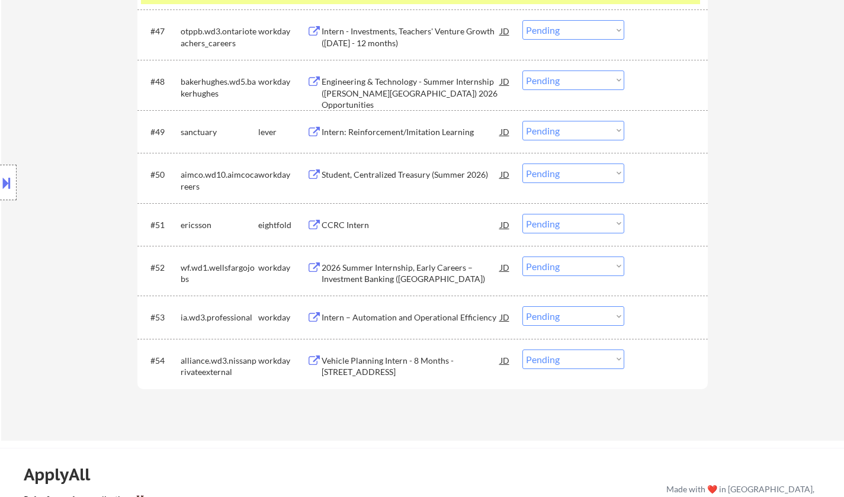
click at [418, 132] on div "Intern: Reinforcement/Imitation Learning" at bounding box center [411, 132] width 179 height 12
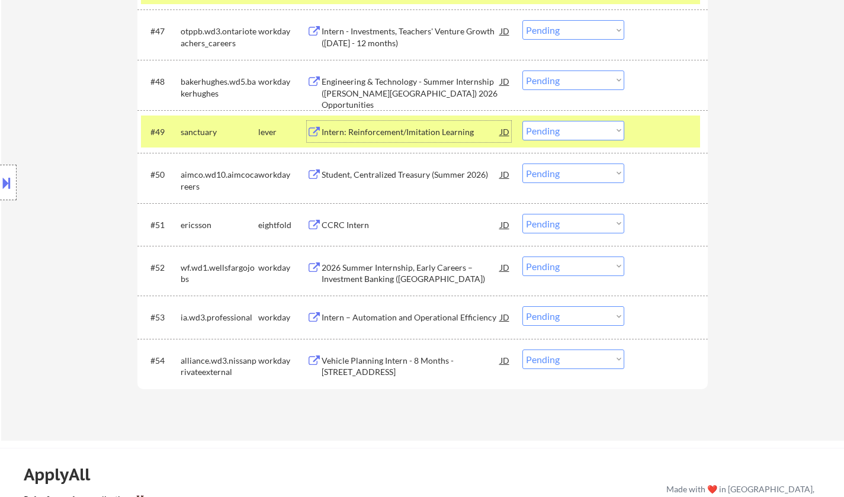
click at [570, 131] on select "Choose an option... Pending Applied Excluded (Questions) Excluded (Expired) Exc…" at bounding box center [574, 131] width 102 height 20
click at [523, 121] on select "Choose an option... Pending Applied Excluded (Questions) Excluded (Expired) Exc…" at bounding box center [574, 131] width 102 height 20
select select ""pending""
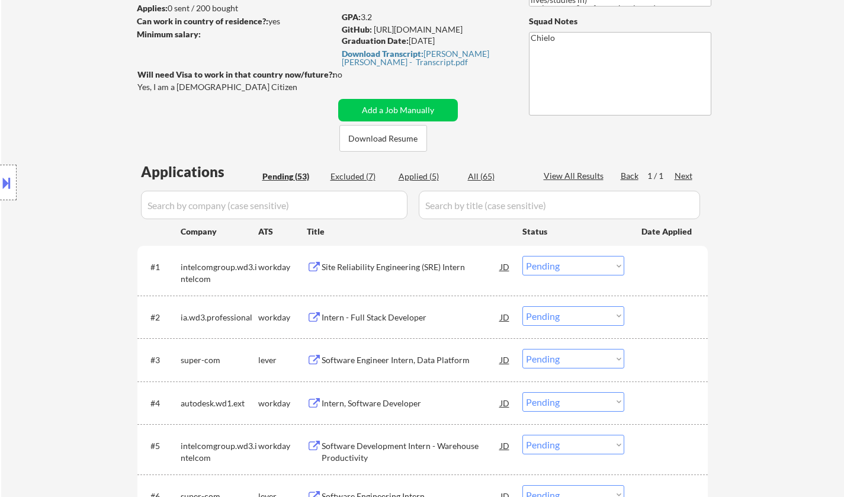
scroll to position [178, 0]
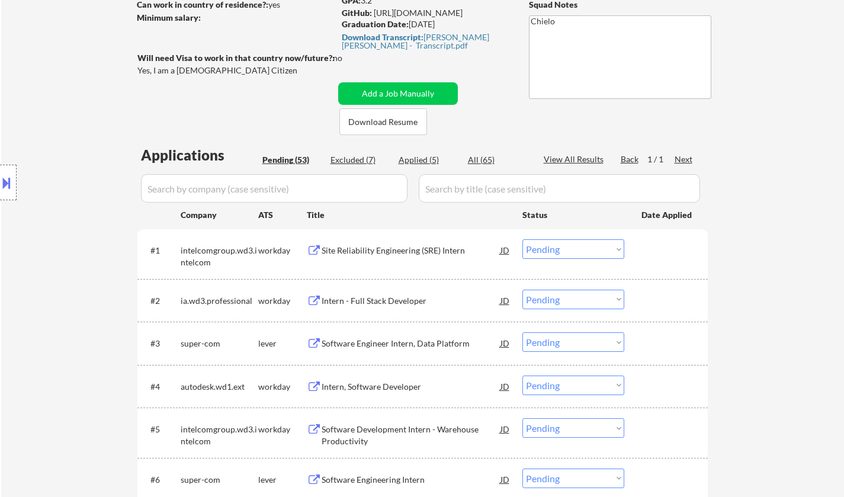
click at [394, 245] on div "Site Reliability Engineering (SRE) Intern" at bounding box center [411, 251] width 179 height 12
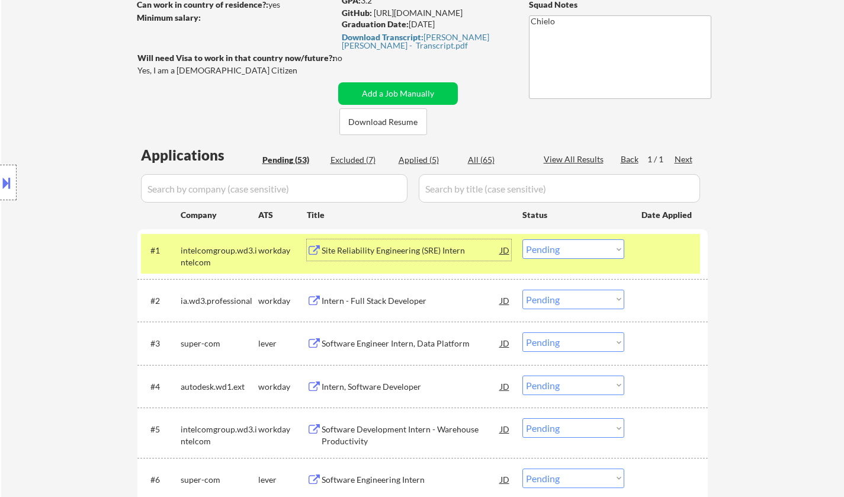
click at [557, 249] on select "Choose an option... Pending Applied Excluded (Questions) Excluded (Expired) Exc…" at bounding box center [574, 249] width 102 height 20
click at [523, 239] on select "Choose an option... Pending Applied Excluded (Questions) Excluded (Expired) Exc…" at bounding box center [574, 249] width 102 height 20
select select ""pending""
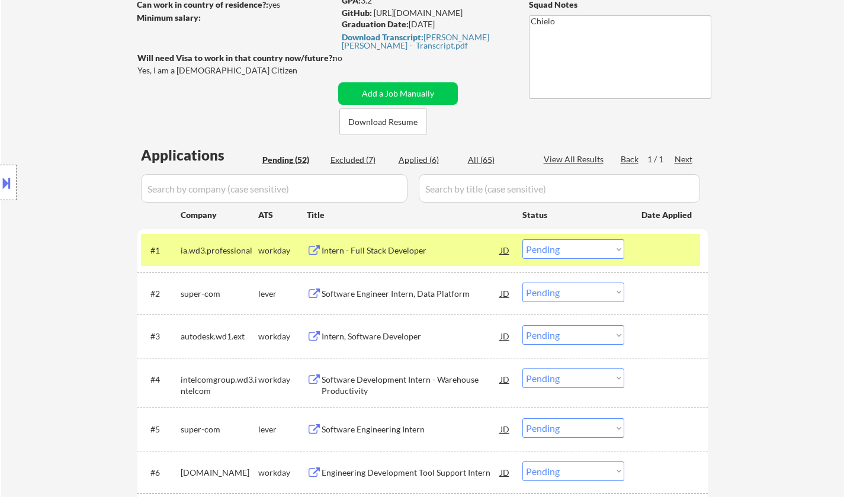
click at [374, 249] on div "Intern - Full Stack Developer" at bounding box center [411, 251] width 179 height 12
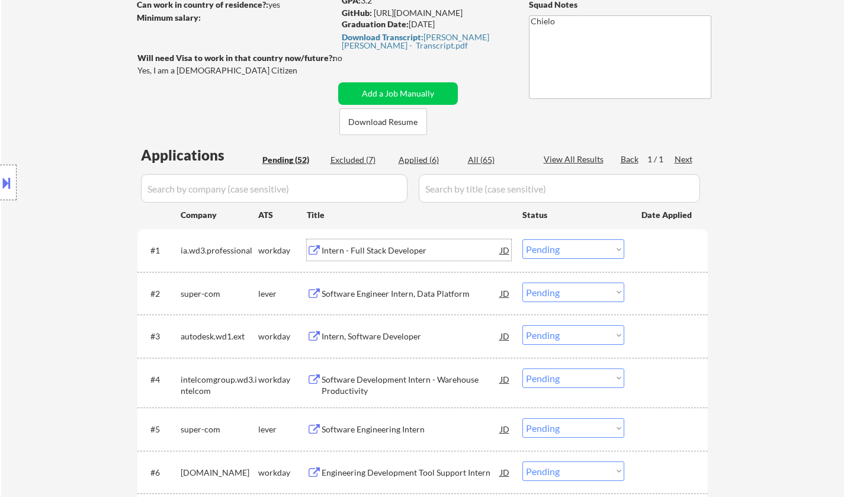
click at [341, 249] on div "Intern - Full Stack Developer" at bounding box center [411, 251] width 179 height 12
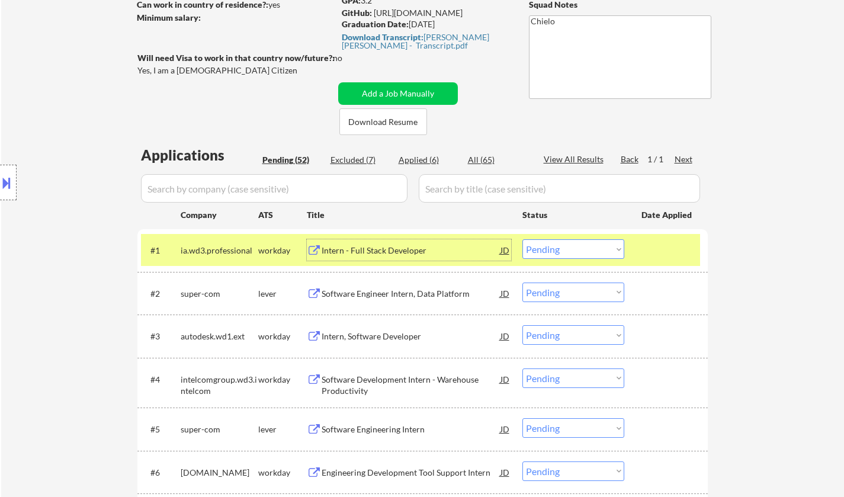
click at [381, 297] on div "Software Engineer Intern, Data Platform" at bounding box center [411, 294] width 179 height 12
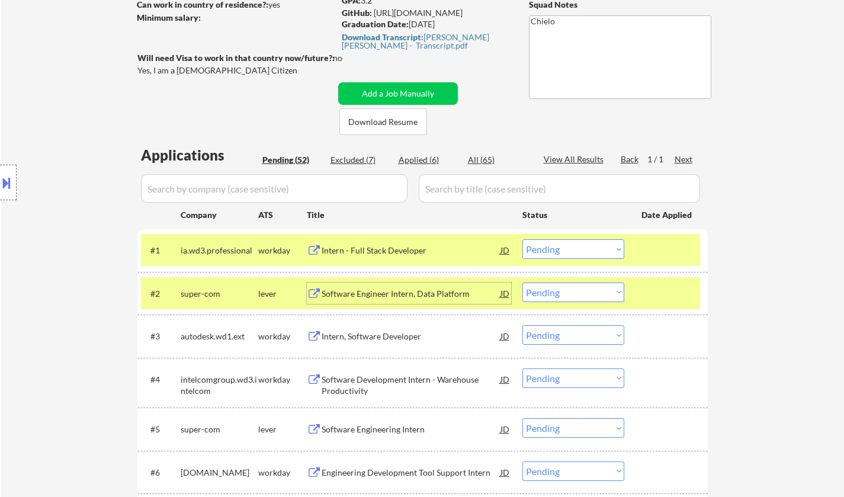
drag, startPoint x: 564, startPoint y: 290, endPoint x: 564, endPoint y: 300, distance: 9.5
click at [563, 291] on select "Choose an option... Pending Applied Excluded (Questions) Excluded (Expired) Exc…" at bounding box center [574, 293] width 102 height 20
click at [523, 283] on select "Choose an option... Pending Applied Excluded (Questions) Excluded (Expired) Exc…" at bounding box center [574, 293] width 102 height 20
select select ""pending""
